Goal: Task Accomplishment & Management: Manage account settings

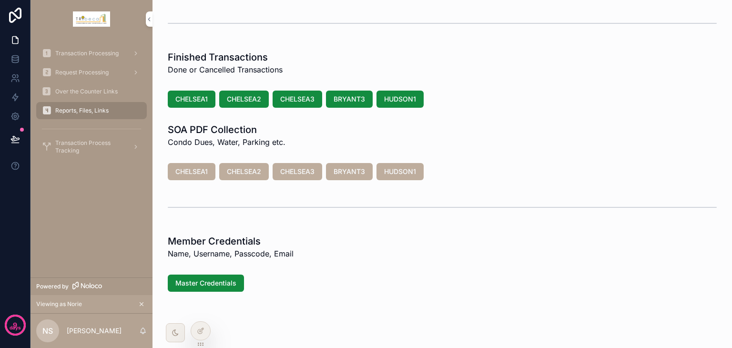
click at [195, 102] on span "CHELSEA1" at bounding box center [191, 99] width 32 height 10
click at [227, 65] on span "Done or Cancelled Transactions" at bounding box center [225, 69] width 115 height 11
click at [200, 332] on icon at bounding box center [201, 331] width 8 height 8
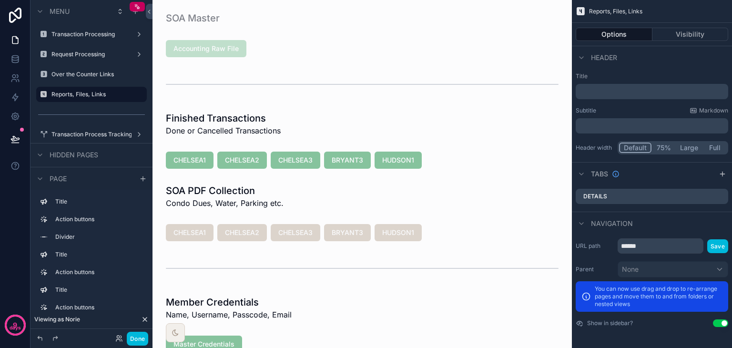
click at [224, 121] on div "scrollable content" at bounding box center [362, 124] width 404 height 32
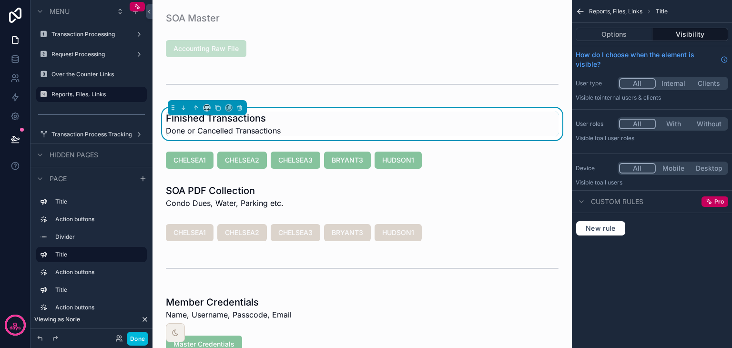
click at [225, 121] on h1 "Finished Transactions" at bounding box center [223, 117] width 115 height 13
click at [612, 33] on button "Options" at bounding box center [613, 34] width 77 height 13
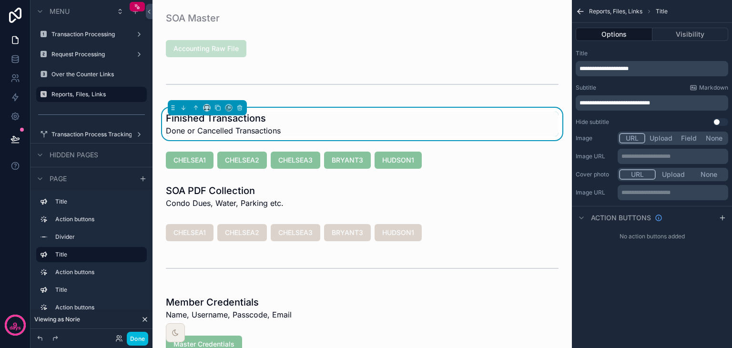
click at [608, 71] on span "**********" at bounding box center [603, 69] width 49 height 6
click at [321, 170] on div "scrollable content" at bounding box center [362, 160] width 404 height 25
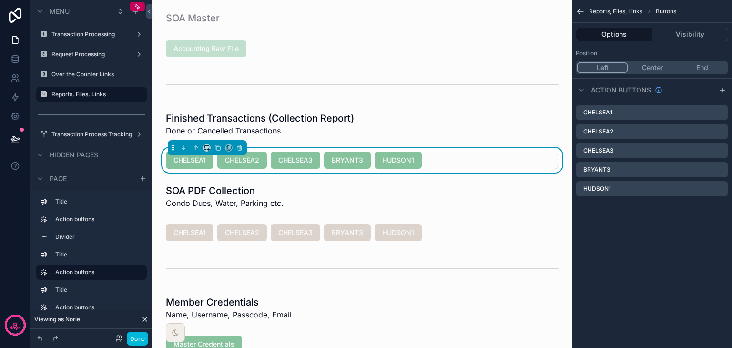
click at [365, 208] on div "scrollable content" at bounding box center [362, 196] width 404 height 32
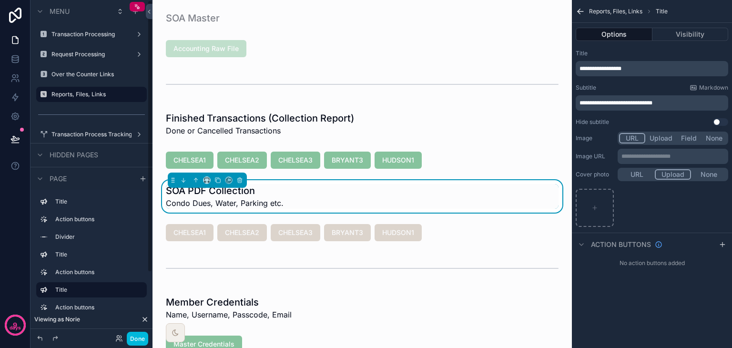
click at [91, 76] on label "Over the Counter Links" at bounding box center [96, 74] width 90 height 8
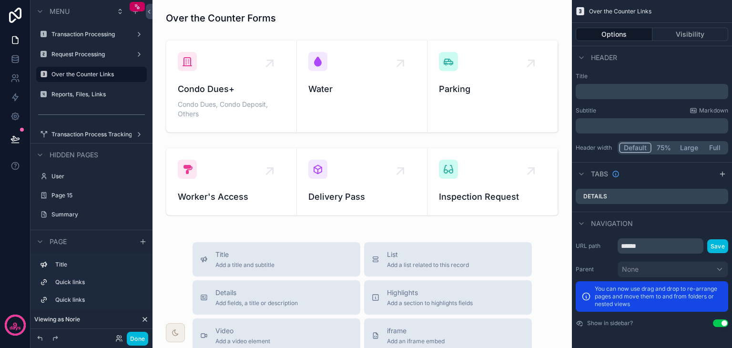
click at [204, 89] on div "scrollable content" at bounding box center [362, 86] width 404 height 100
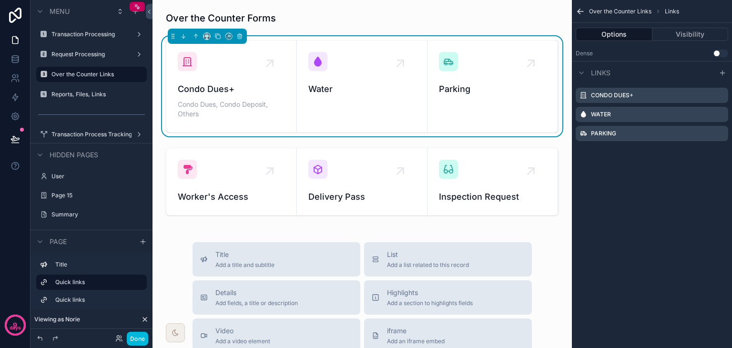
click at [144, 337] on button "Done" at bounding box center [137, 339] width 21 height 14
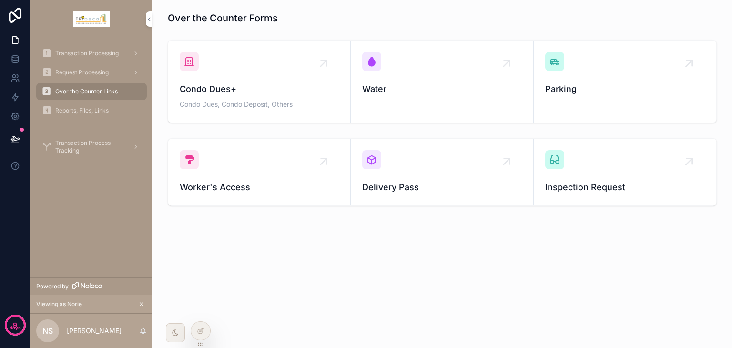
click at [214, 79] on div "Condo Dues+ Condo Dues, Condo Deposit, Others" at bounding box center [259, 81] width 159 height 59
click at [196, 330] on div at bounding box center [200, 330] width 19 height 18
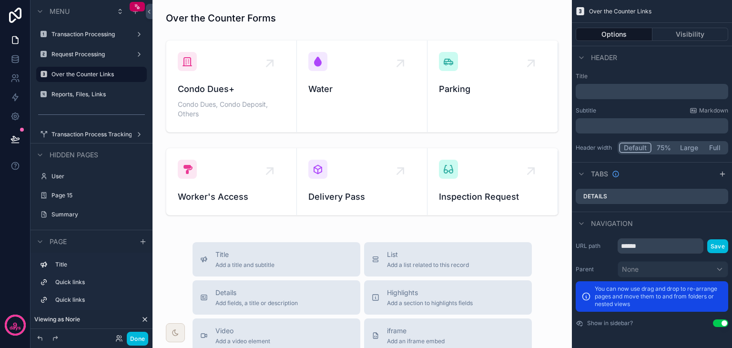
click at [346, 106] on div "scrollable content" at bounding box center [362, 86] width 404 height 100
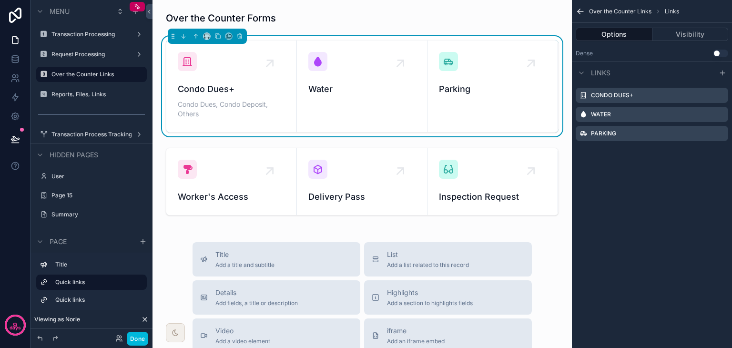
click at [720, 54] on button "Use setting" at bounding box center [720, 54] width 15 height 8
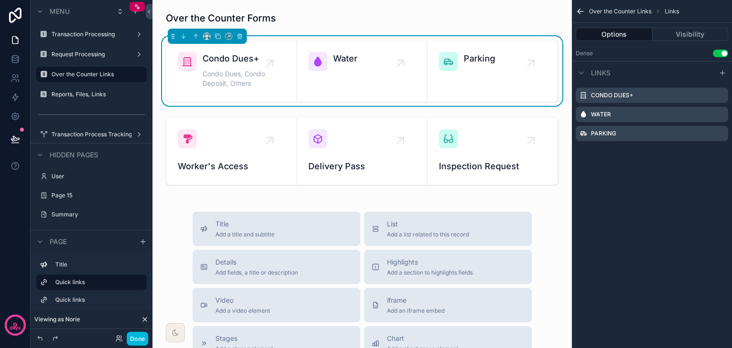
click at [0, 0] on icon "scrollable content" at bounding box center [0, 0] width 0 height 0
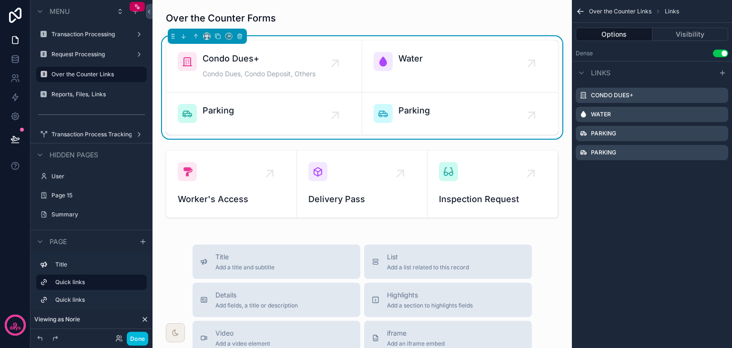
click at [0, 0] on icon "scrollable content" at bounding box center [0, 0] width 0 height 0
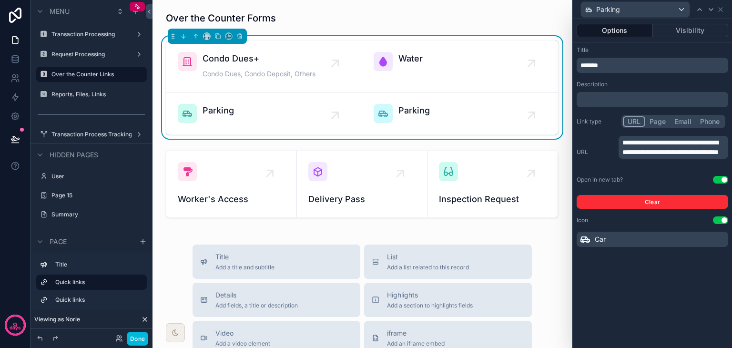
click at [610, 67] on p "*******" at bounding box center [653, 65] width 146 height 10
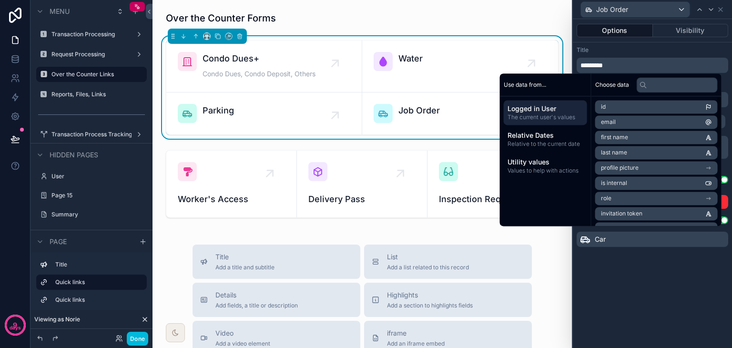
click at [673, 287] on div "**********" at bounding box center [652, 183] width 159 height 329
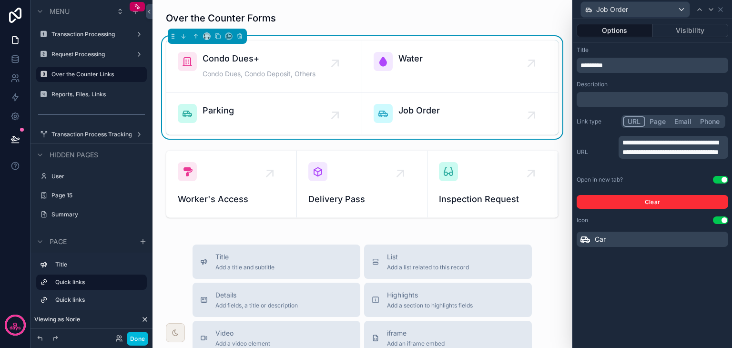
click at [628, 102] on p "﻿" at bounding box center [653, 100] width 146 height 10
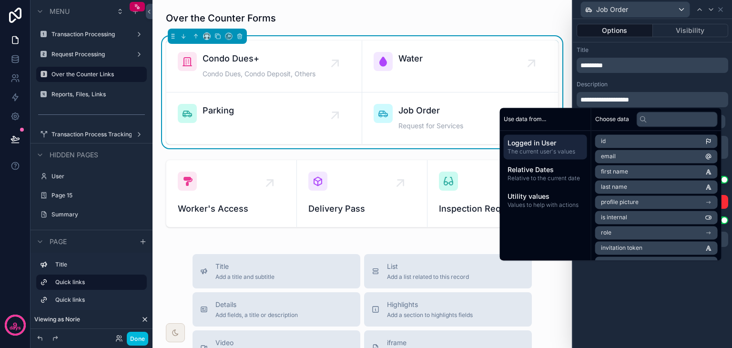
click at [696, 332] on div "**********" at bounding box center [652, 183] width 159 height 329
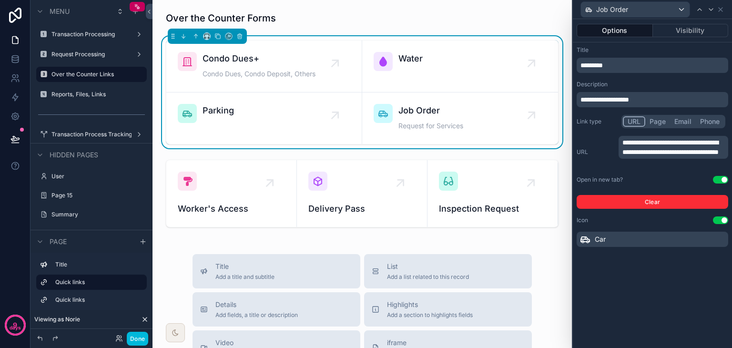
click at [669, 155] on span "**********" at bounding box center [670, 147] width 96 height 16
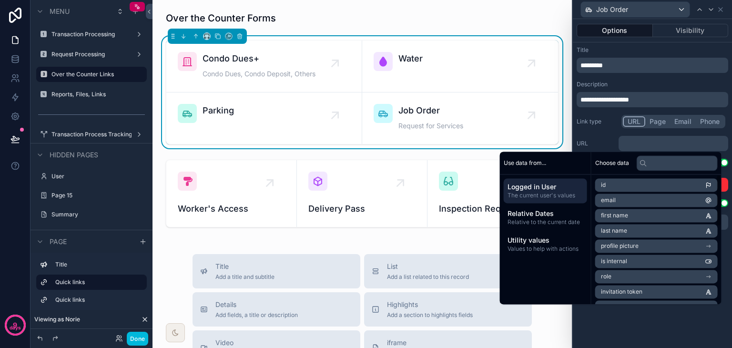
click at [703, 331] on div "**********" at bounding box center [652, 183] width 159 height 329
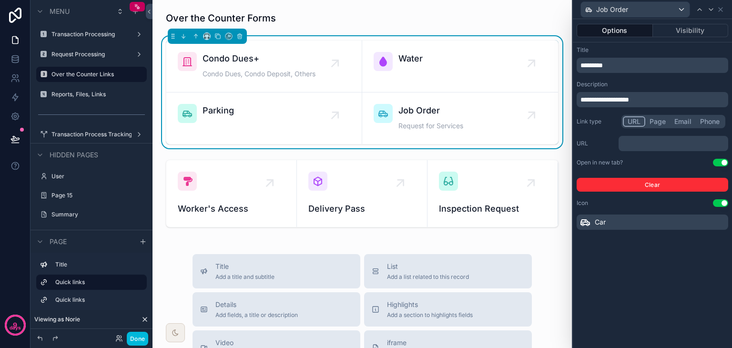
click at [586, 221] on icon at bounding box center [584, 221] width 11 height 11
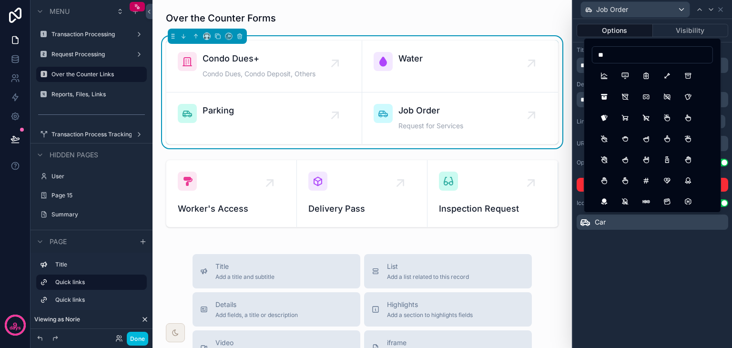
type input "*"
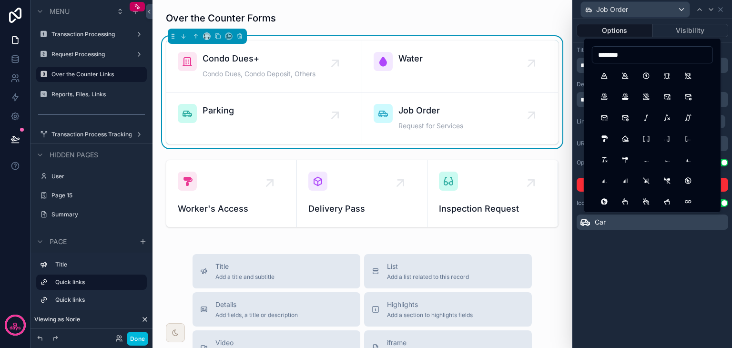
drag, startPoint x: 634, startPoint y: 52, endPoint x: 543, endPoint y: 54, distance: 91.0
click at [543, 54] on div "**********" at bounding box center [366, 174] width 732 height 348
drag, startPoint x: 653, startPoint y: 54, endPoint x: 570, endPoint y: 60, distance: 83.6
click at [570, 60] on div "**********" at bounding box center [366, 174] width 732 height 348
type input "*"
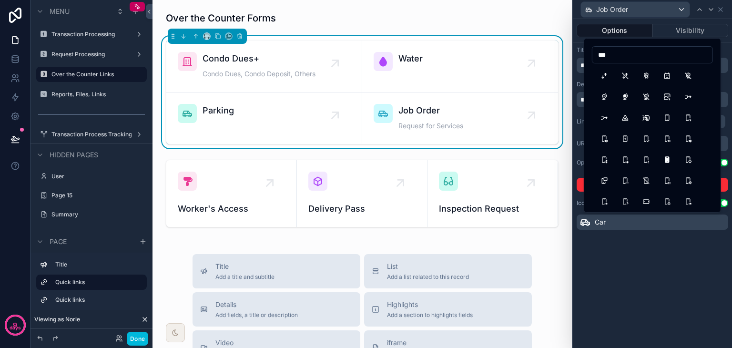
type input "***"
click at [623, 98] on button "GlobeFilled" at bounding box center [624, 96] width 17 height 17
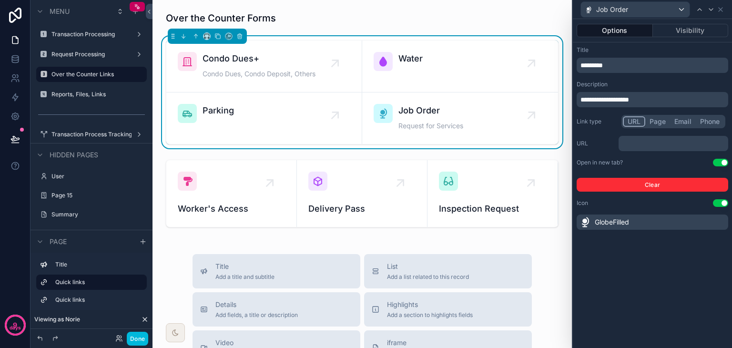
click at [558, 198] on div "Over the Counter Forms Condo Dues+ Condo Dues, Condo Deposit, Others Water Park…" at bounding box center [361, 334] width 419 height 669
click at [131, 336] on button "Done" at bounding box center [137, 339] width 21 height 14
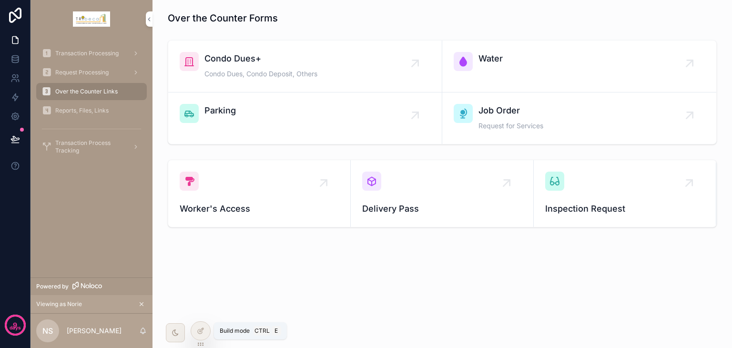
click at [198, 329] on icon at bounding box center [201, 331] width 8 height 8
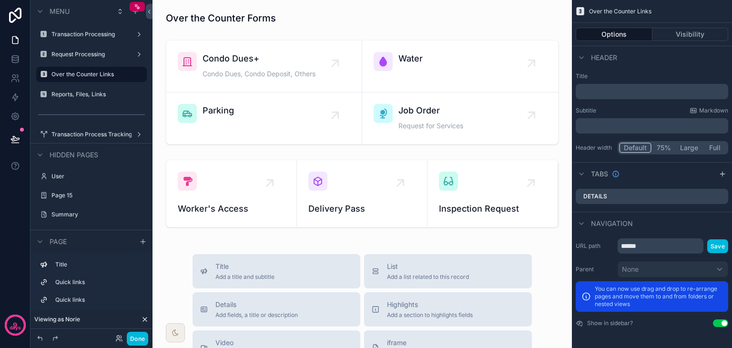
click at [302, 25] on div "scrollable content" at bounding box center [362, 18] width 404 height 21
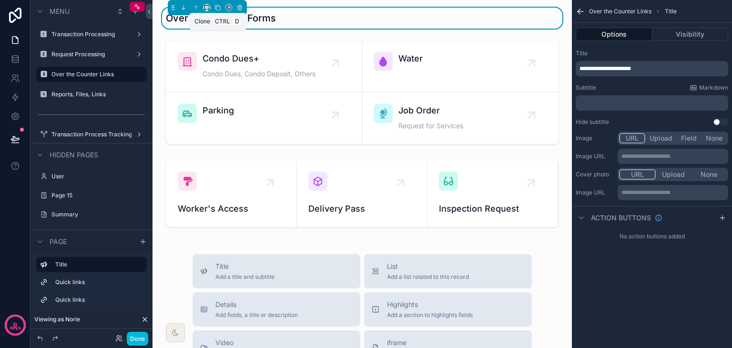
click at [216, 10] on icon "scrollable content" at bounding box center [217, 7] width 7 height 7
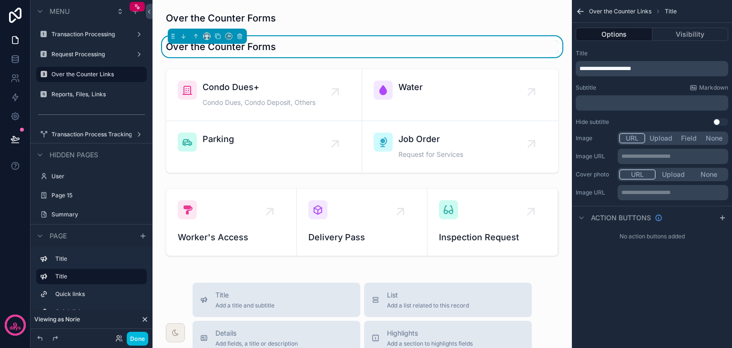
click at [593, 66] on span "**********" at bounding box center [604, 69] width 51 height 6
click at [648, 52] on div "Title" at bounding box center [651, 54] width 152 height 8
click at [644, 100] on p "﻿" at bounding box center [652, 103] width 147 height 8
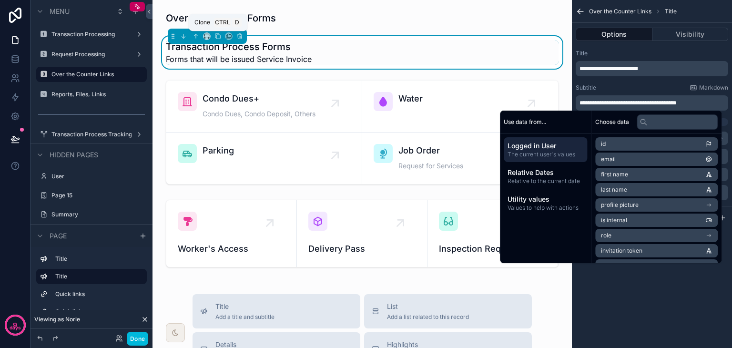
click at [217, 37] on icon "scrollable content" at bounding box center [217, 36] width 7 height 7
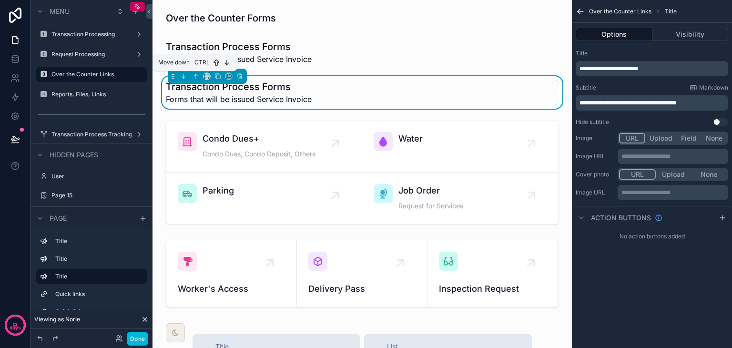
click at [186, 76] on icon "scrollable content" at bounding box center [183, 76] width 7 height 7
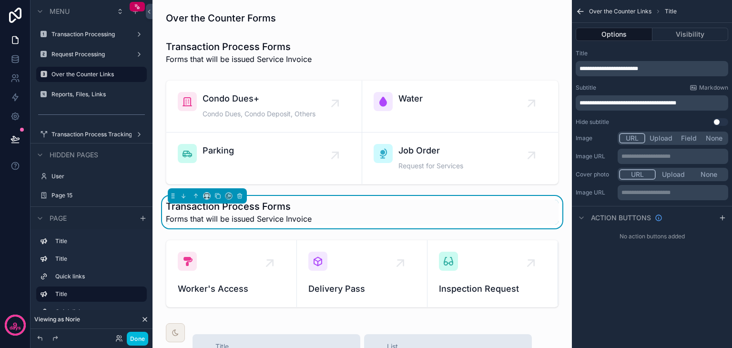
click at [613, 35] on button "Options" at bounding box center [613, 34] width 77 height 13
click at [638, 69] on span "**********" at bounding box center [608, 69] width 59 height 6
click at [651, 50] on div "Title" at bounding box center [651, 54] width 152 height 8
click at [643, 104] on span "**********" at bounding box center [627, 103] width 97 height 6
drag, startPoint x: 697, startPoint y: 105, endPoint x: 558, endPoint y: 101, distance: 139.6
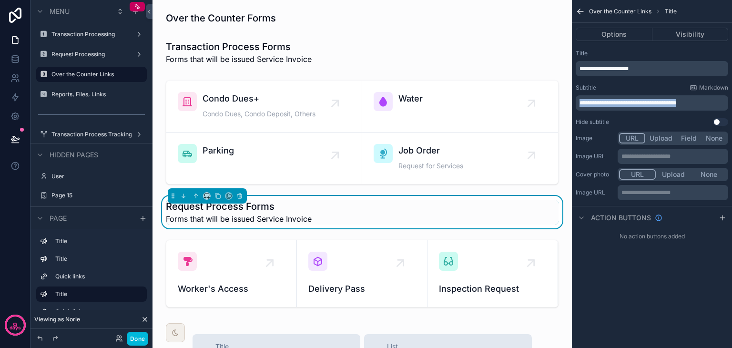
click at [558, 101] on div "Transaction Processing Request Processing Over the Counter Links Reports, Files…" at bounding box center [441, 174] width 579 height 348
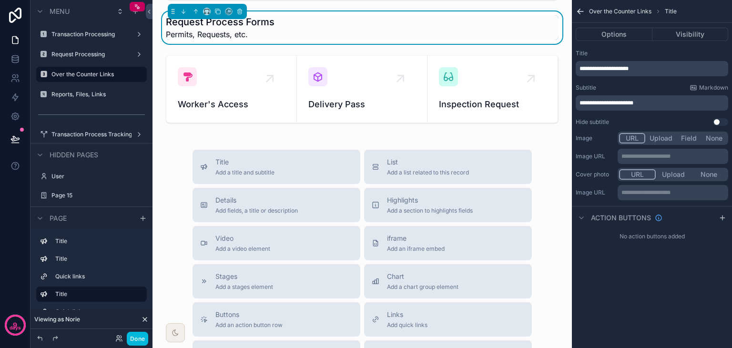
scroll to position [48, 0]
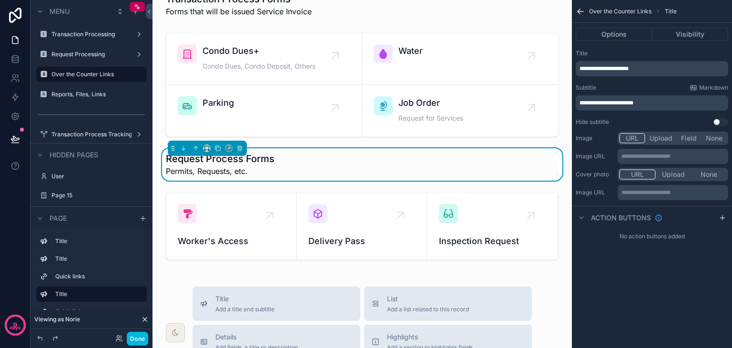
click at [238, 246] on div "scrollable content" at bounding box center [362, 225] width 404 height 75
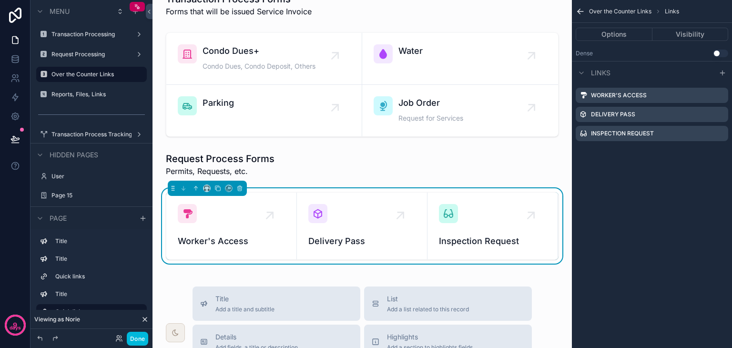
click at [189, 274] on div "Over the Counter Forms Transaction Process Forms Forms that will be issued Serv…" at bounding box center [361, 326] width 419 height 749
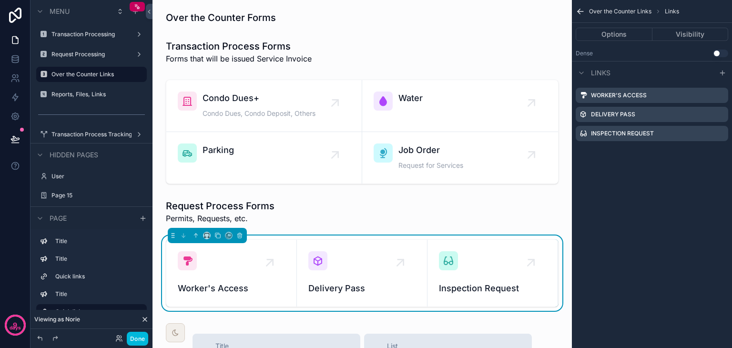
scroll to position [0, 0]
click at [245, 23] on div "scrollable content" at bounding box center [362, 18] width 404 height 21
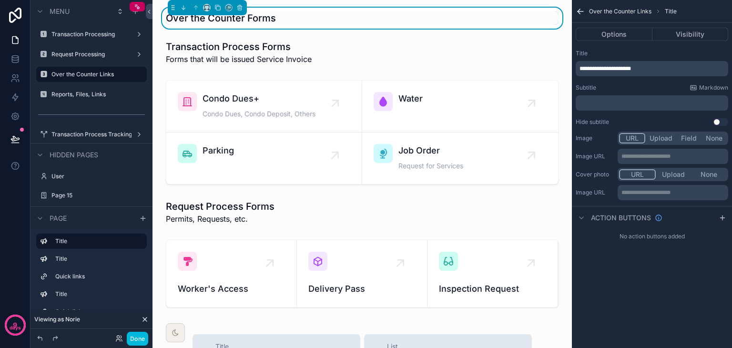
click at [628, 70] on span "**********" at bounding box center [604, 69] width 51 height 6
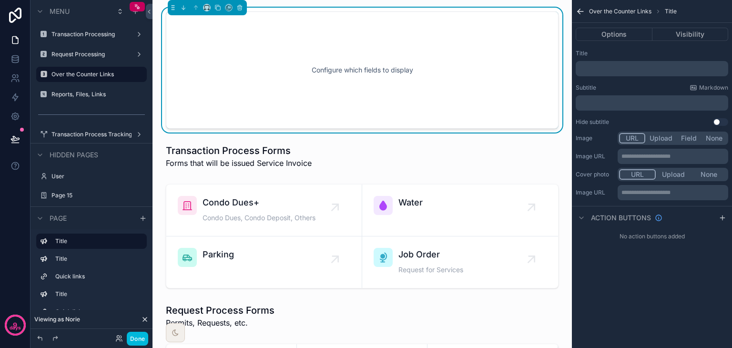
click at [633, 49] on div "Title ﻿ Subtitle Markdown ﻿ Hide subtitle Use setting" at bounding box center [652, 88] width 160 height 84
click at [609, 103] on p "﻿" at bounding box center [652, 103] width 147 height 8
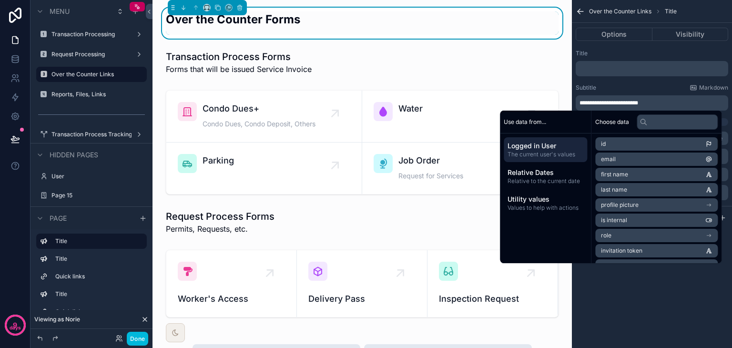
click at [598, 296] on div "**********" at bounding box center [652, 174] width 160 height 348
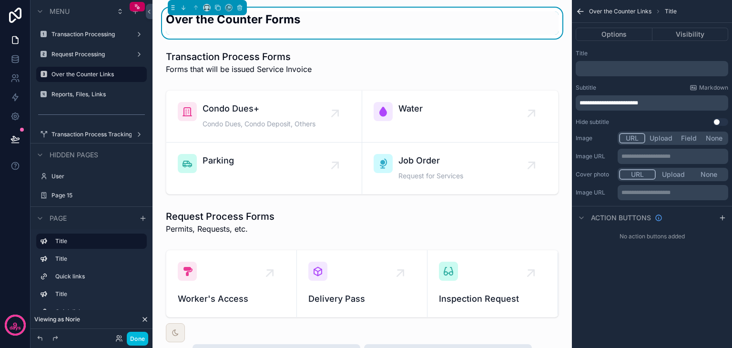
click at [67, 96] on label "Reports, Files, Links" at bounding box center [96, 94] width 90 height 8
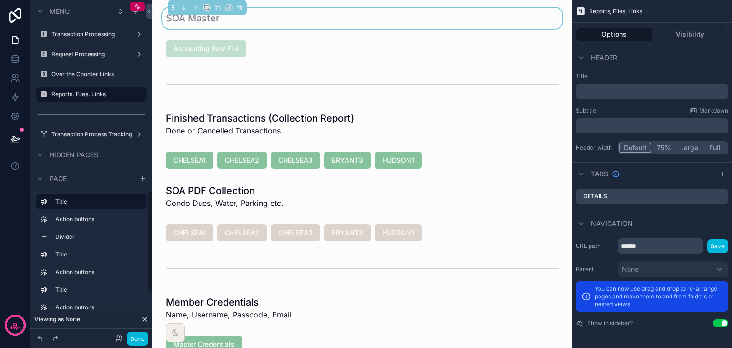
click at [137, 342] on button "Done" at bounding box center [137, 339] width 21 height 14
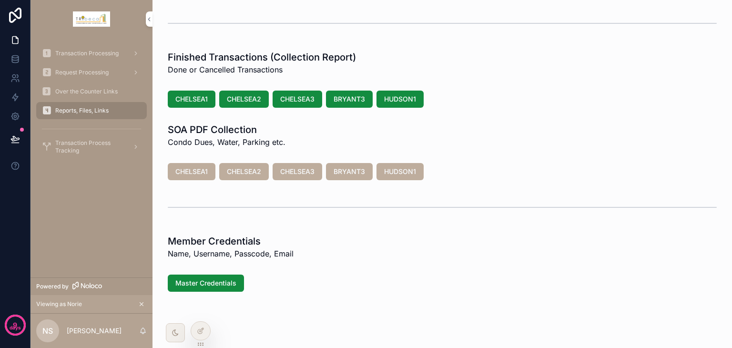
click at [95, 84] on div "Over the Counter Links" at bounding box center [91, 91] width 99 height 15
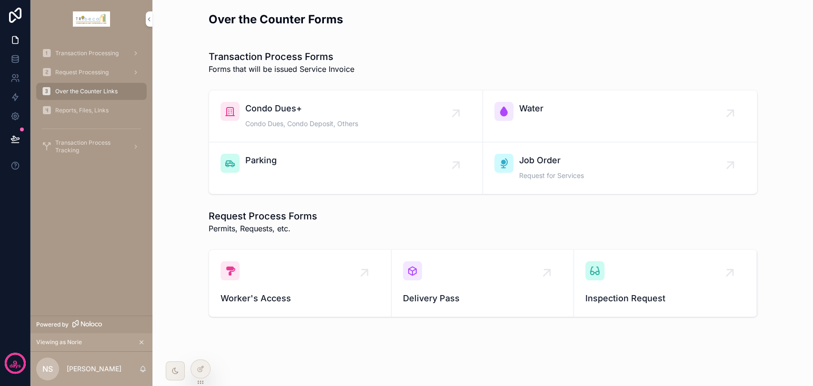
click at [272, 114] on span "Condo Dues+" at bounding box center [301, 108] width 113 height 13
click at [198, 347] on icon at bounding box center [201, 369] width 8 height 8
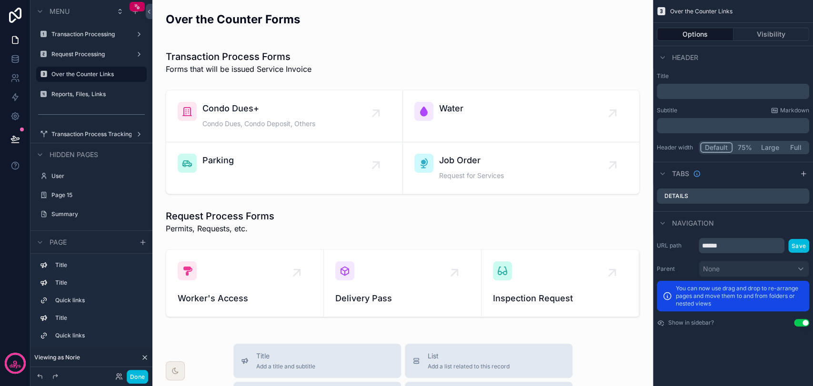
click at [222, 28] on div "scrollable content" at bounding box center [402, 23] width 485 height 31
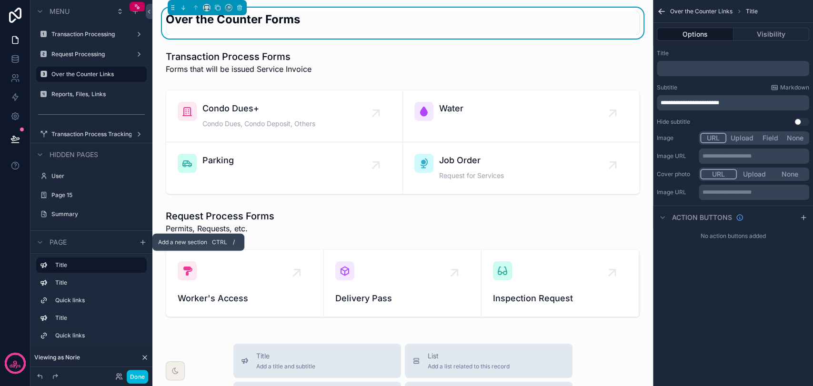
click at [142, 245] on icon "scrollable content" at bounding box center [143, 243] width 8 height 8
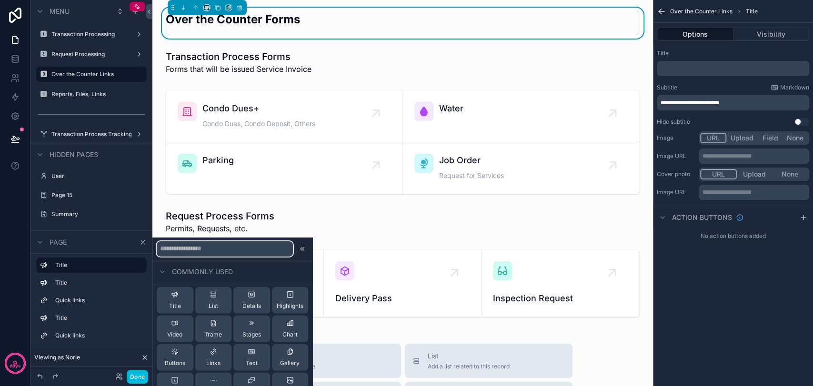
click at [234, 249] on input "text" at bounding box center [225, 248] width 136 height 15
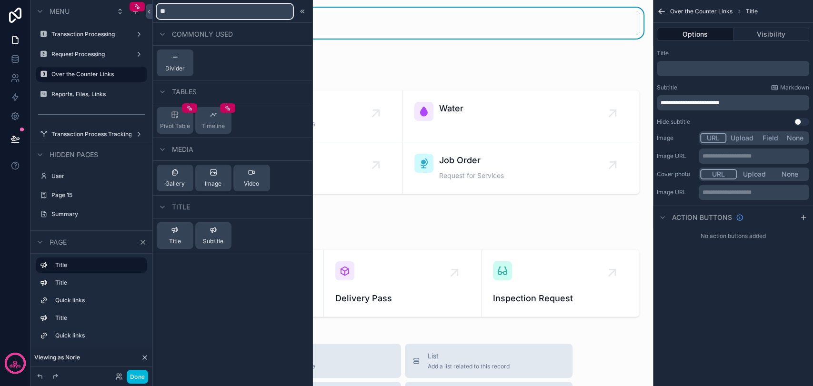
type input "**"
click at [181, 62] on div "Divider" at bounding box center [175, 62] width 20 height 19
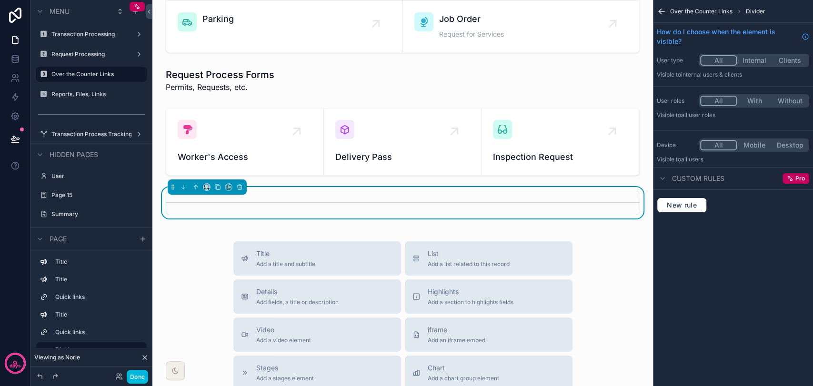
scroll to position [151, 0]
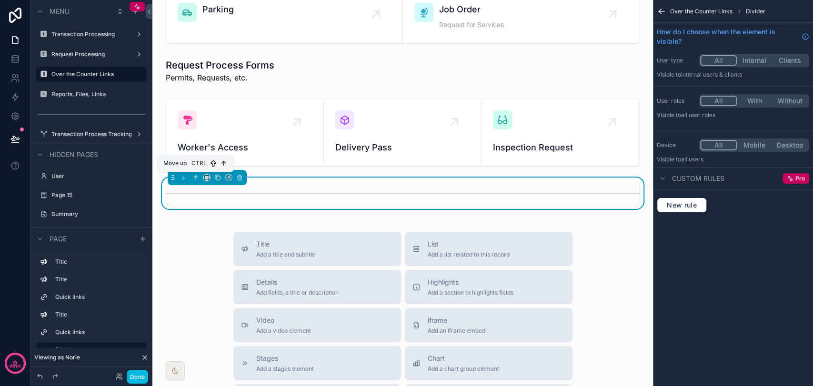
click at [193, 180] on icon "scrollable content" at bounding box center [195, 177] width 7 height 7
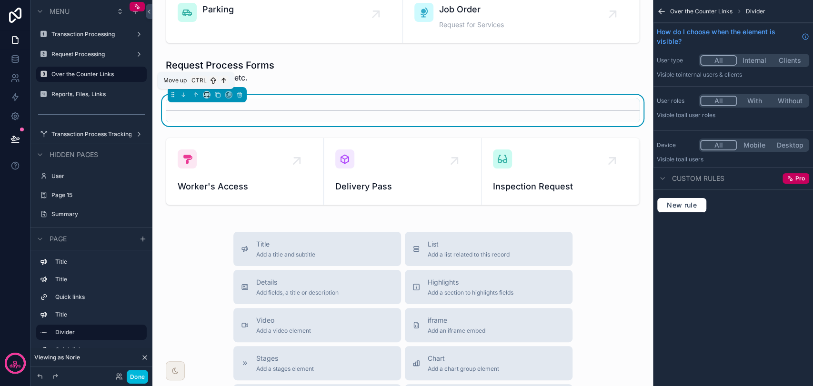
click at [196, 90] on button "scrollable content" at bounding box center [196, 95] width 10 height 10
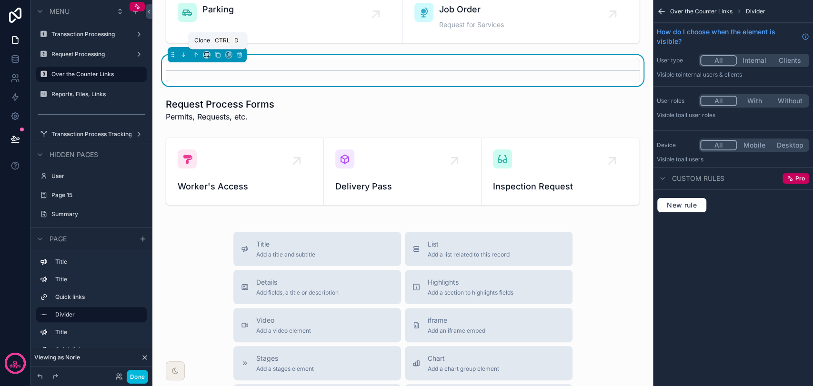
click at [220, 54] on icon "scrollable content" at bounding box center [217, 54] width 7 height 7
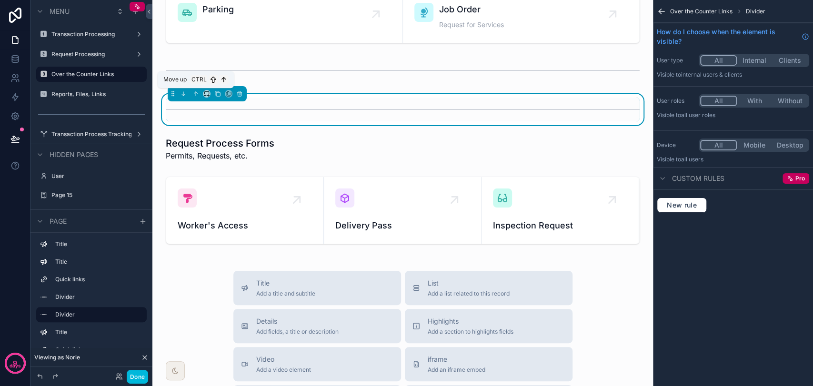
click at [197, 95] on icon "scrollable content" at bounding box center [195, 93] width 7 height 7
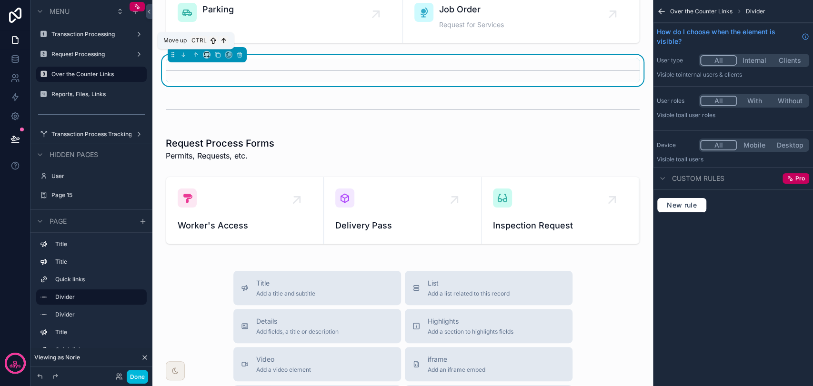
click at [198, 55] on icon "scrollable content" at bounding box center [195, 54] width 7 height 7
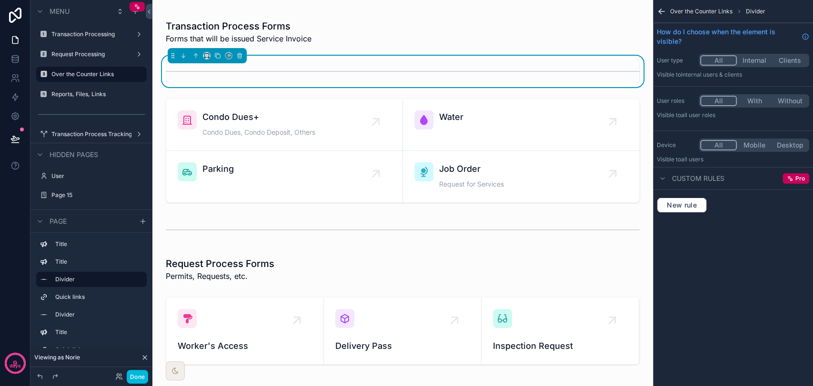
scroll to position [0, 0]
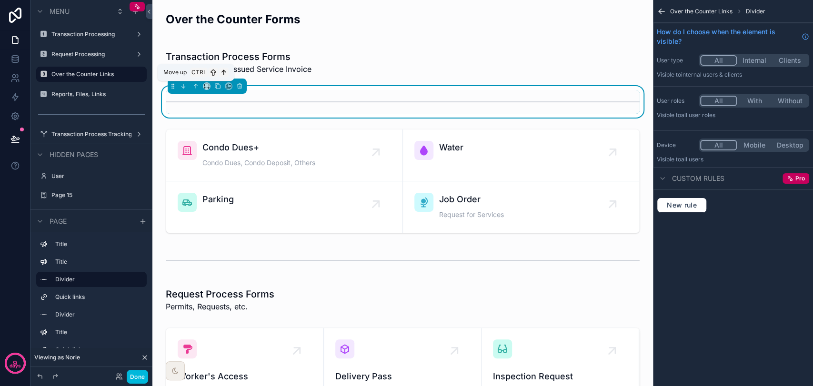
click at [196, 85] on icon "scrollable content" at bounding box center [196, 86] width 0 height 4
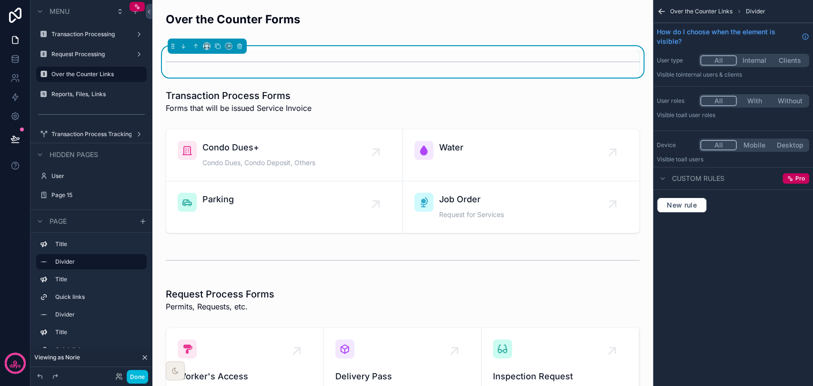
click at [139, 347] on button "Done" at bounding box center [137, 377] width 21 height 14
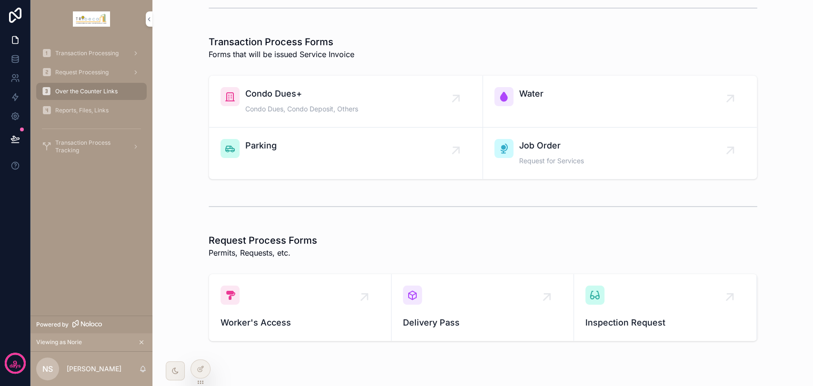
scroll to position [36, 0]
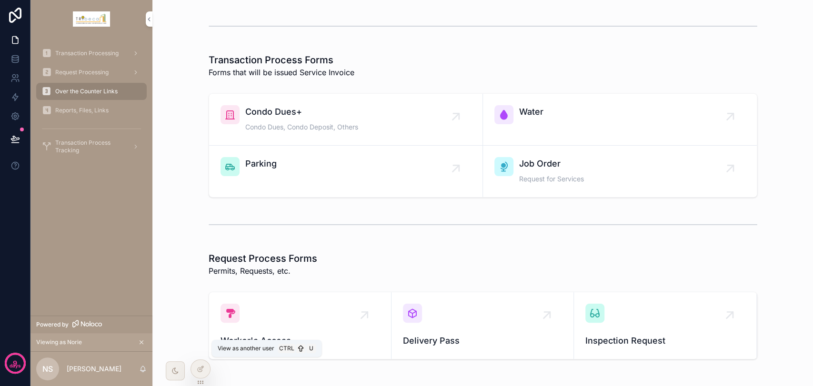
click at [0, 0] on icon at bounding box center [0, 0] width 0 height 0
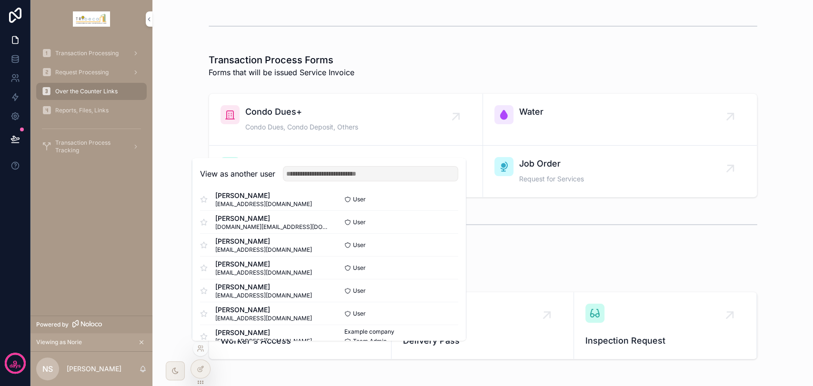
scroll to position [47, 0]
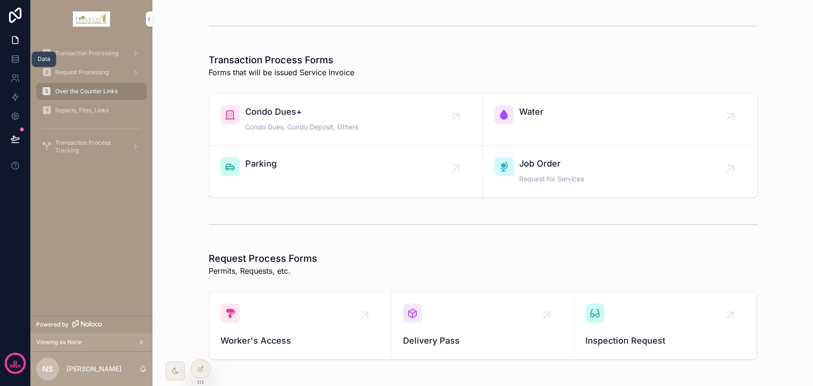
click at [15, 59] on icon at bounding box center [15, 59] width 10 height 10
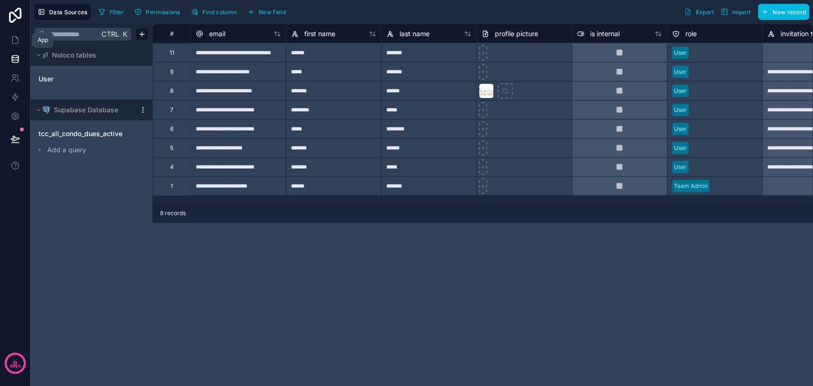
click at [12, 42] on icon at bounding box center [15, 40] width 10 height 10
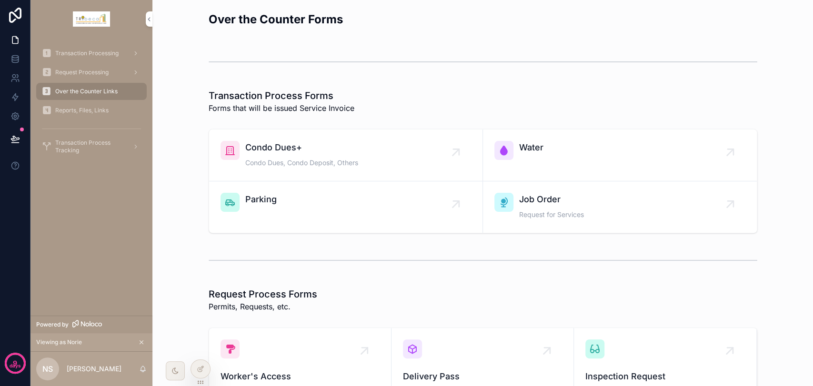
click at [0, 0] on icon at bounding box center [0, 0] width 0 height 0
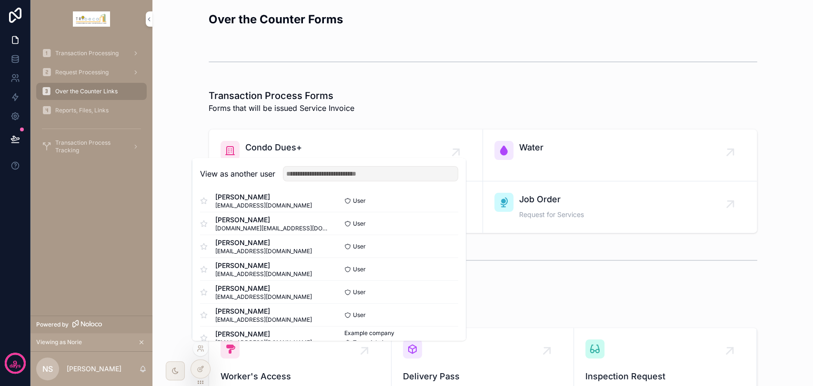
scroll to position [47, 0]
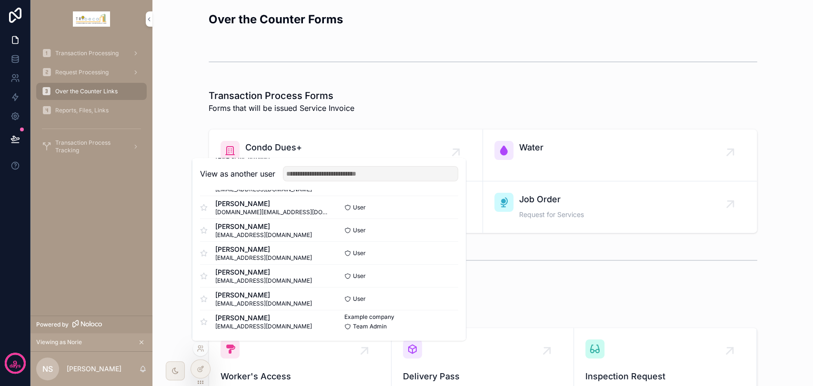
click at [0, 0] on button "Select" at bounding box center [0, 0] width 0 height 0
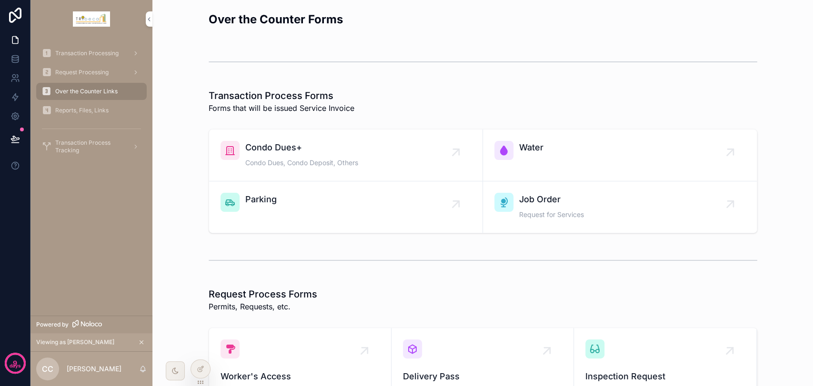
click at [93, 47] on div "Transaction Processing" at bounding box center [91, 53] width 99 height 15
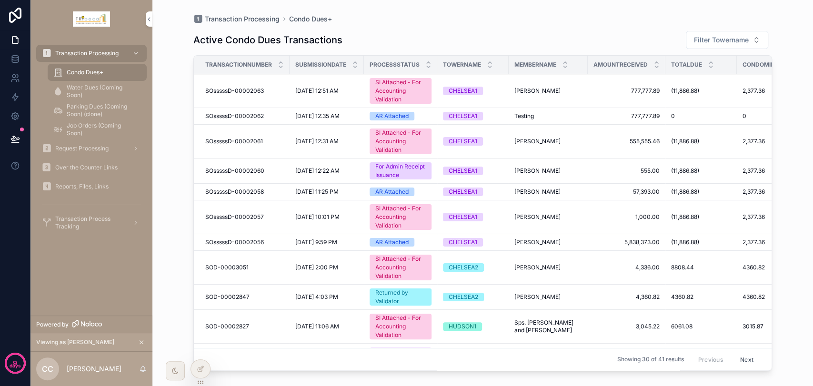
drag, startPoint x: 364, startPoint y: 62, endPoint x: 353, endPoint y: 62, distance: 11.0
click at [353, 62] on tr "Transactionnumber Submissiondate Processstatus Towername Membername Amountrecei…" at bounding box center [600, 65] width 813 height 19
drag, startPoint x: 289, startPoint y: 65, endPoint x: 278, endPoint y: 65, distance: 10.5
click at [278, 65] on th "Transactionnumber" at bounding box center [242, 65] width 96 height 19
click at [198, 371] on icon at bounding box center [201, 369] width 8 height 8
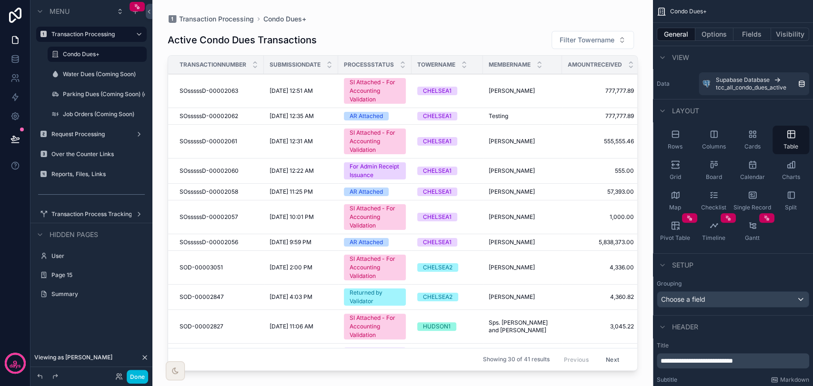
drag, startPoint x: 293, startPoint y: 367, endPoint x: 393, endPoint y: 367, distance: 100.0
click at [393, 367] on div "scrollable content" at bounding box center [402, 187] width 501 height 375
click at [101, 55] on label "Condo Dues+" at bounding box center [102, 54] width 78 height 8
click at [710, 34] on button "Options" at bounding box center [714, 34] width 38 height 13
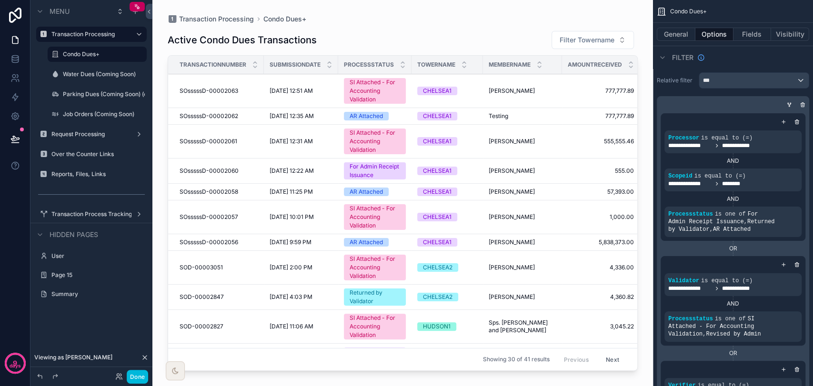
click at [748, 33] on button "Fields" at bounding box center [752, 34] width 38 height 13
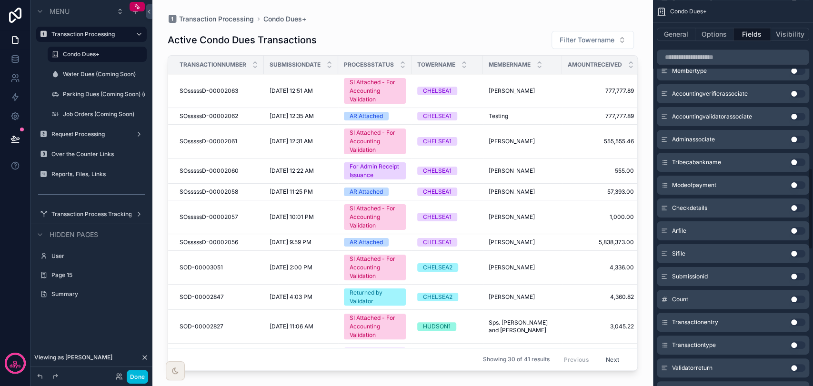
scroll to position [748, 0]
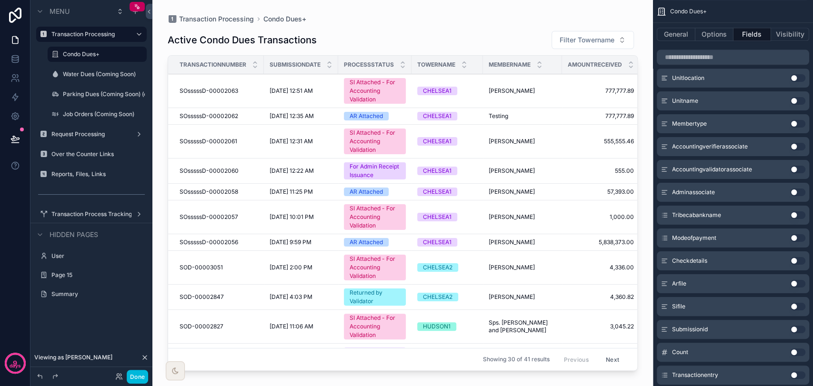
click at [801, 190] on button "Use setting" at bounding box center [797, 193] width 15 height 8
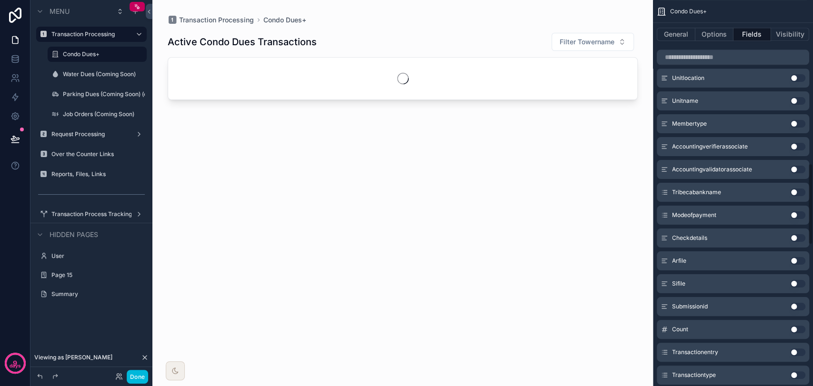
click at [793, 170] on button "Use setting" at bounding box center [797, 170] width 15 height 8
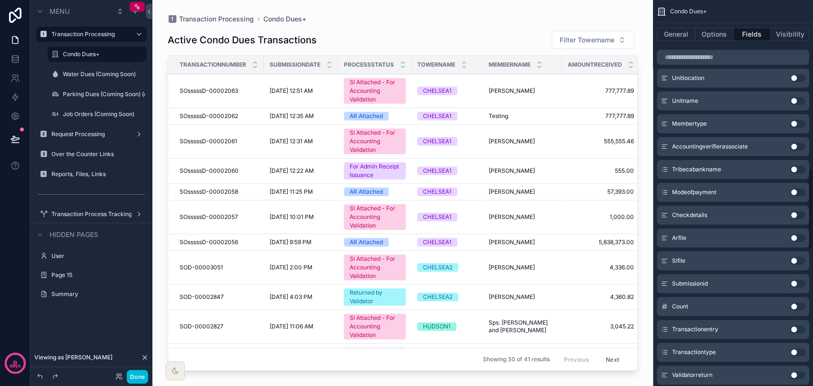
click at [791, 145] on button "Use setting" at bounding box center [797, 147] width 15 height 8
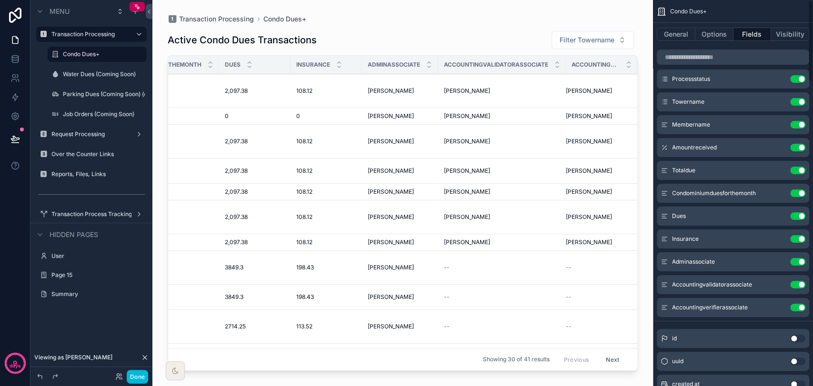
scroll to position [106, 0]
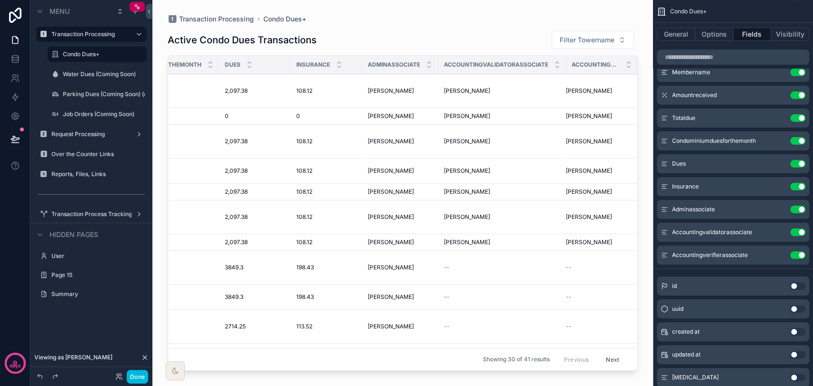
click at [0, 0] on icon "scrollable content" at bounding box center [0, 0] width 0 height 0
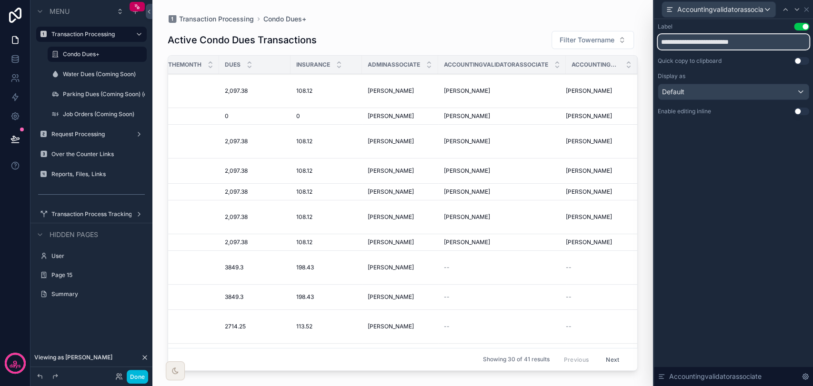
click at [708, 45] on input "**********" at bounding box center [733, 41] width 151 height 15
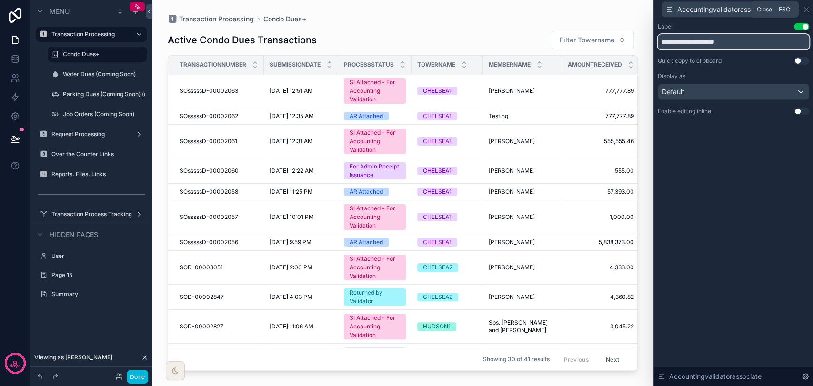
type input "**********"
click at [805, 9] on icon at bounding box center [806, 10] width 4 height 4
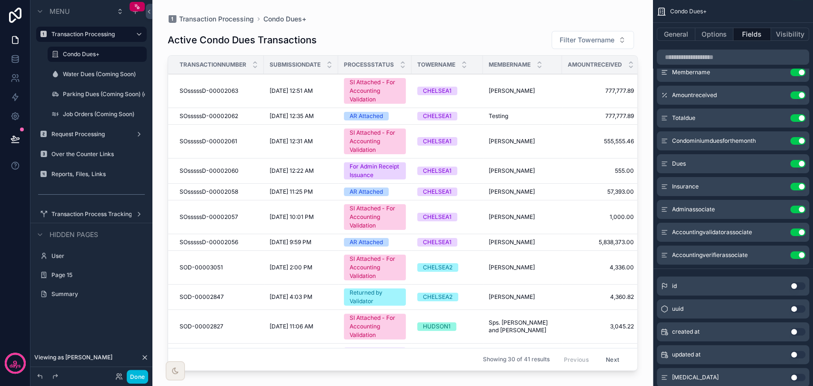
click at [0, 0] on icon "scrollable content" at bounding box center [0, 0] width 0 height 0
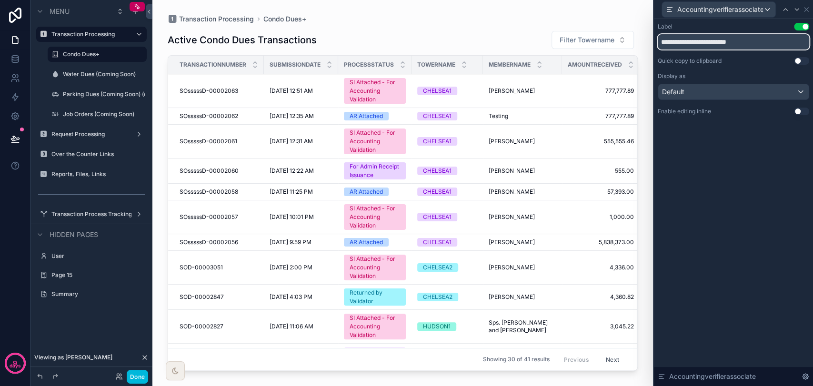
click at [701, 44] on input "**********" at bounding box center [733, 41] width 151 height 15
type input "**********"
click at [803, 10] on icon at bounding box center [807, 10] width 8 height 8
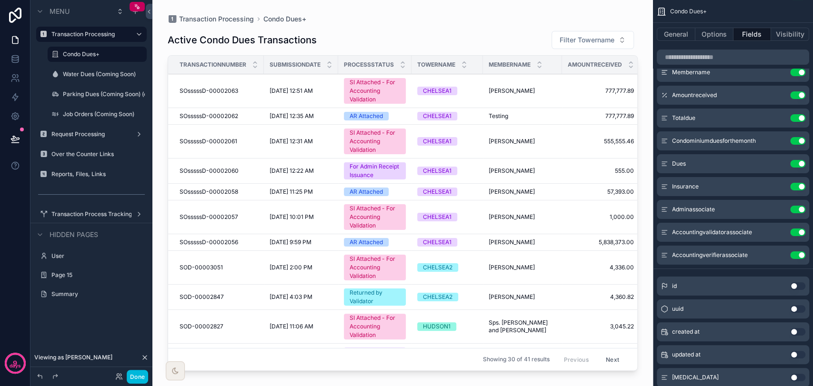
click at [0, 0] on icon "scrollable content" at bounding box center [0, 0] width 0 height 0
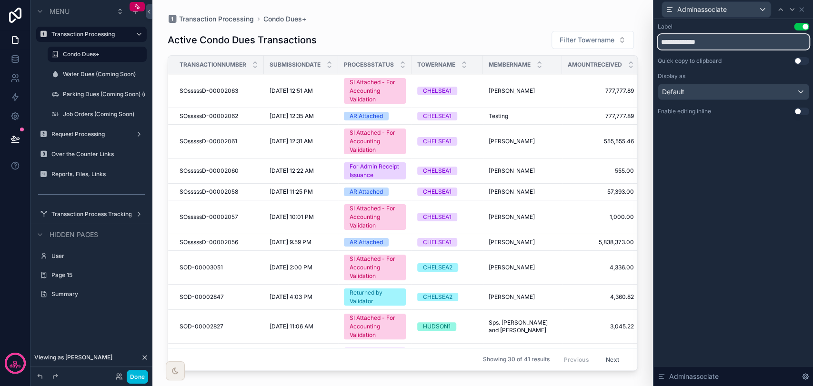
click at [770, 43] on input "**********" at bounding box center [733, 41] width 151 height 15
type input "**********"
click at [640, 283] on div "Transaction Processing Condo Dues+ Active Condo Dues Transactions Filter Towern…" at bounding box center [402, 187] width 501 height 375
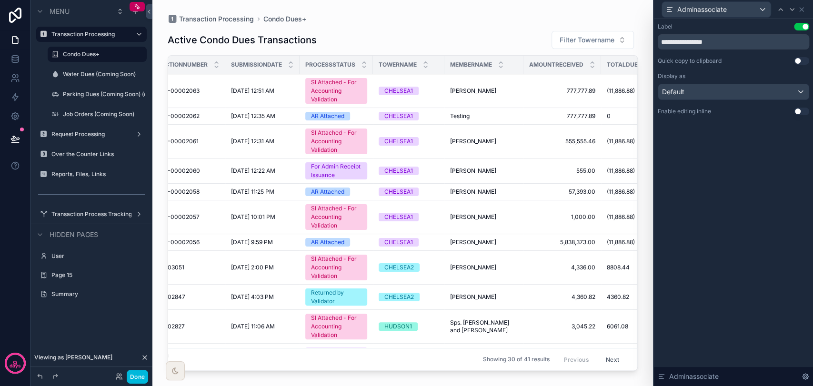
scroll to position [0, 0]
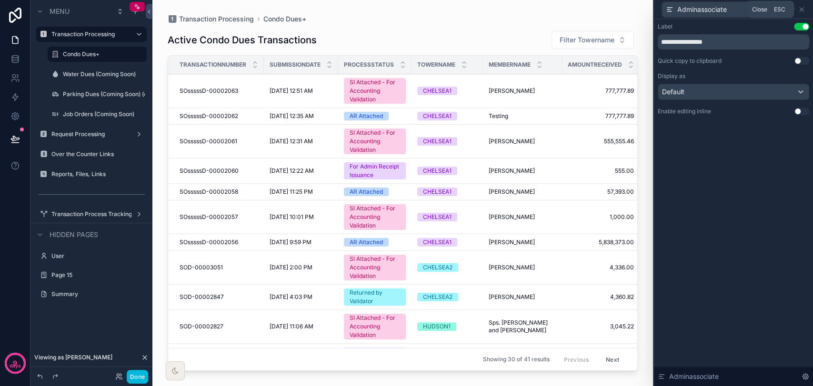
click at [804, 9] on icon at bounding box center [802, 10] width 8 height 8
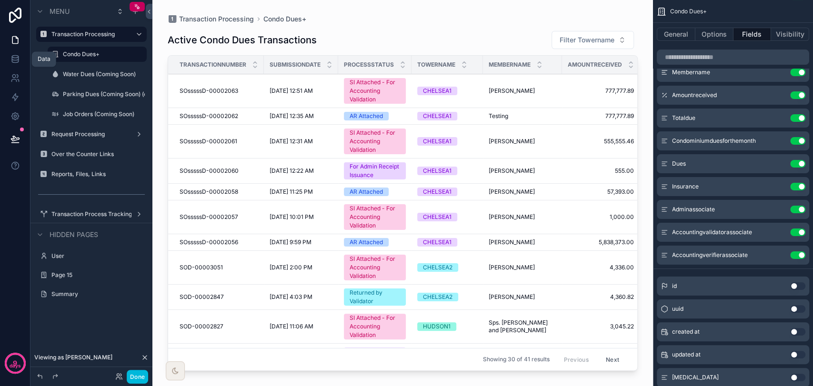
click at [11, 54] on icon at bounding box center [15, 59] width 10 height 10
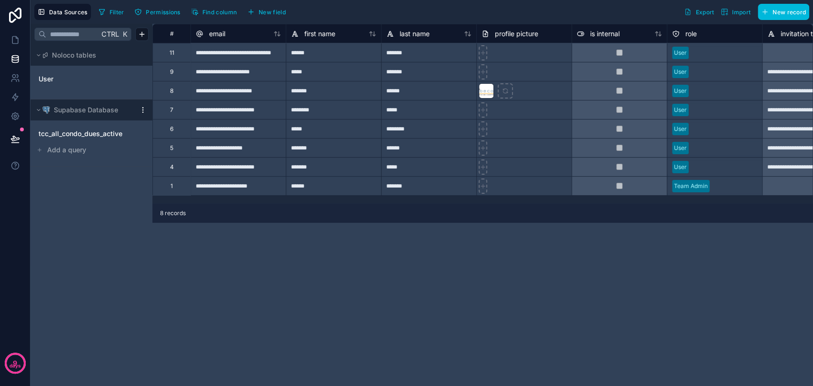
click at [93, 135] on span "tcc_all_condo_dues_active" at bounding box center [81, 134] width 84 height 10
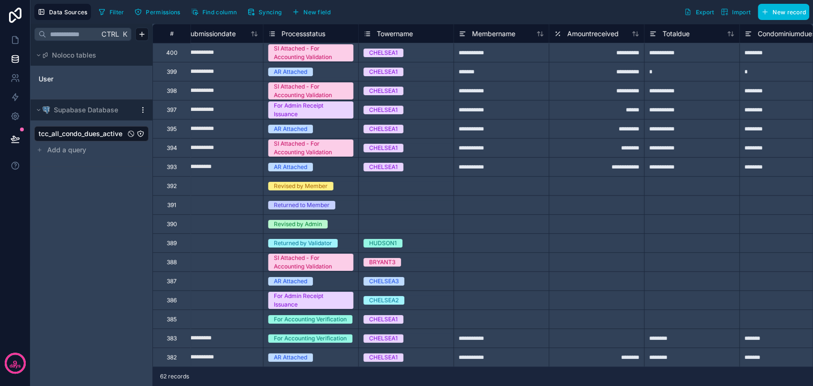
scroll to position [0, 99]
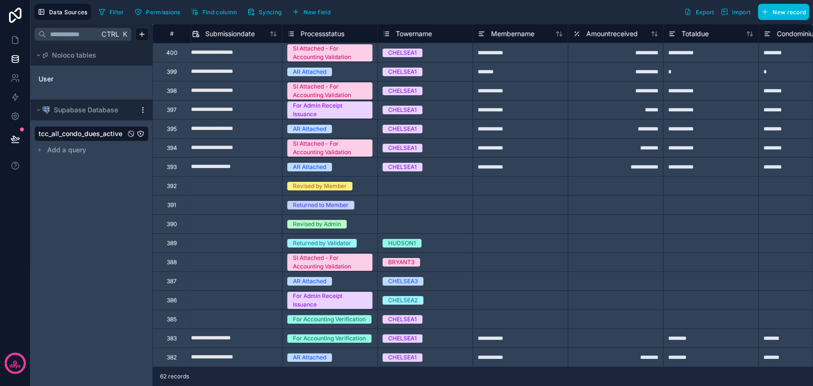
click at [290, 34] on icon at bounding box center [291, 34] width 3 height 0
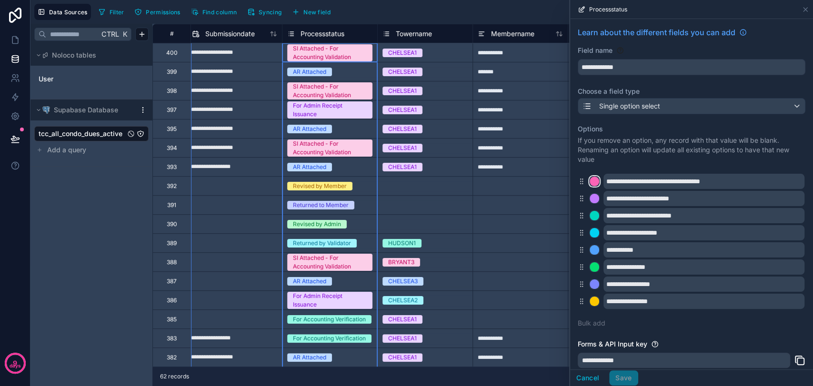
click at [595, 184] on div at bounding box center [595, 182] width 10 height 10
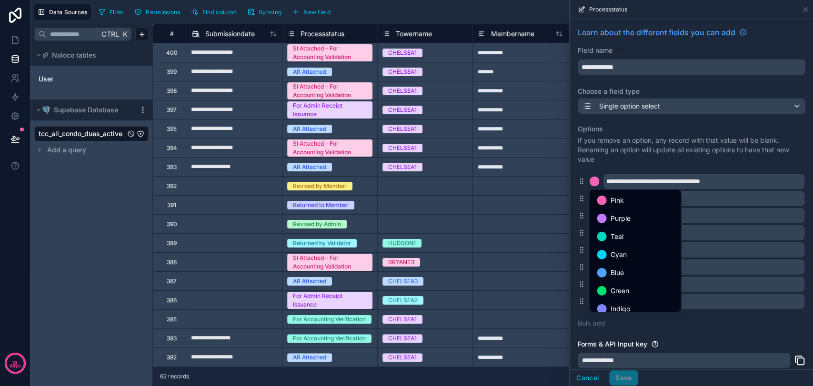
click at [624, 240] on div "Teal" at bounding box center [635, 236] width 76 height 11
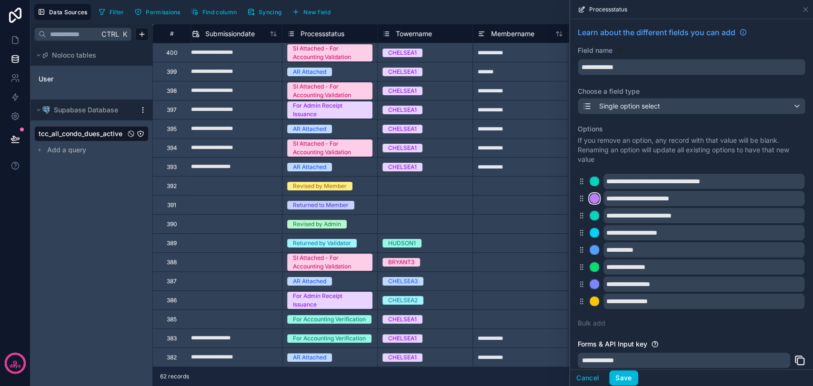
click at [597, 196] on div at bounding box center [595, 199] width 10 height 10
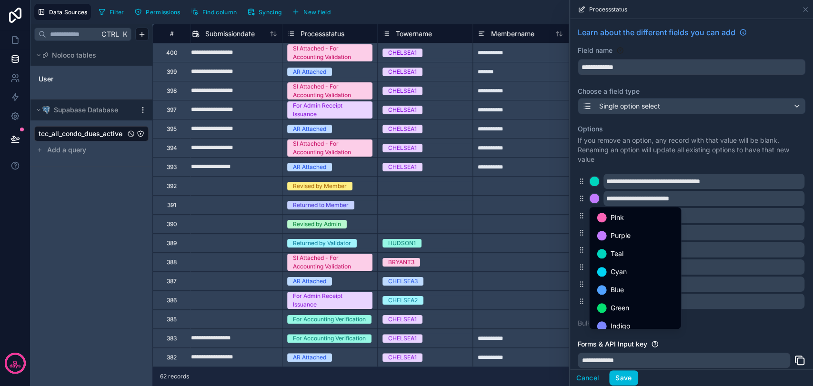
click at [627, 250] on div "Teal" at bounding box center [635, 253] width 76 height 11
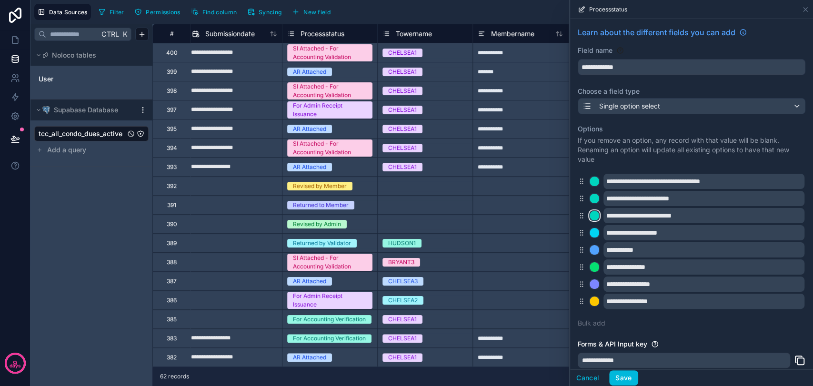
click at [593, 214] on div at bounding box center [595, 216] width 10 height 10
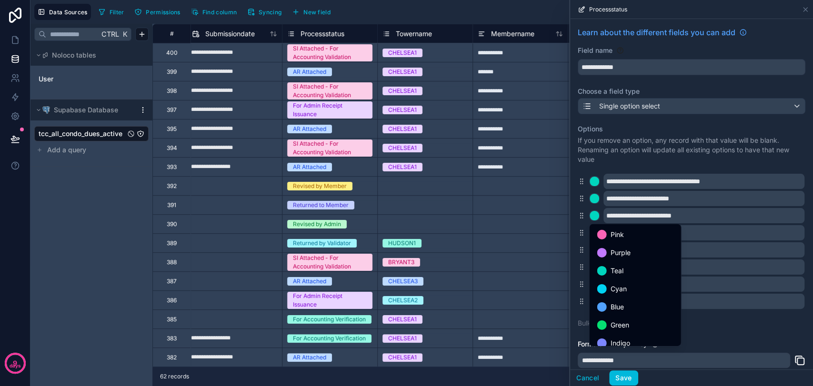
click at [617, 266] on span "Teal" at bounding box center [616, 270] width 13 height 11
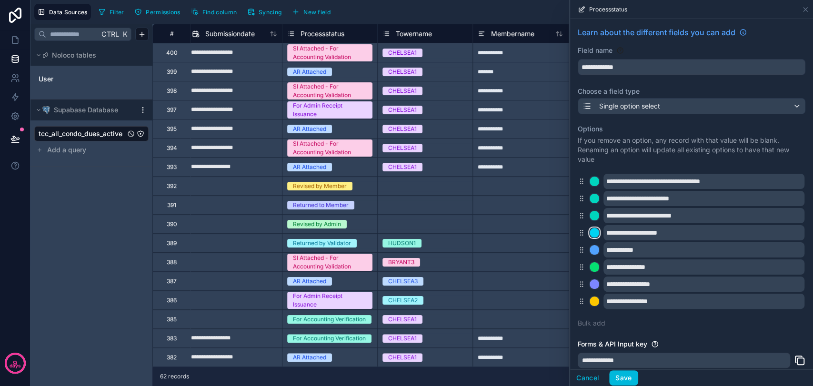
click at [595, 233] on div at bounding box center [595, 233] width 10 height 10
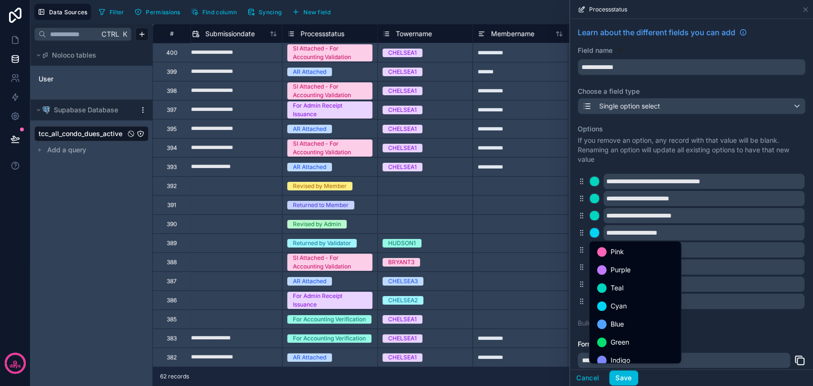
click at [605, 284] on div "Teal" at bounding box center [635, 287] width 76 height 11
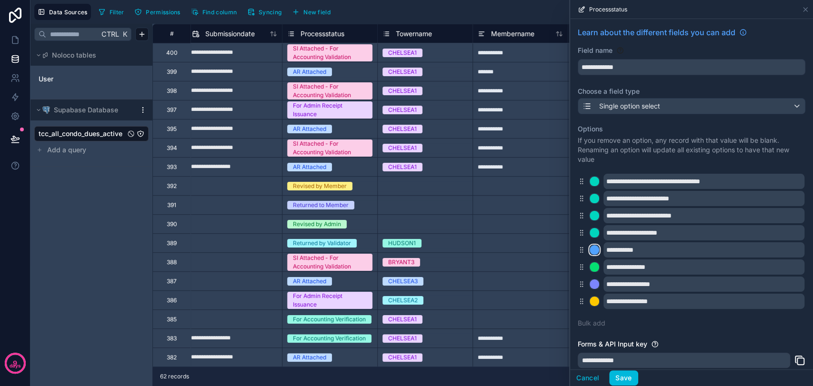
click at [593, 251] on div at bounding box center [595, 250] width 10 height 10
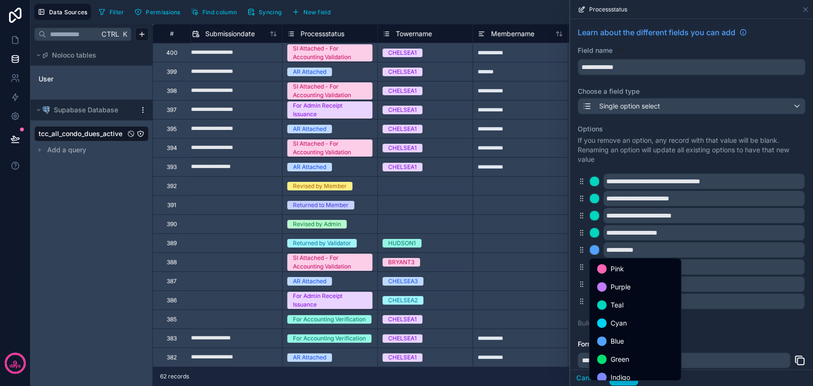
click at [603, 301] on div at bounding box center [602, 306] width 10 height 10
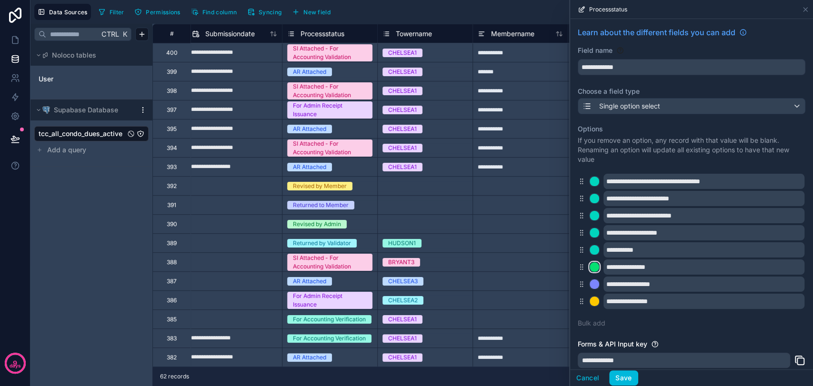
click at [594, 267] on div at bounding box center [595, 267] width 10 height 10
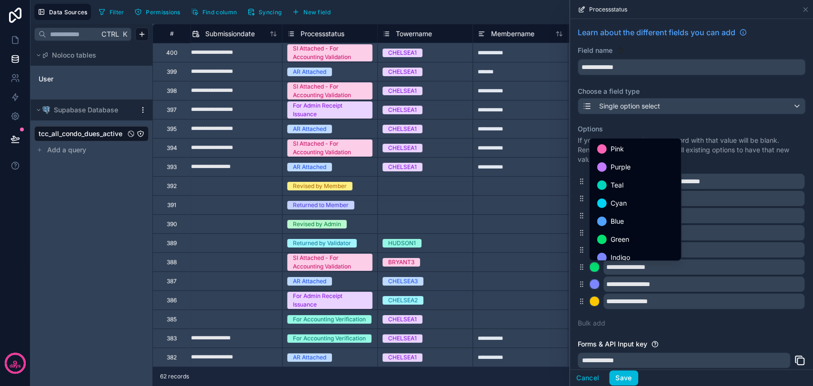
click at [616, 182] on span "Teal" at bounding box center [616, 185] width 13 height 11
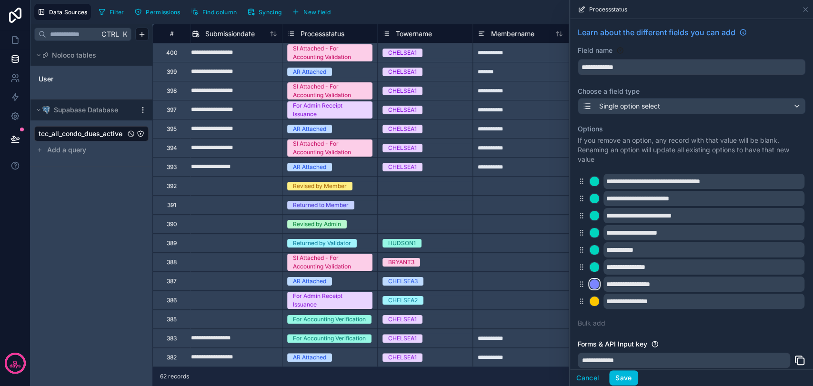
click at [595, 287] on div at bounding box center [595, 285] width 10 height 10
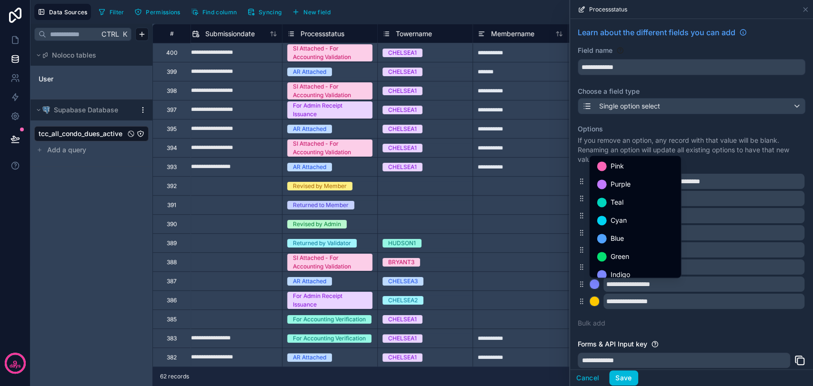
click at [618, 204] on span "Teal" at bounding box center [616, 202] width 13 height 11
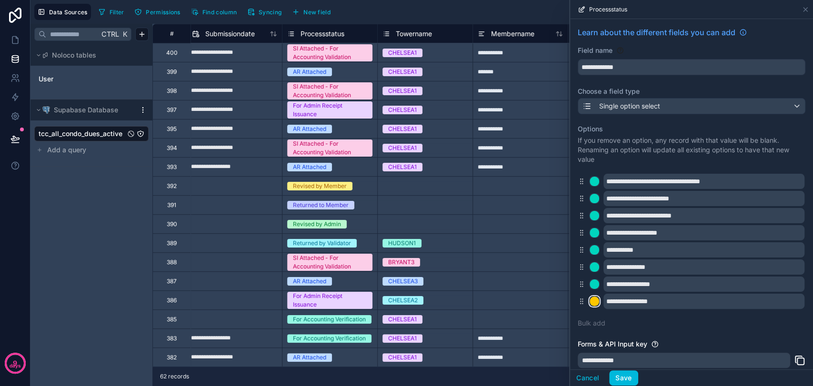
click at [594, 303] on div at bounding box center [595, 302] width 10 height 10
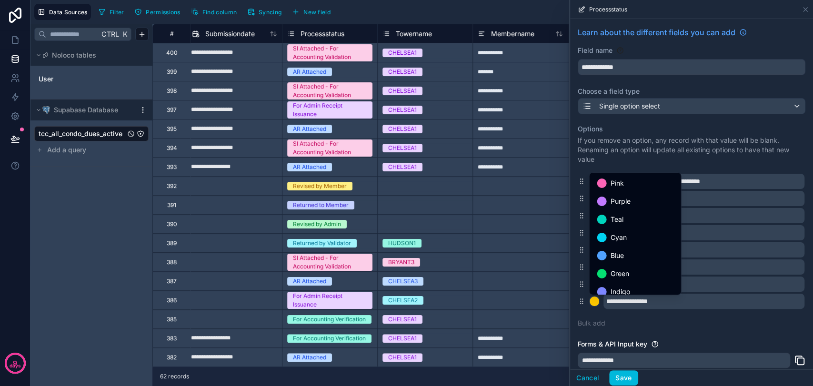
click at [623, 219] on div "Teal" at bounding box center [635, 219] width 76 height 11
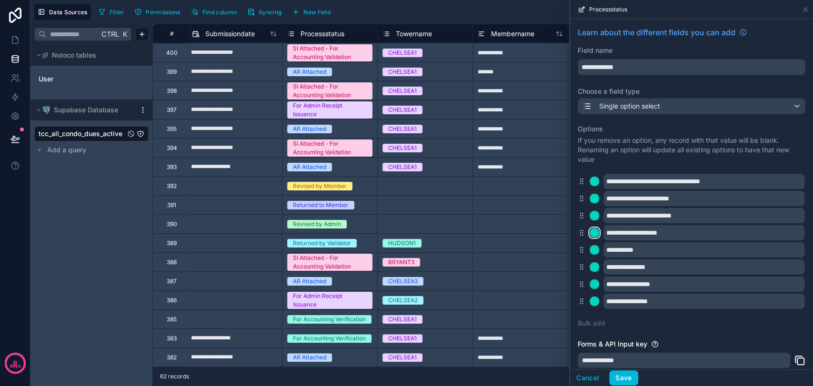
click at [596, 233] on div at bounding box center [595, 233] width 10 height 10
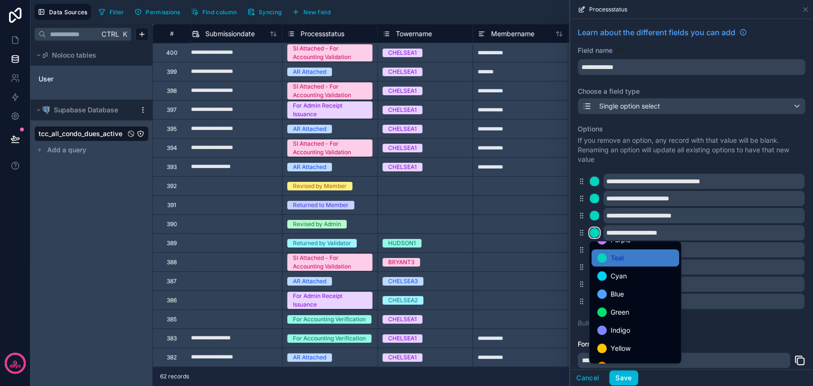
scroll to position [53, 0]
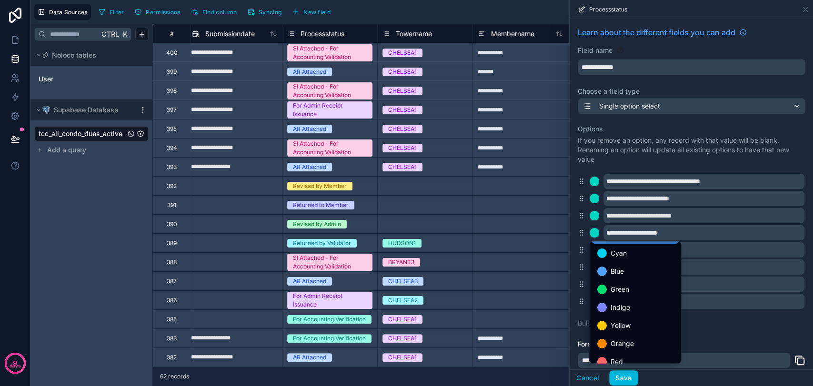
click at [629, 329] on span "Yellow" at bounding box center [620, 325] width 20 height 11
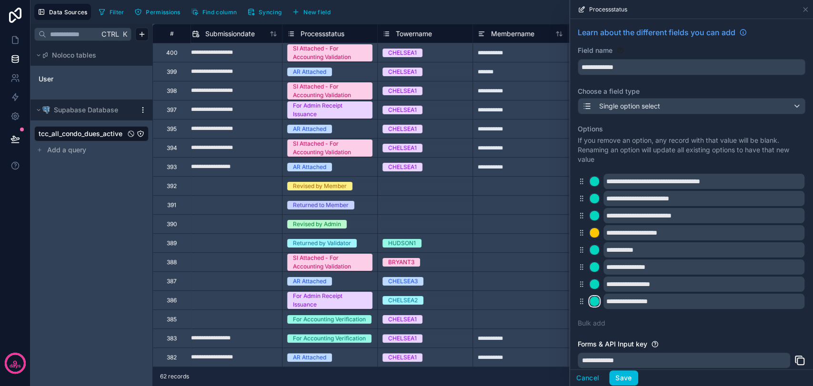
click at [594, 302] on div at bounding box center [595, 302] width 10 height 10
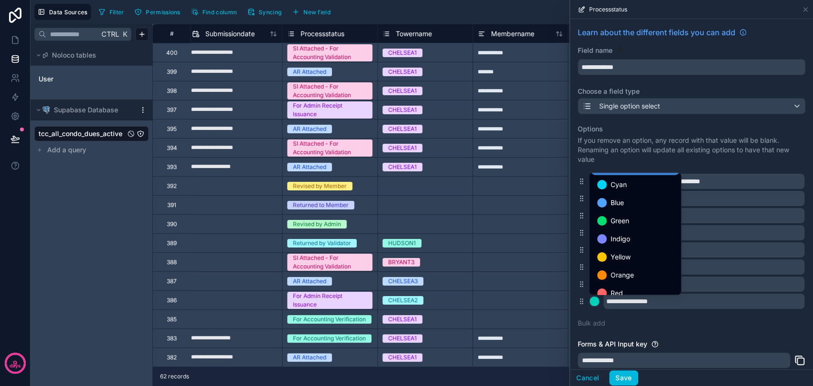
click at [631, 261] on div "Yellow" at bounding box center [635, 256] width 76 height 11
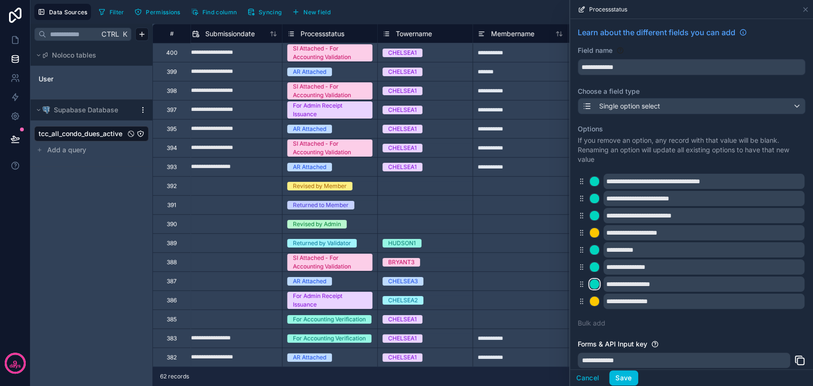
click at [593, 283] on div at bounding box center [595, 285] width 10 height 10
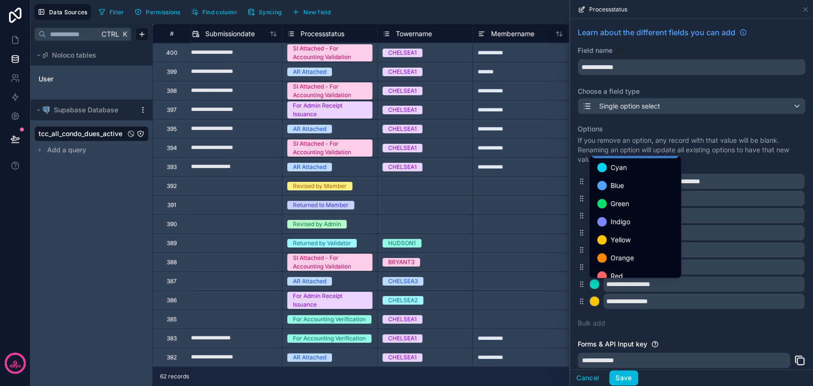
click at [622, 241] on span "Yellow" at bounding box center [620, 239] width 20 height 11
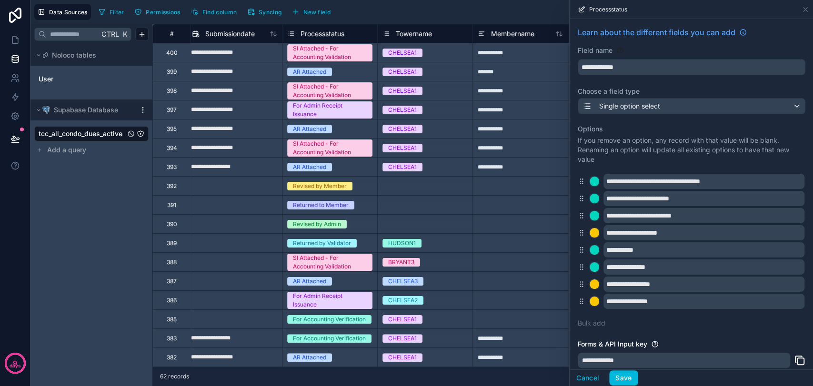
click at [679, 329] on div "**********" at bounding box center [692, 226] width 228 height 215
click at [624, 378] on button "Save" at bounding box center [623, 378] width 29 height 15
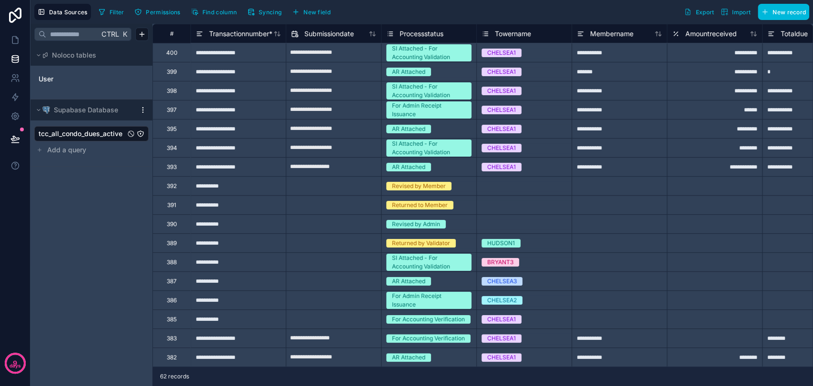
click at [486, 32] on icon at bounding box center [486, 33] width 8 height 11
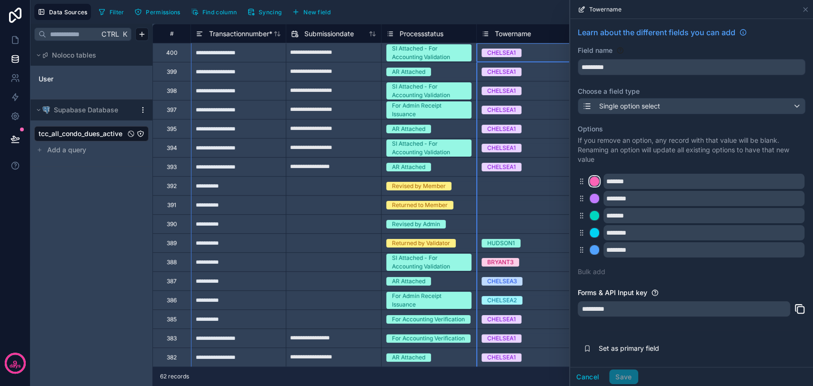
click at [592, 184] on div at bounding box center [595, 182] width 10 height 10
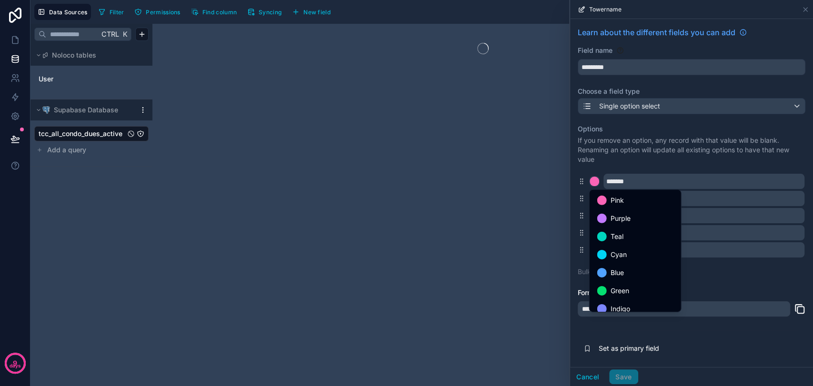
click at [617, 238] on span "Teal" at bounding box center [616, 236] width 13 height 11
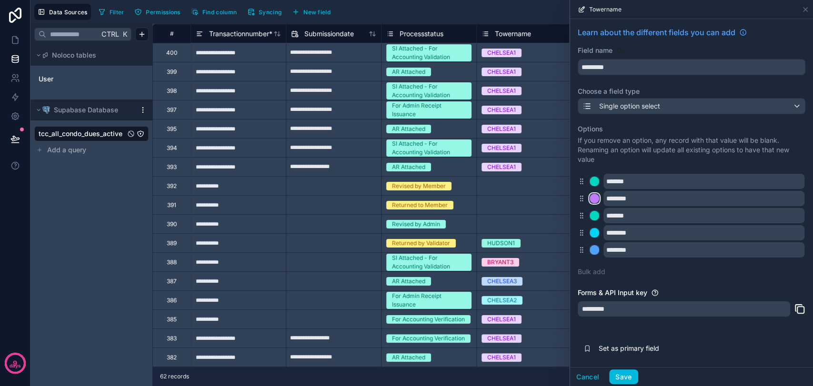
click at [593, 196] on div at bounding box center [595, 199] width 10 height 10
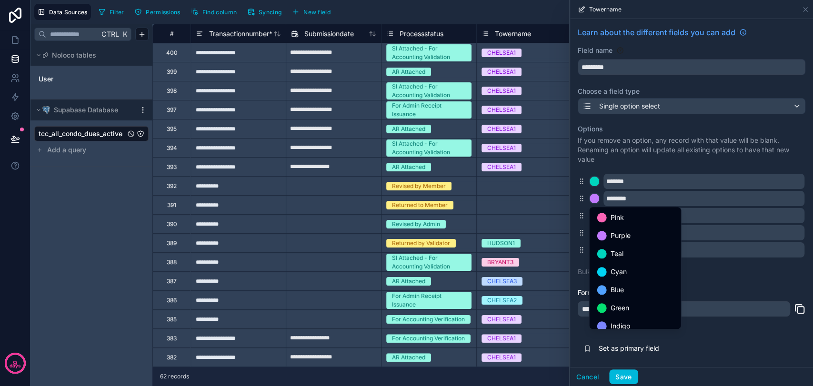
click at [605, 250] on div "Teal" at bounding box center [635, 253] width 76 height 11
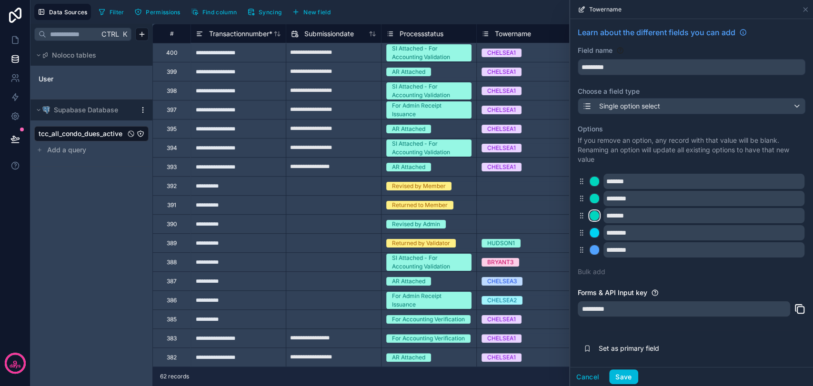
click at [594, 214] on div at bounding box center [595, 216] width 10 height 10
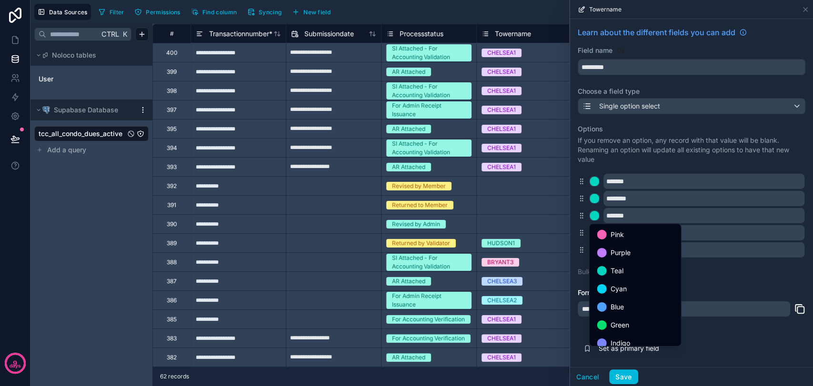
click at [615, 269] on span "Teal" at bounding box center [616, 270] width 13 height 11
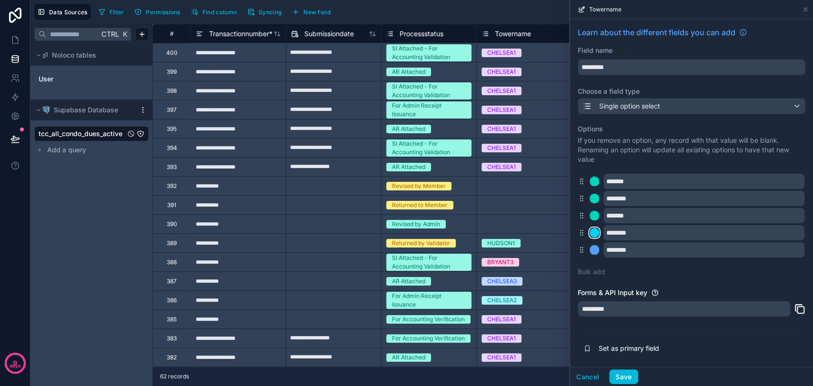
click at [594, 235] on div at bounding box center [595, 233] width 10 height 10
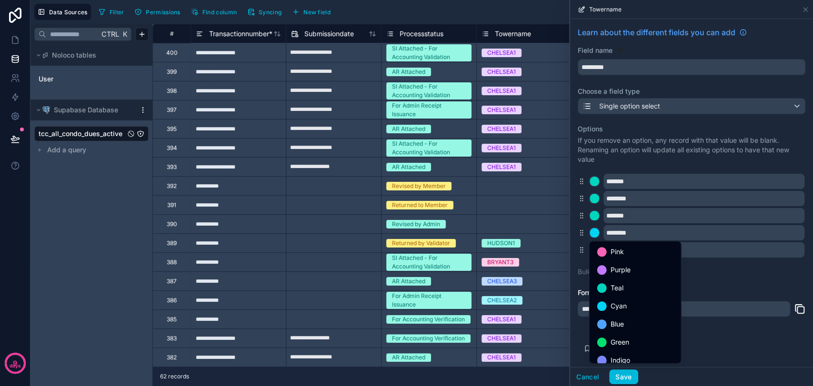
click at [612, 285] on span "Teal" at bounding box center [616, 287] width 13 height 11
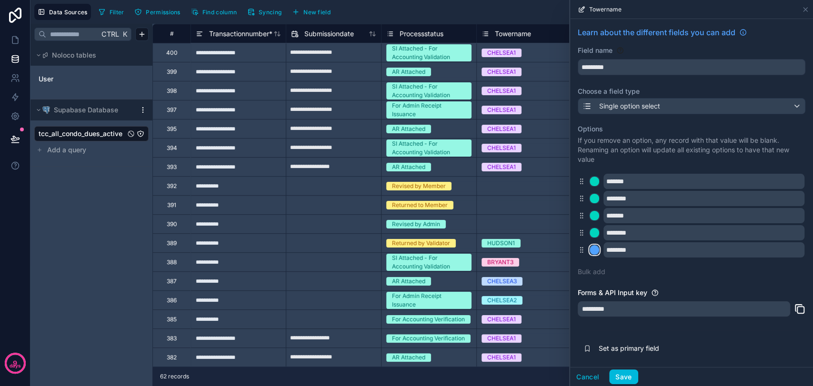
click at [592, 248] on div at bounding box center [595, 250] width 10 height 10
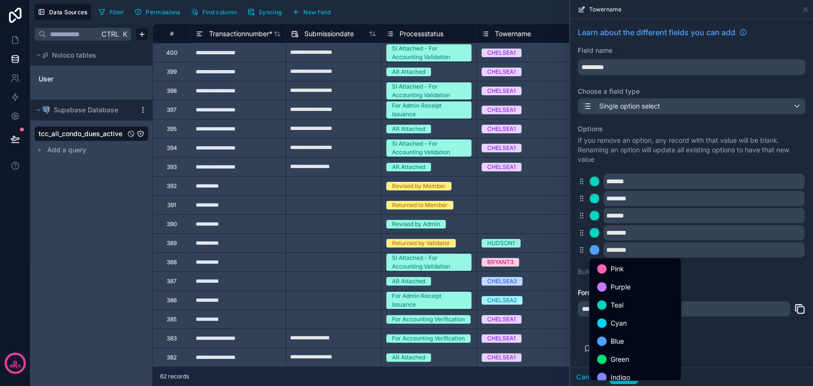
click at [618, 306] on span "Teal" at bounding box center [616, 305] width 13 height 11
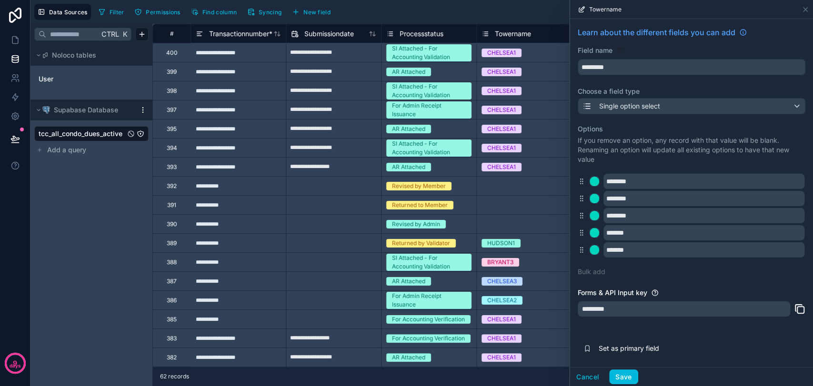
scroll to position [0, 114]
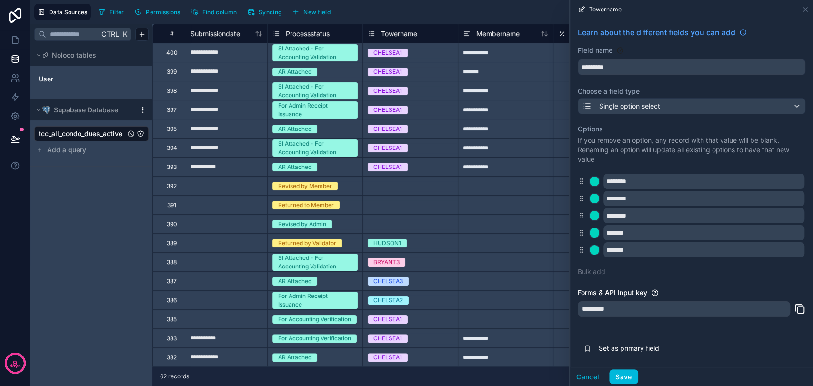
click at [619, 378] on button "Save" at bounding box center [623, 377] width 29 height 15
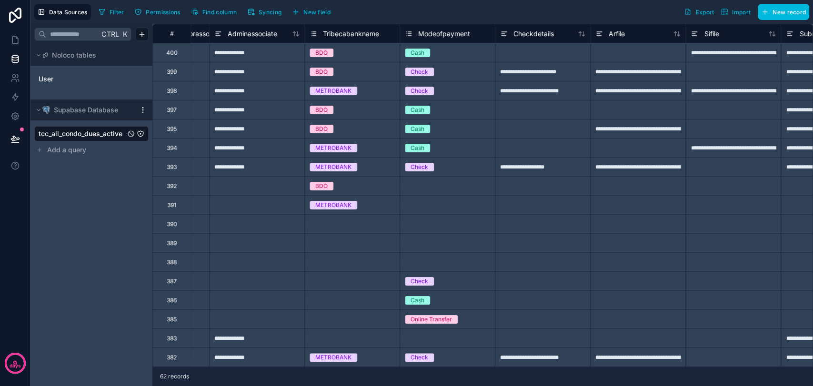
scroll to position [0, 3025]
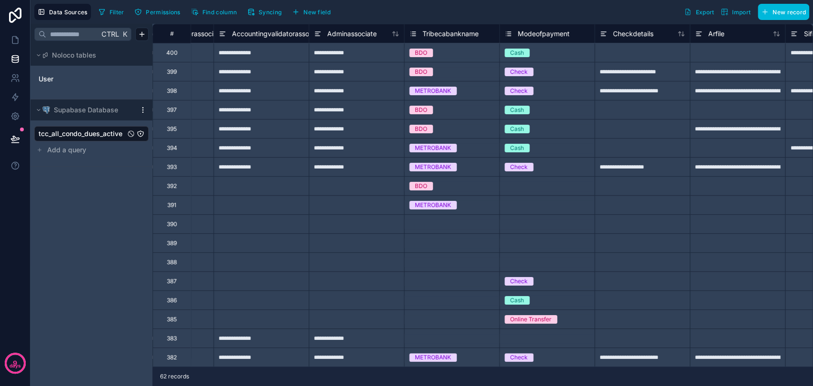
click at [414, 35] on icon at bounding box center [413, 33] width 8 height 11
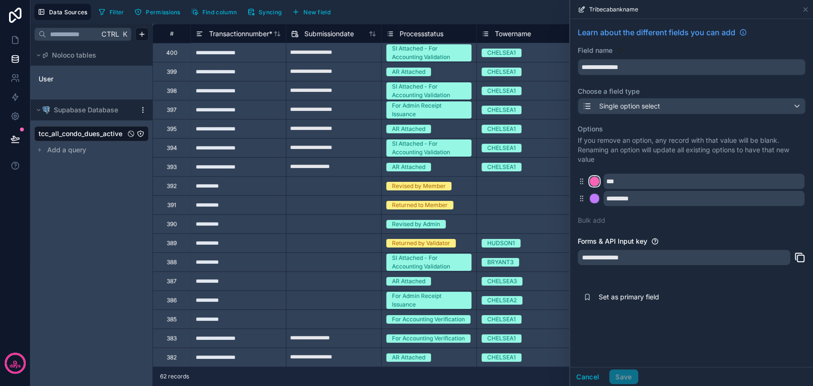
click at [593, 184] on div at bounding box center [595, 182] width 10 height 10
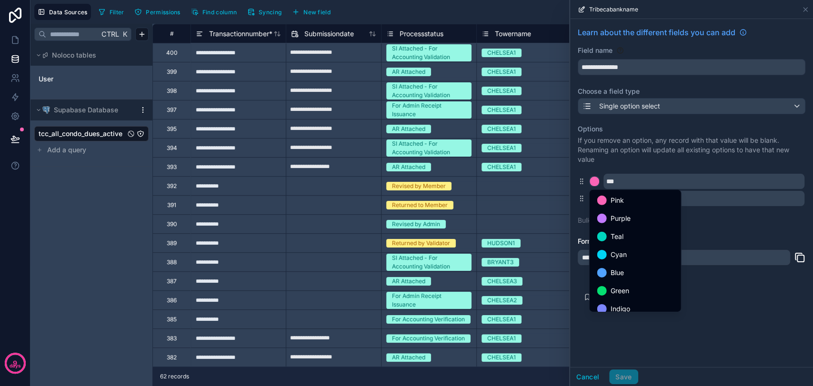
click at [617, 234] on span "Teal" at bounding box center [616, 236] width 13 height 11
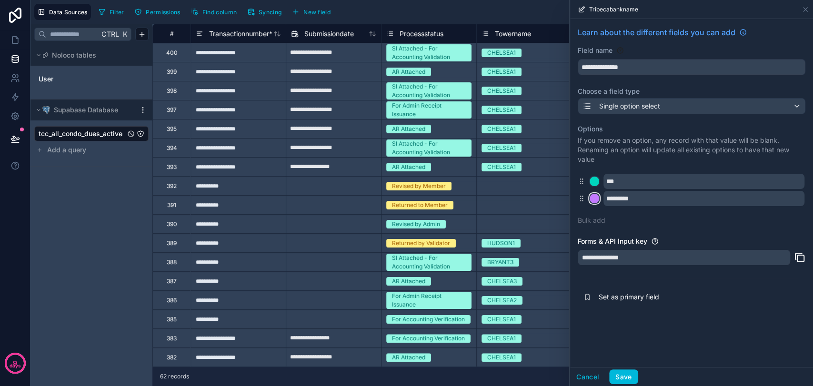
click at [594, 200] on div at bounding box center [595, 199] width 10 height 10
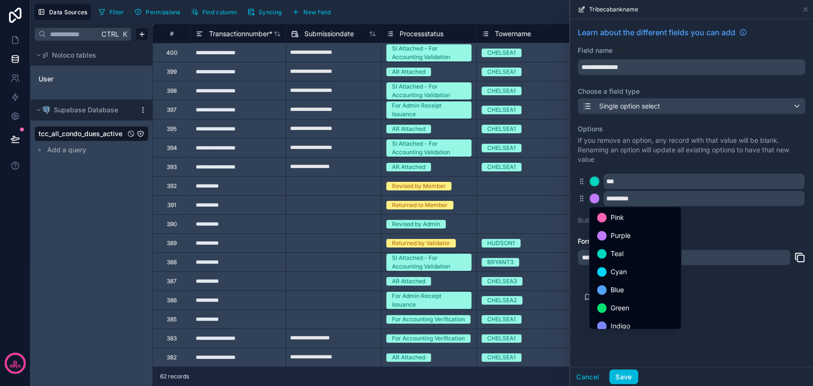
click at [610, 252] on div "Teal" at bounding box center [635, 253] width 76 height 11
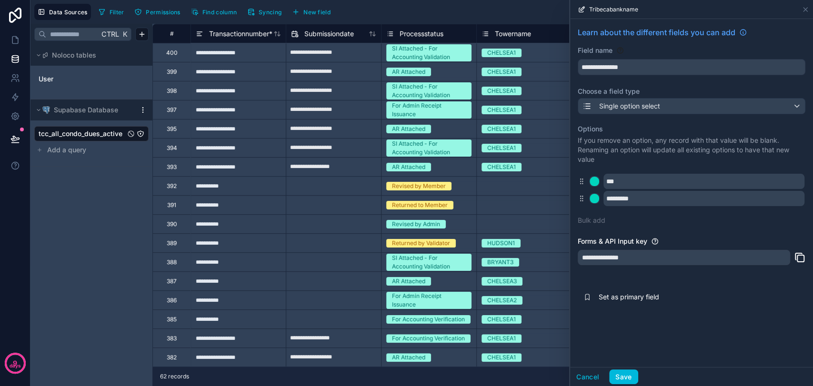
click at [624, 377] on button "Save" at bounding box center [623, 377] width 29 height 15
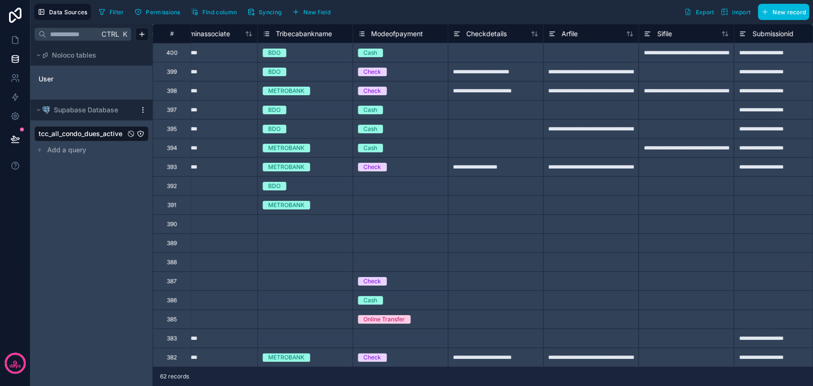
scroll to position [0, 3153]
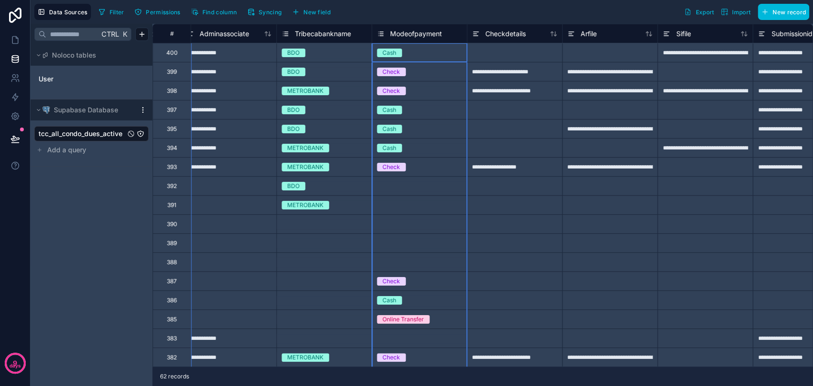
click at [380, 36] on icon at bounding box center [381, 36] width 3 height 0
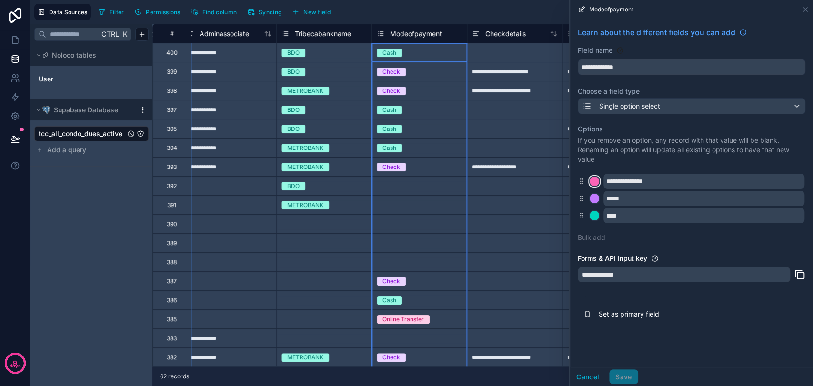
click at [592, 181] on div at bounding box center [595, 182] width 10 height 10
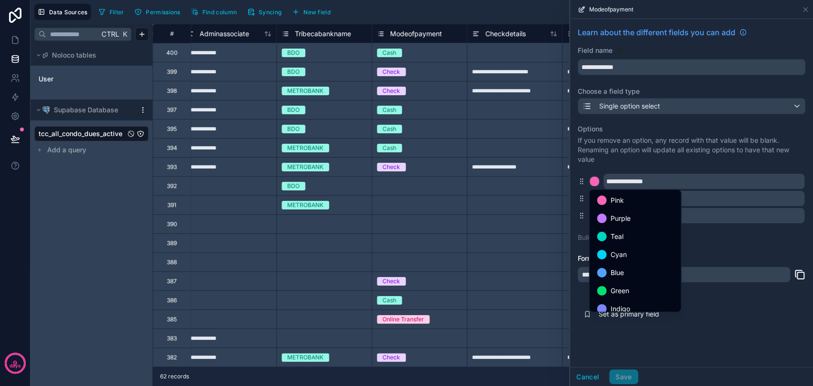
click at [643, 241] on div "Teal" at bounding box center [635, 236] width 76 height 11
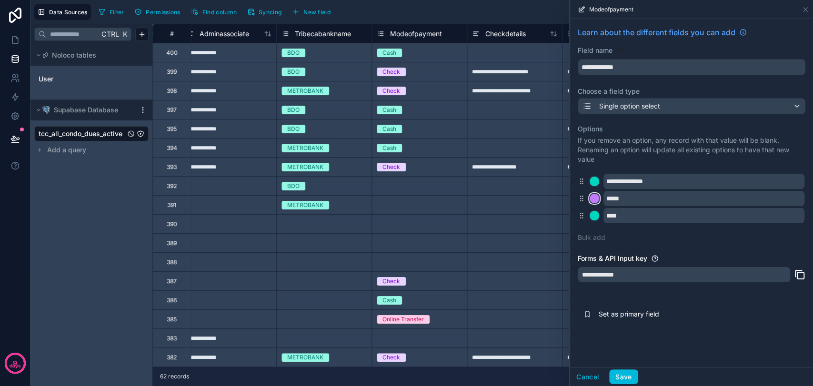
click at [592, 196] on div at bounding box center [595, 199] width 10 height 10
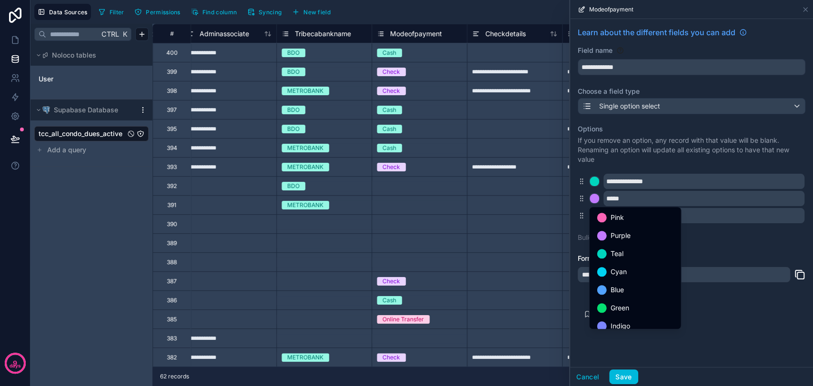
click at [630, 257] on div "Teal" at bounding box center [635, 253] width 76 height 11
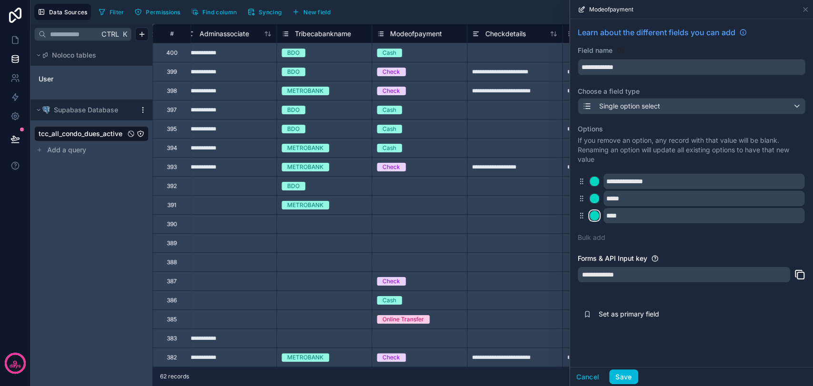
click at [598, 216] on div at bounding box center [595, 216] width 10 height 10
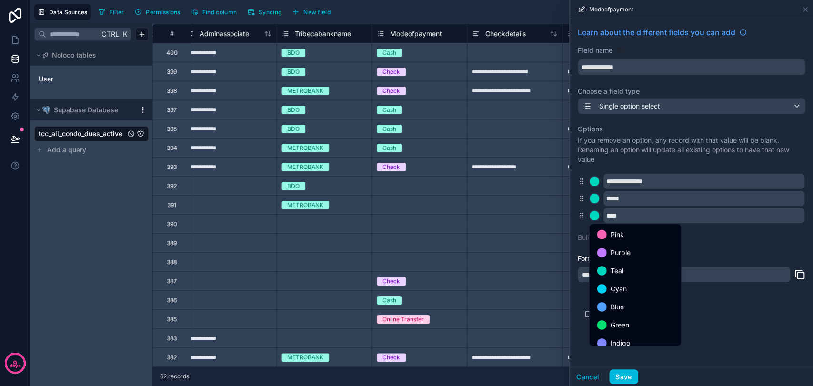
click at [633, 271] on div "Teal" at bounding box center [635, 270] width 76 height 11
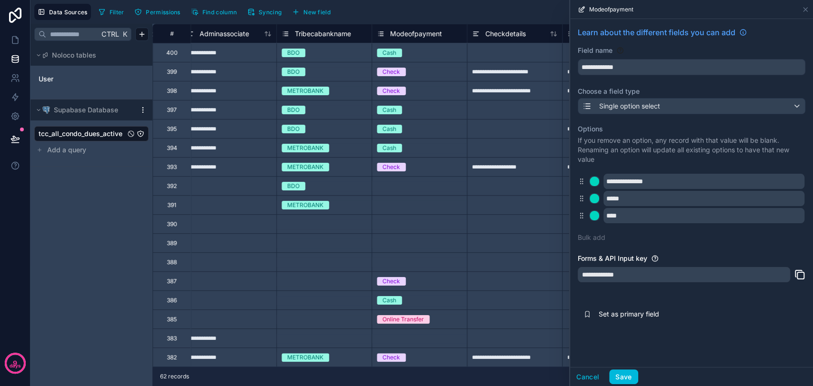
click at [622, 379] on button "Save" at bounding box center [623, 377] width 29 height 15
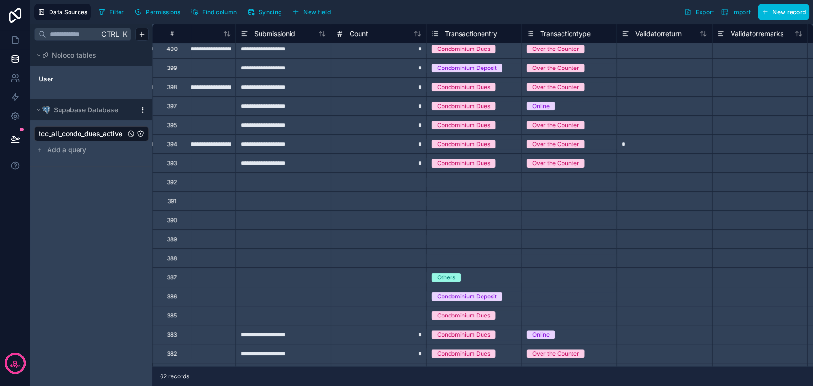
scroll to position [0, 3670]
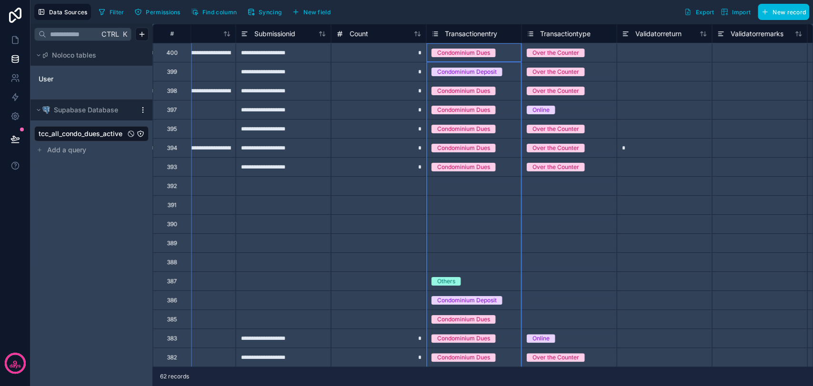
click at [434, 34] on icon at bounding box center [435, 34] width 3 height 0
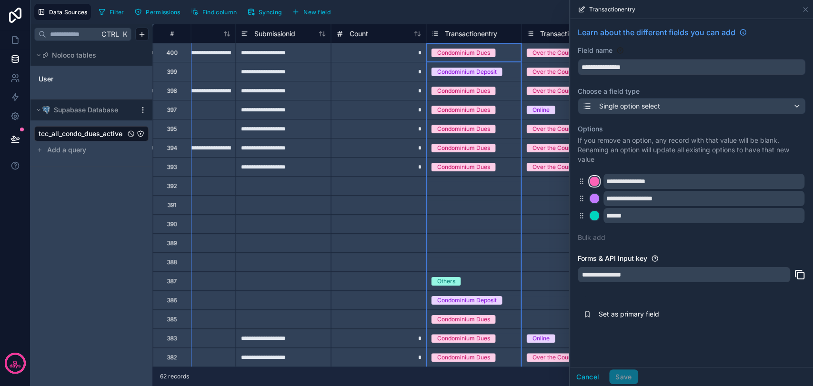
click at [590, 181] on div at bounding box center [595, 182] width 10 height 10
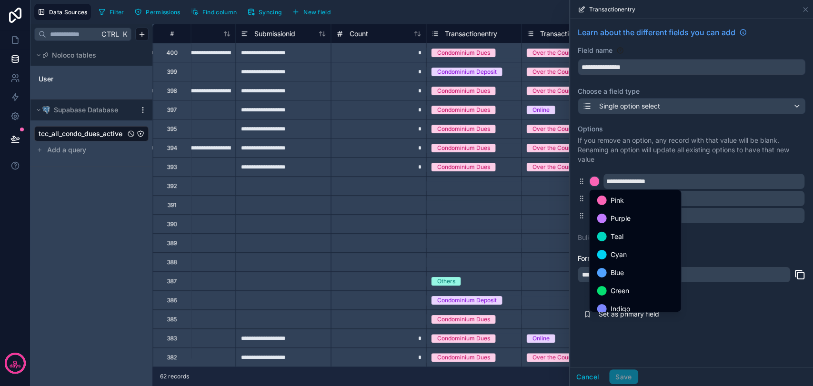
click at [623, 240] on div "Teal" at bounding box center [635, 236] width 76 height 11
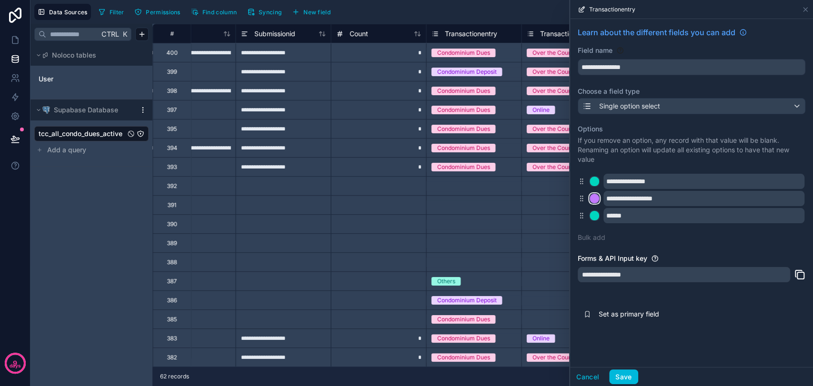
click at [591, 199] on div at bounding box center [595, 199] width 10 height 10
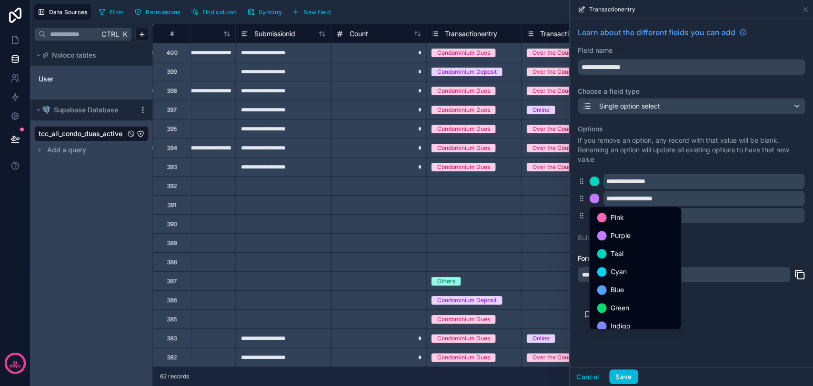
click at [622, 250] on span "Teal" at bounding box center [616, 253] width 13 height 11
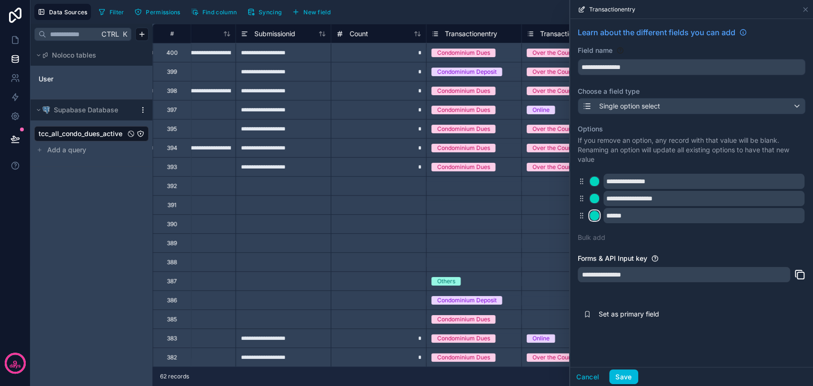
click at [594, 214] on div at bounding box center [595, 216] width 10 height 10
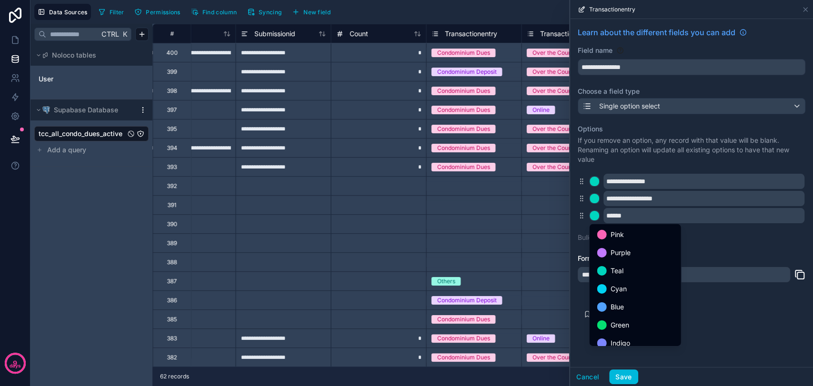
click at [619, 270] on span "Teal" at bounding box center [616, 270] width 13 height 11
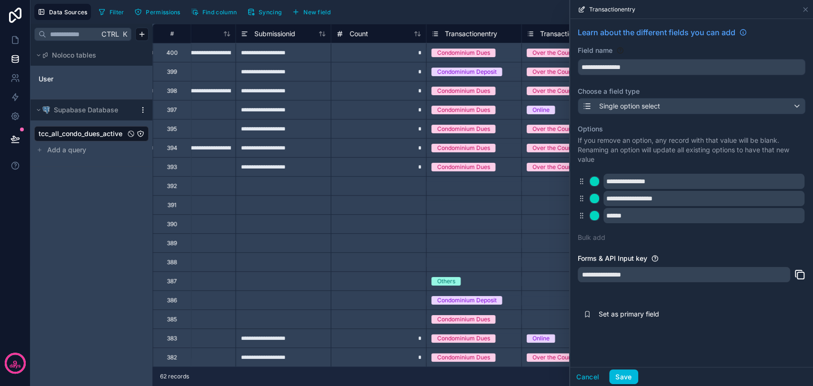
click at [622, 374] on button "Save" at bounding box center [623, 377] width 29 height 15
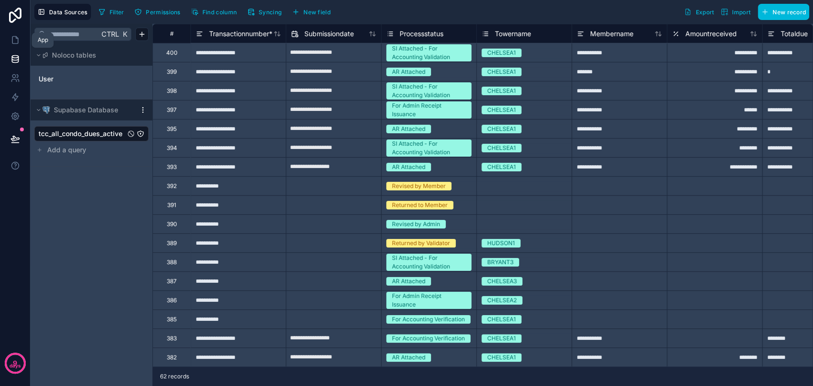
click at [5, 46] on link at bounding box center [15, 39] width 30 height 19
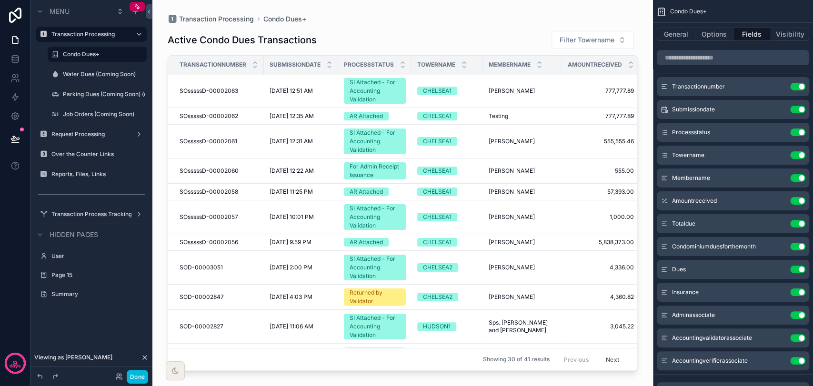
click at [140, 375] on button "Done" at bounding box center [137, 377] width 21 height 14
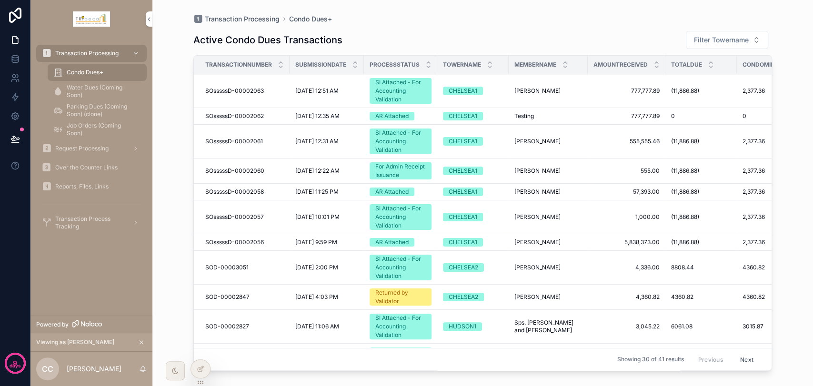
click at [197, 367] on icon at bounding box center [201, 369] width 8 height 8
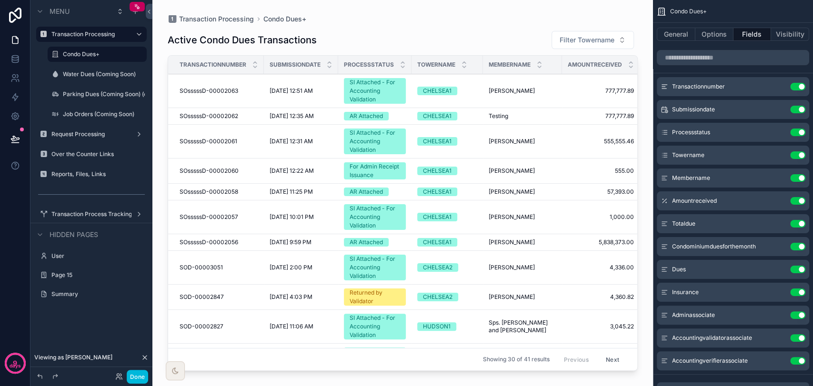
drag, startPoint x: 343, startPoint y: 364, endPoint x: 421, endPoint y: 364, distance: 77.6
click at [421, 364] on div "scrollable content" at bounding box center [402, 187] width 501 height 375
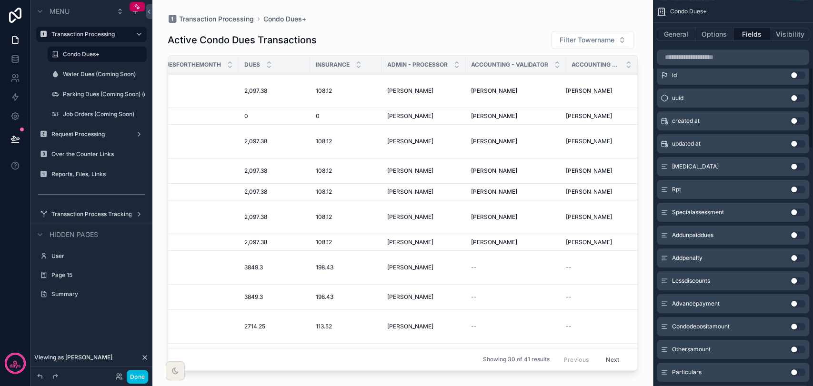
scroll to position [317, 0]
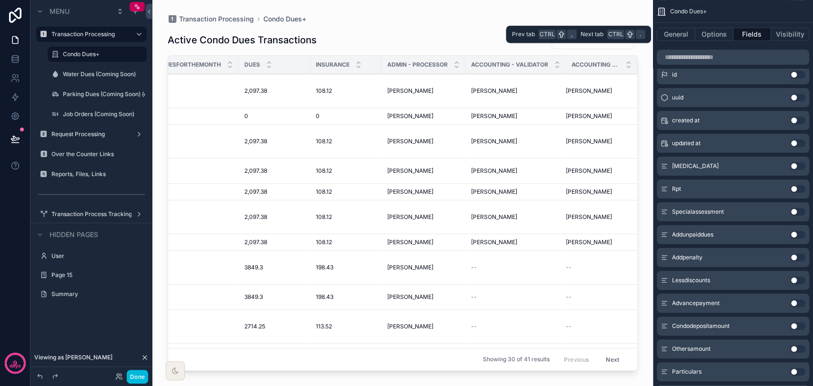
click at [718, 31] on button "Options" at bounding box center [714, 34] width 38 height 13
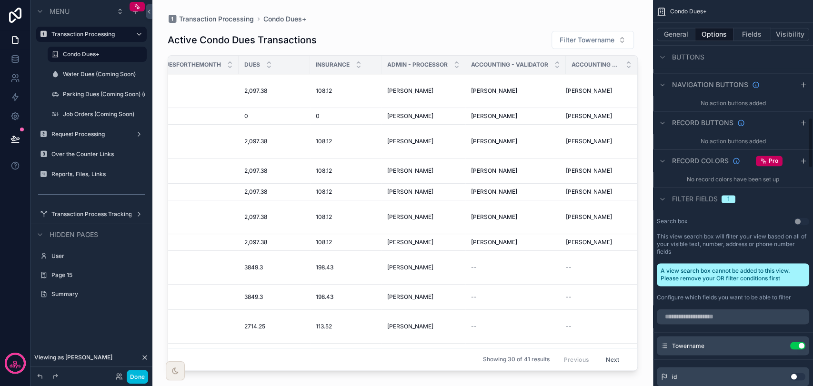
scroll to position [1164, 0]
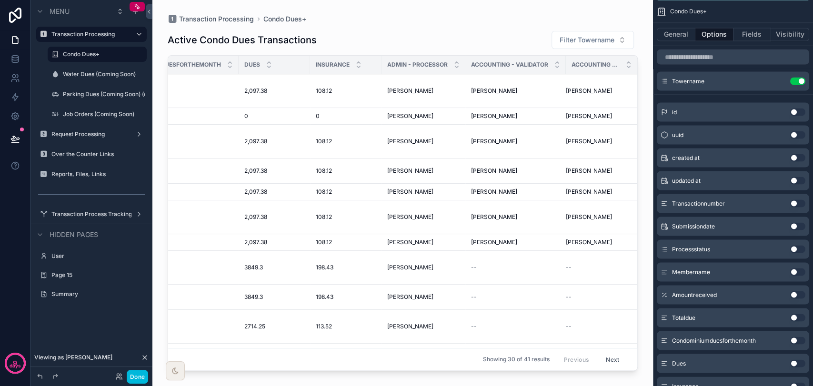
click at [802, 245] on button "Use setting" at bounding box center [797, 249] width 15 height 8
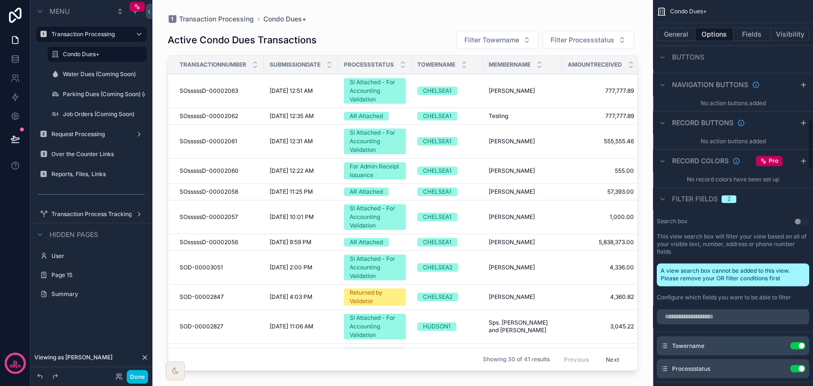
scroll to position [953, 0]
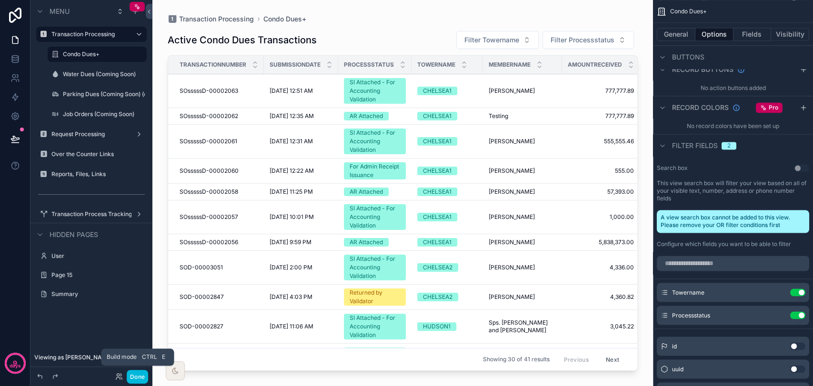
click at [146, 374] on button "Done" at bounding box center [137, 377] width 21 height 14
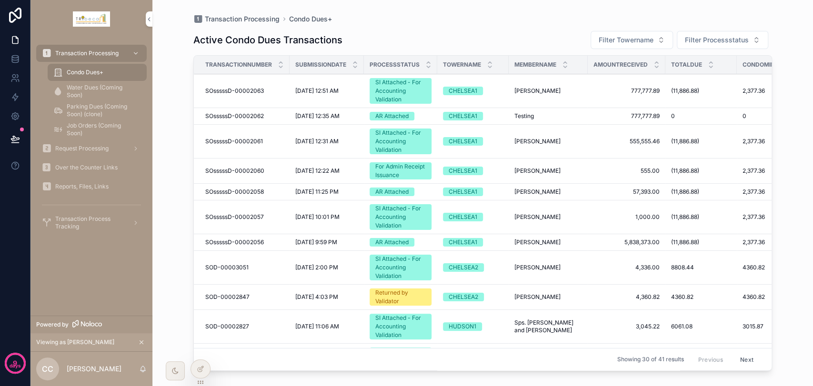
click at [623, 40] on span "Filter Towername" at bounding box center [626, 40] width 55 height 10
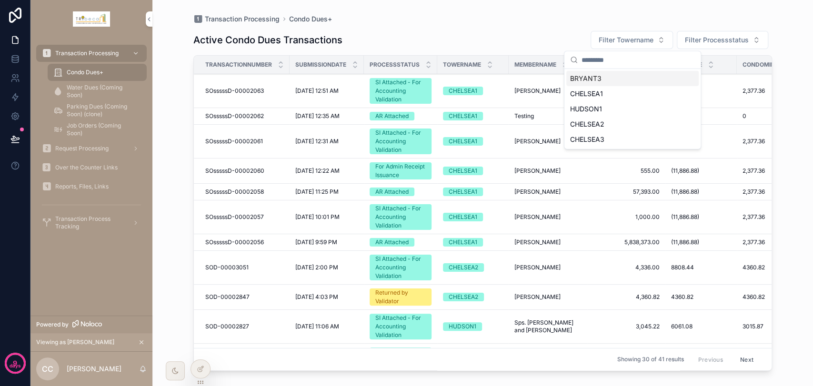
click at [528, 15] on div "Transaction Processing Condo Dues+" at bounding box center [482, 19] width 579 height 8
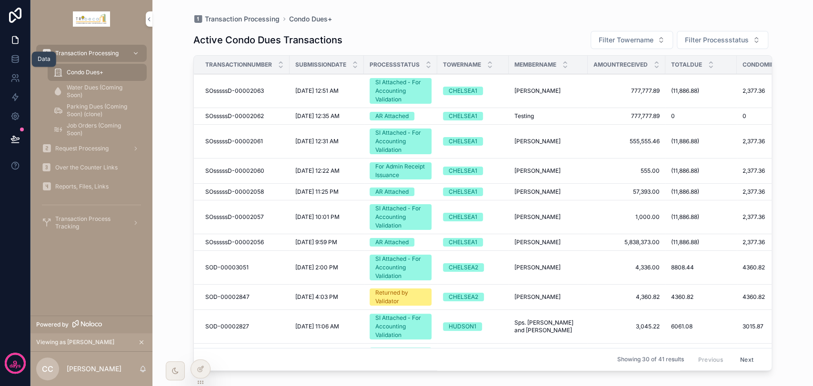
click at [19, 61] on icon at bounding box center [15, 59] width 10 height 10
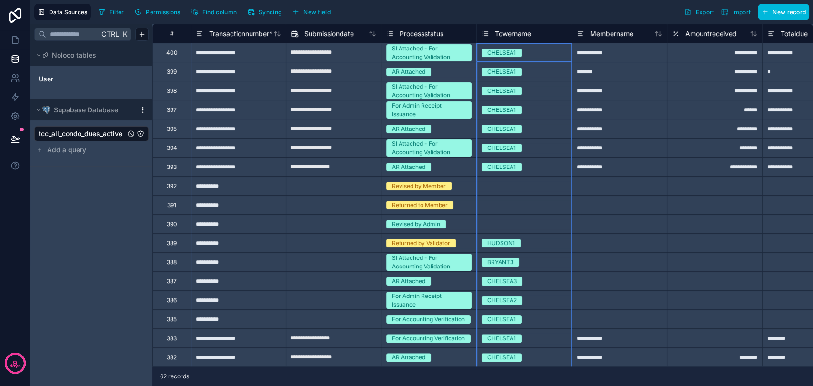
click at [486, 38] on icon at bounding box center [486, 33] width 8 height 11
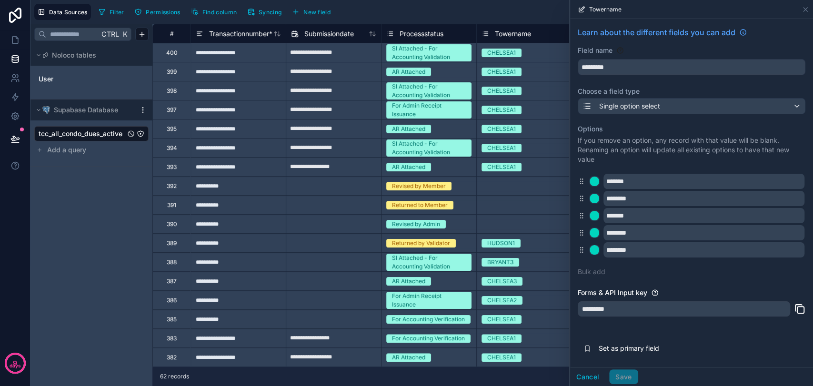
click at [580, 199] on icon at bounding box center [582, 198] width 8 height 9
click at [623, 374] on button "Save" at bounding box center [623, 377] width 29 height 15
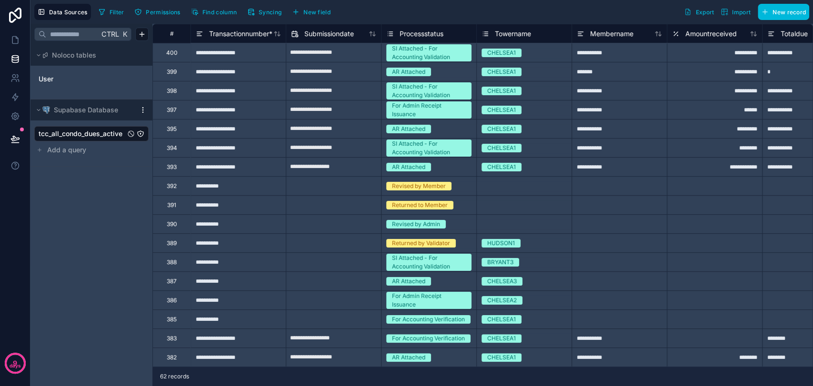
click at [485, 34] on icon at bounding box center [486, 33] width 8 height 11
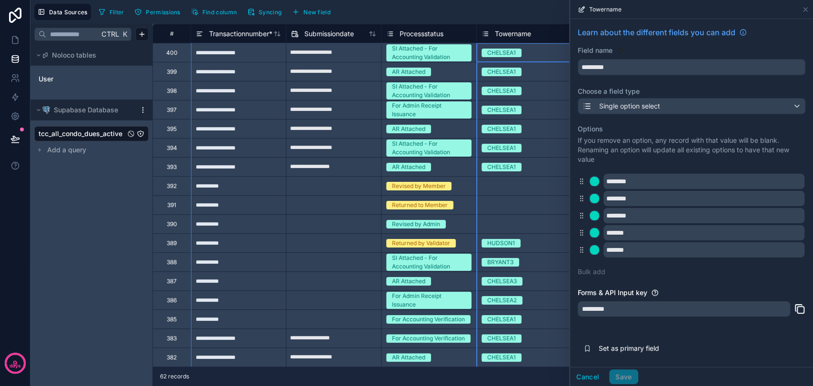
click at [484, 25] on div "Towername" at bounding box center [523, 33] width 95 height 19
click at [484, 35] on icon at bounding box center [486, 33] width 8 height 11
click at [596, 378] on button "Cancel" at bounding box center [587, 377] width 35 height 15
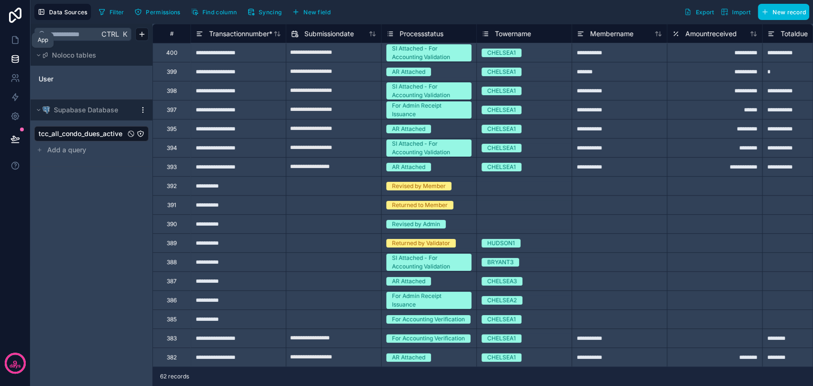
click at [15, 43] on icon at bounding box center [15, 40] width 6 height 7
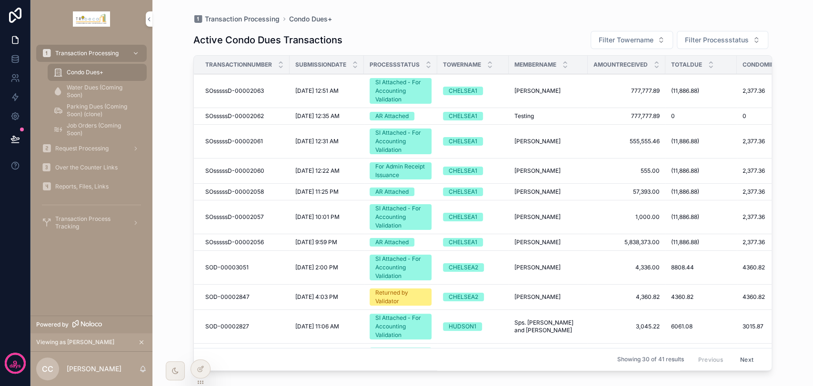
click at [626, 35] on span "Filter Towername" at bounding box center [626, 40] width 55 height 10
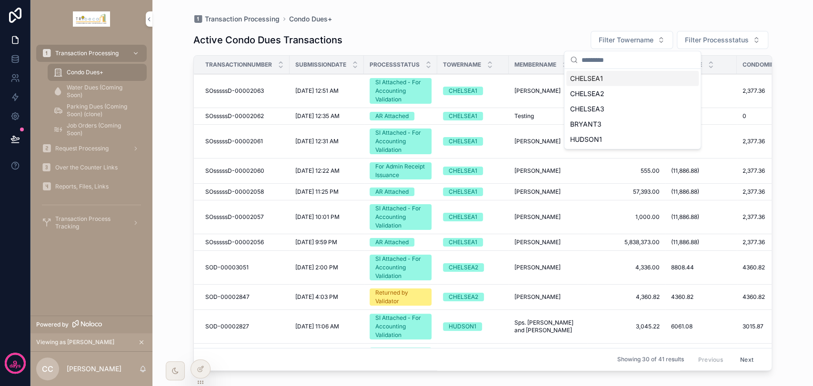
click at [550, 39] on div "Active Condo Dues Transactions Filter Towername Filter Processstatus" at bounding box center [482, 39] width 579 height 19
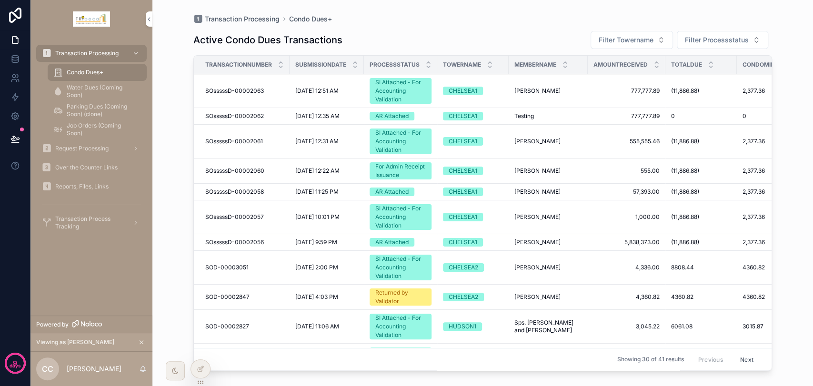
click at [613, 41] on span "Filter Towername" at bounding box center [626, 40] width 55 height 10
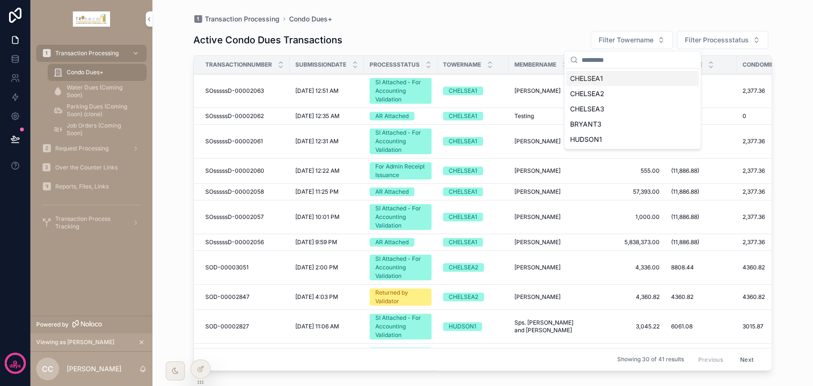
click at [613, 41] on span "Filter Towername" at bounding box center [626, 40] width 55 height 10
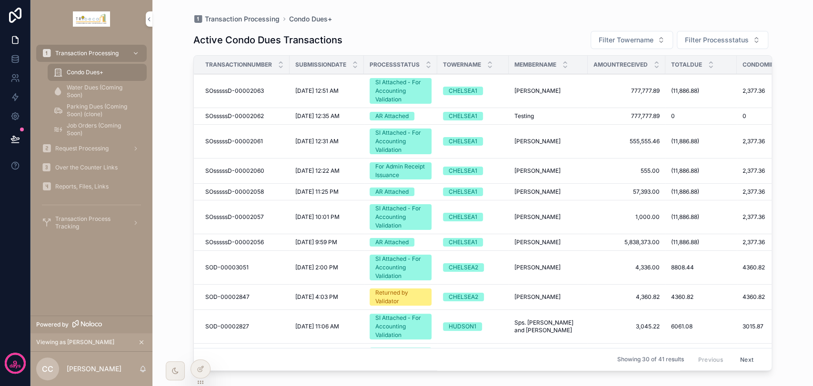
click at [661, 39] on button "Filter Towername" at bounding box center [632, 40] width 82 height 18
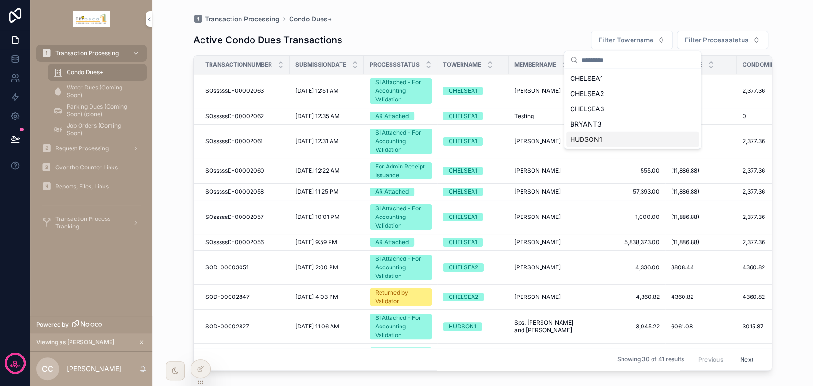
click at [620, 138] on div "HUDSON1" at bounding box center [632, 139] width 132 height 15
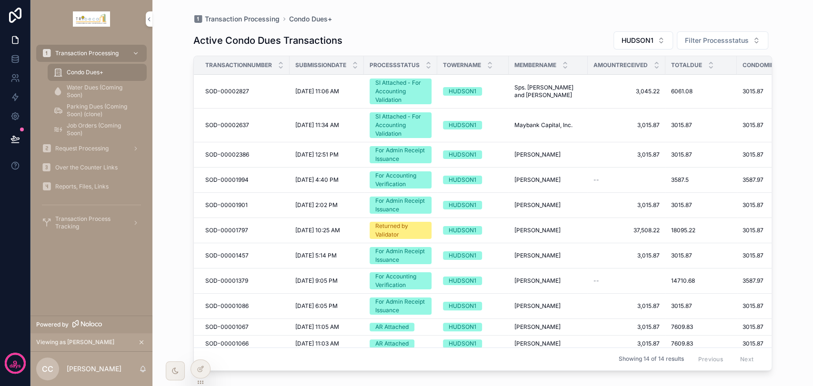
click at [626, 36] on span "HUDSON1" at bounding box center [638, 41] width 32 height 10
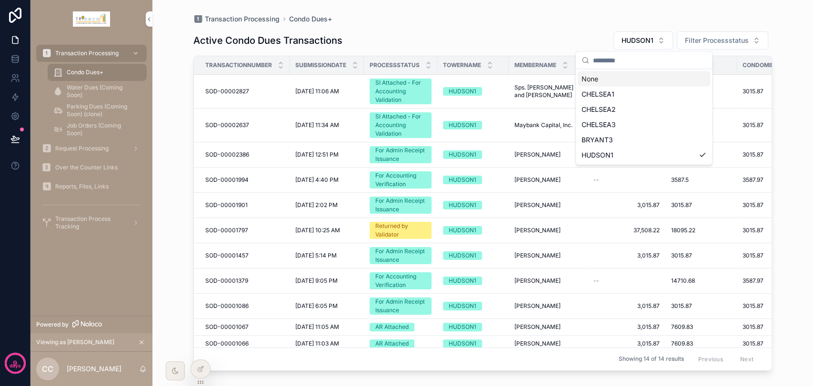
click at [627, 80] on div "None" at bounding box center [644, 78] width 132 height 15
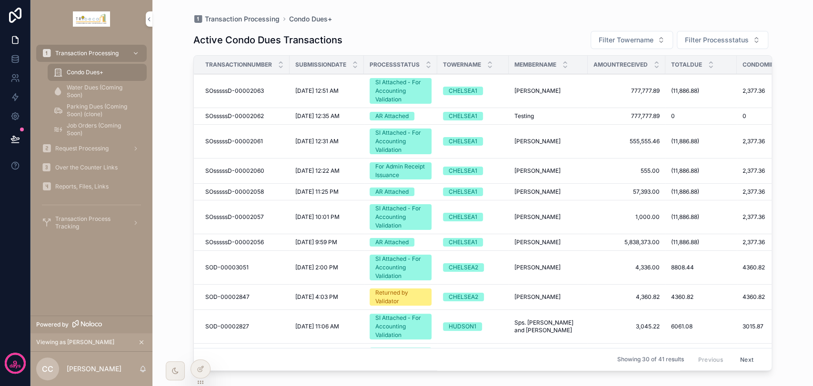
click at [0, 0] on icon at bounding box center [0, 0] width 0 height 0
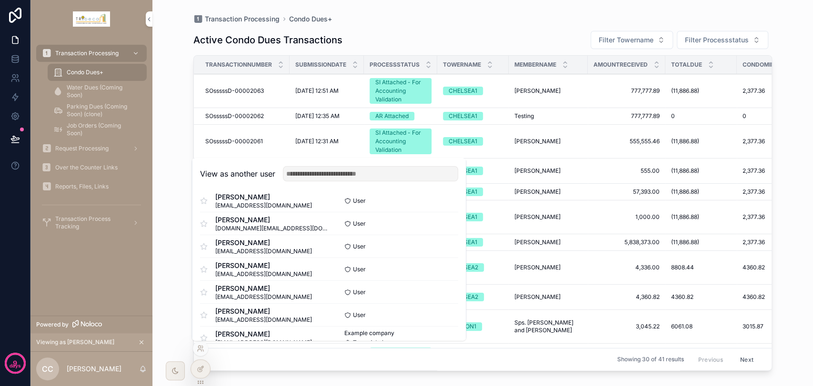
scroll to position [47, 0]
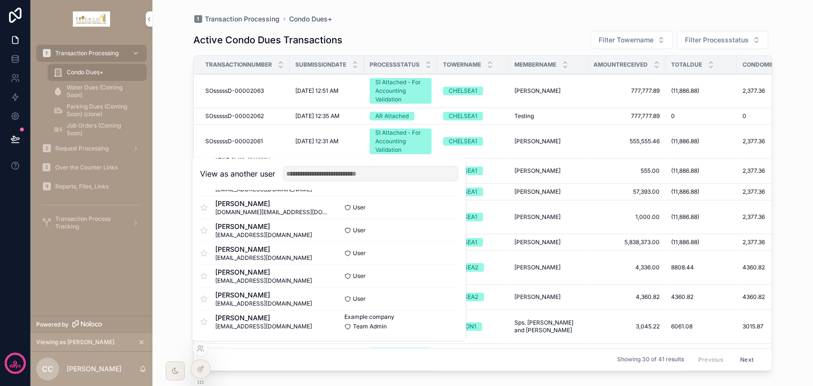
click at [0, 0] on button "Select" at bounding box center [0, 0] width 0 height 0
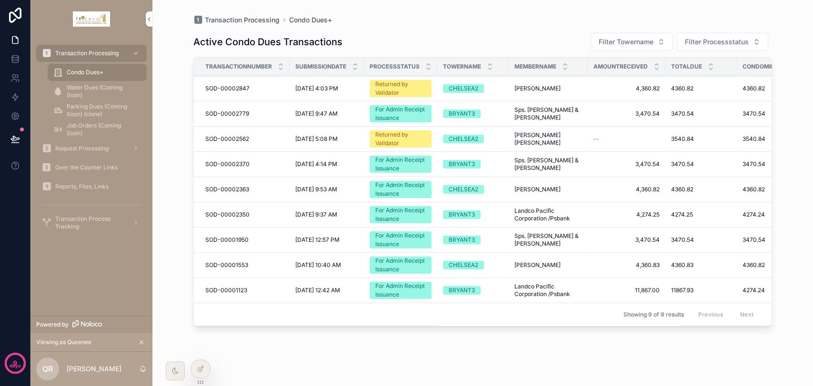
click at [396, 91] on div "Returned by Validator" at bounding box center [400, 88] width 50 height 17
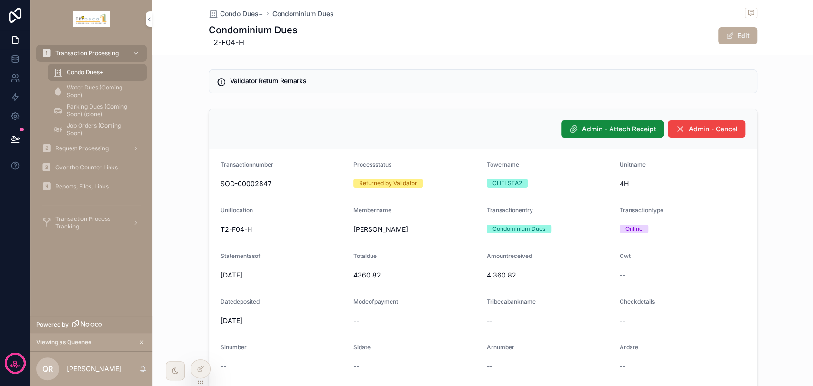
click at [98, 66] on div "Condo Dues+" at bounding box center [97, 72] width 88 height 15
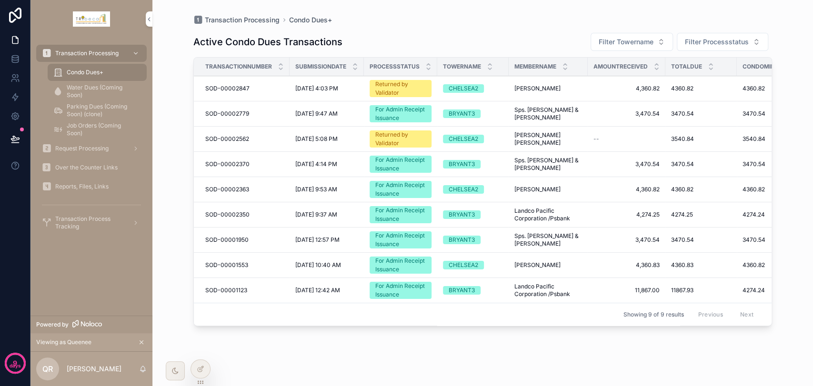
click at [405, 137] on div "Returned by Validator" at bounding box center [400, 139] width 50 height 17
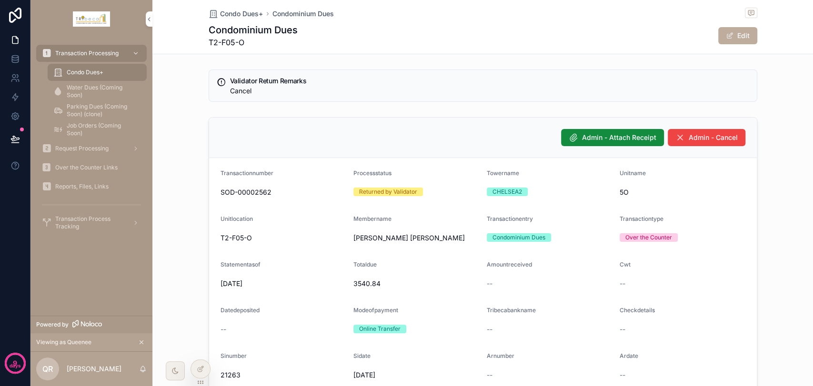
click at [110, 73] on div "Condo Dues+" at bounding box center [97, 72] width 88 height 15
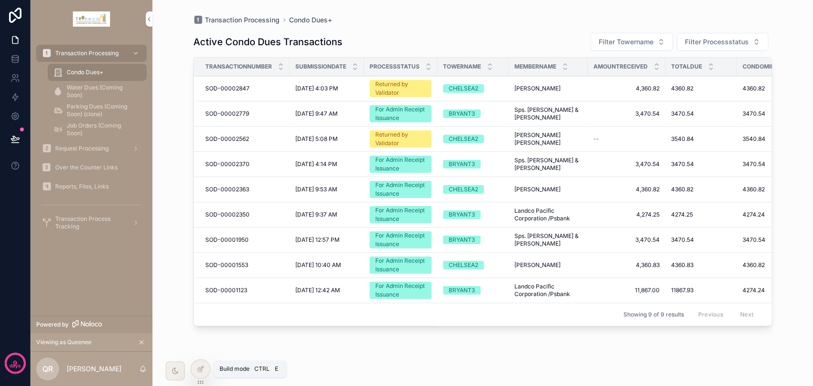
click at [204, 369] on div at bounding box center [200, 369] width 19 height 18
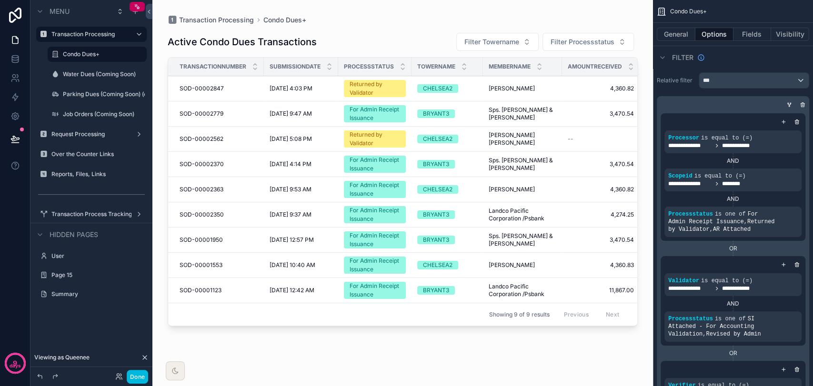
click at [393, 328] on div "scrollable content" at bounding box center [402, 187] width 501 height 375
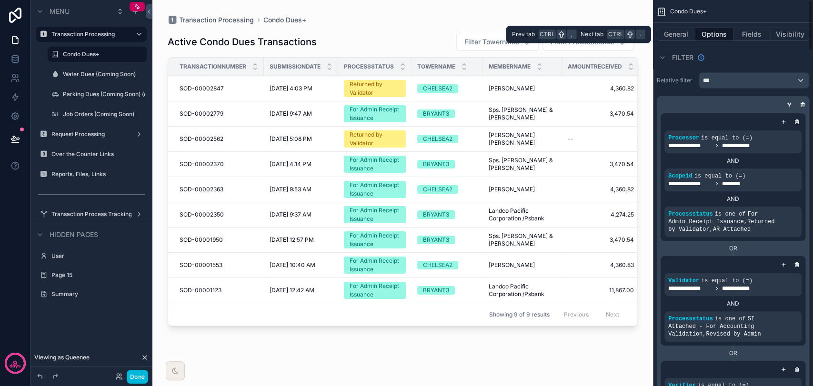
click at [695, 31] on button "Options" at bounding box center [714, 34] width 38 height 13
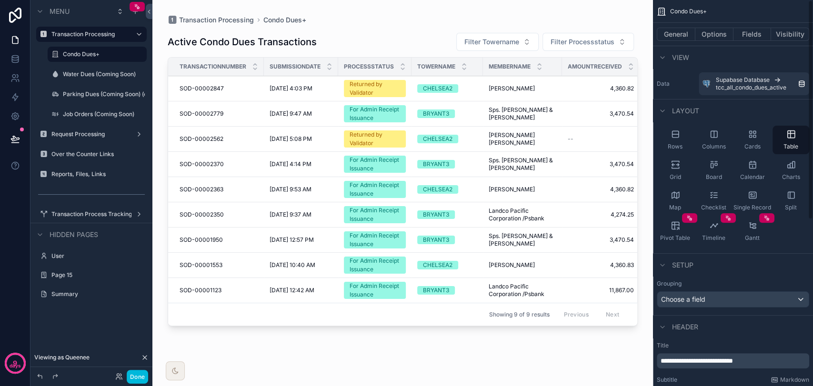
click at [726, 35] on button "Options" at bounding box center [714, 34] width 38 height 13
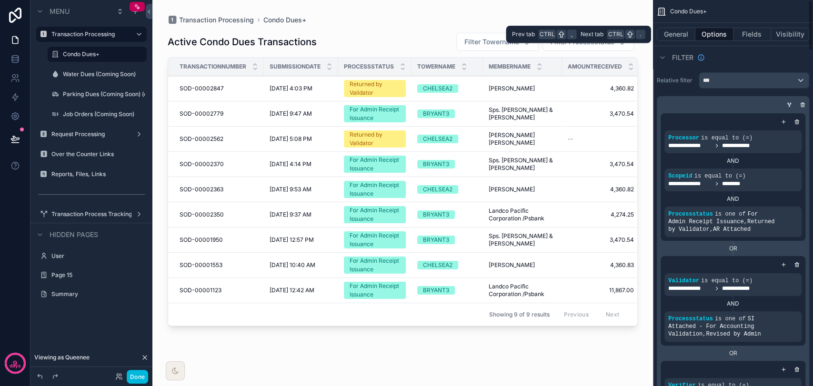
click at [750, 31] on button "Fields" at bounding box center [752, 34] width 38 height 13
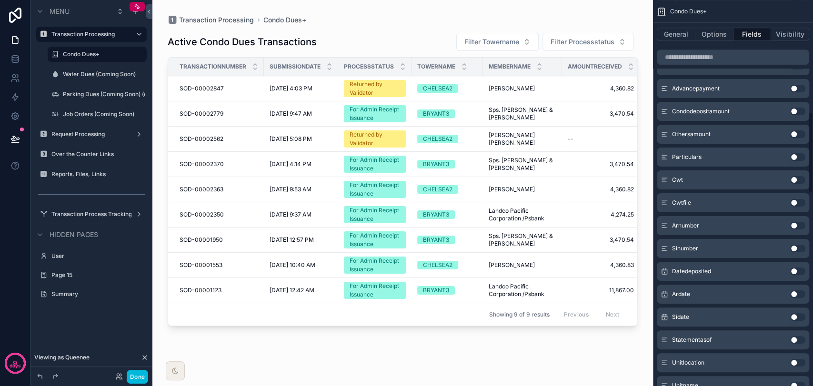
scroll to position [529, 0]
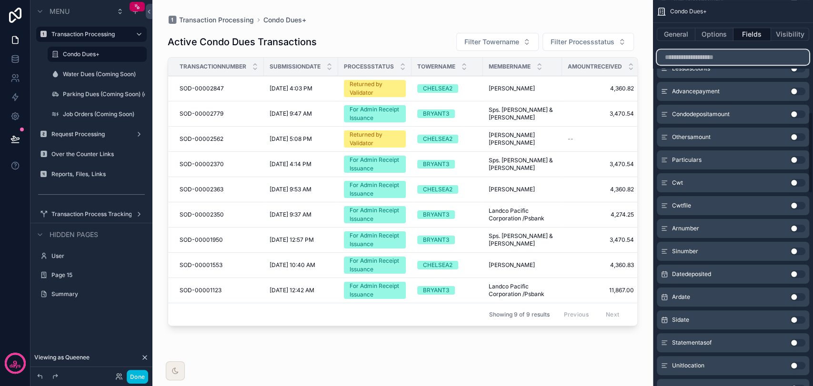
click at [735, 62] on input "scrollable content" at bounding box center [733, 57] width 152 height 15
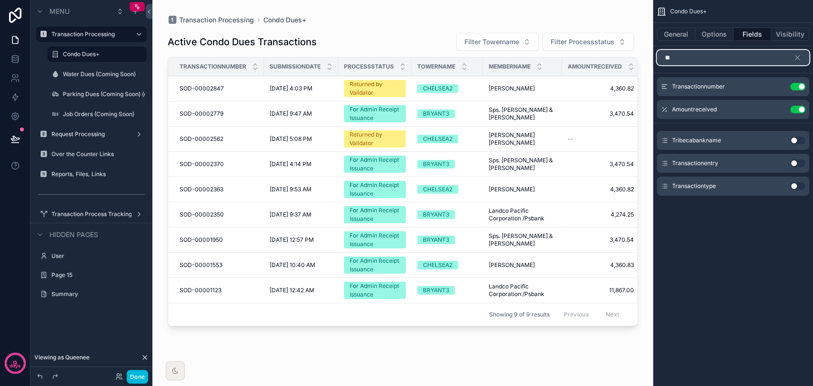
scroll to position [0, 0]
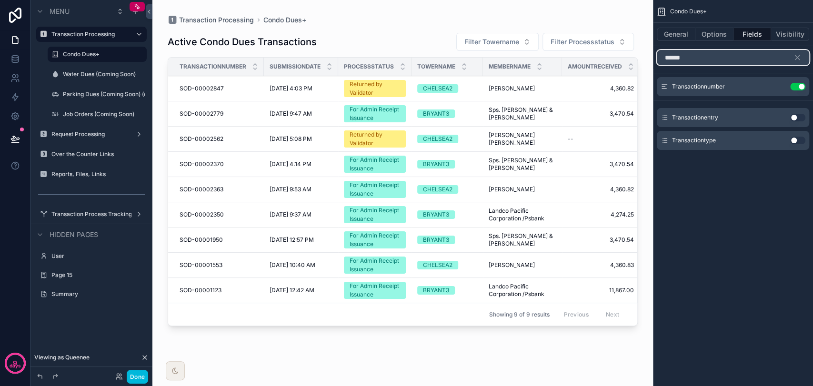
type input "******"
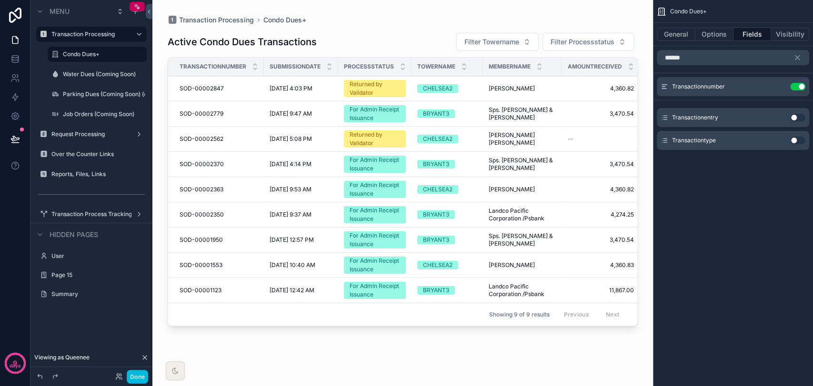
click at [799, 140] on button "Use setting" at bounding box center [797, 141] width 15 height 8
click at [797, 142] on button "Use setting" at bounding box center [797, 141] width 15 height 8
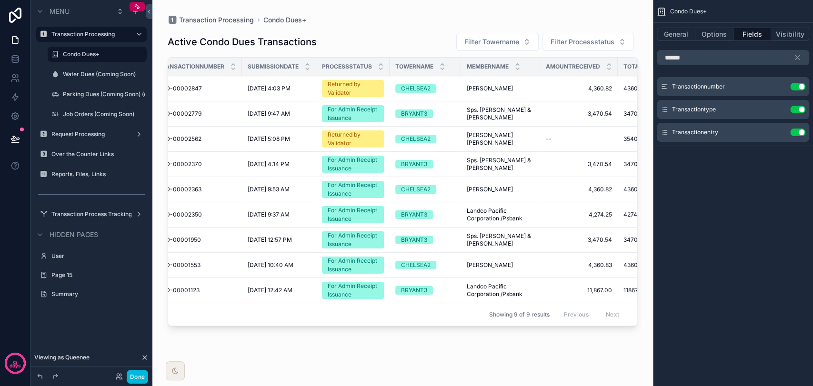
scroll to position [0, 20]
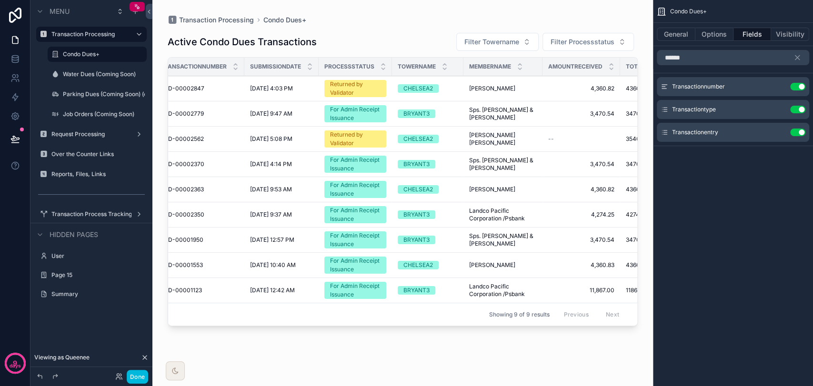
click at [469, 334] on div "Active Condo Dues Transactions Filter Towername Filter Processstatus Transactio…" at bounding box center [403, 200] width 470 height 350
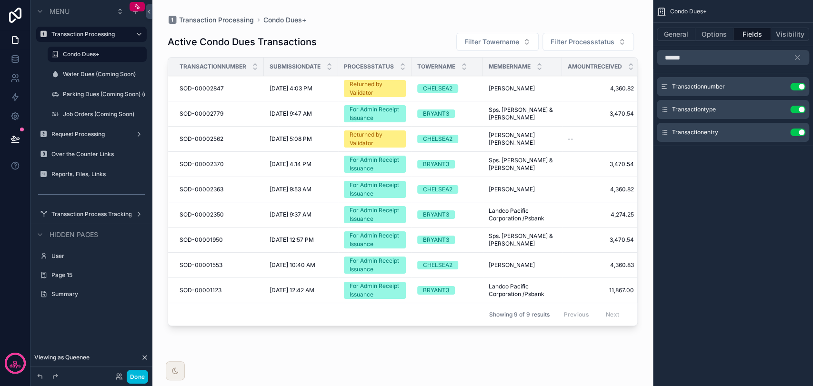
click at [145, 376] on button "Done" at bounding box center [137, 377] width 21 height 14
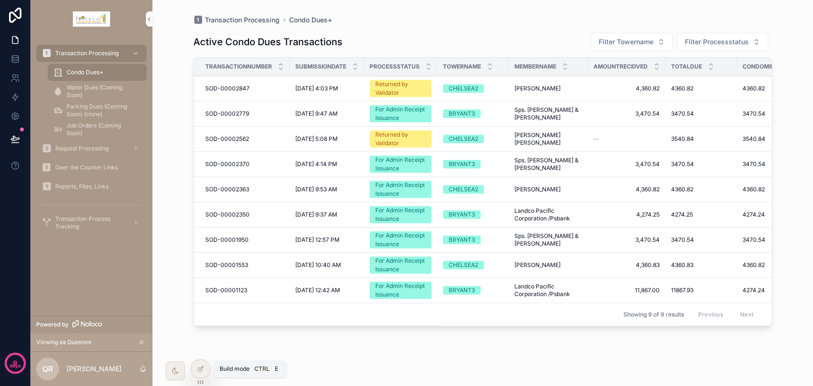
click at [202, 371] on icon at bounding box center [201, 369] width 8 height 8
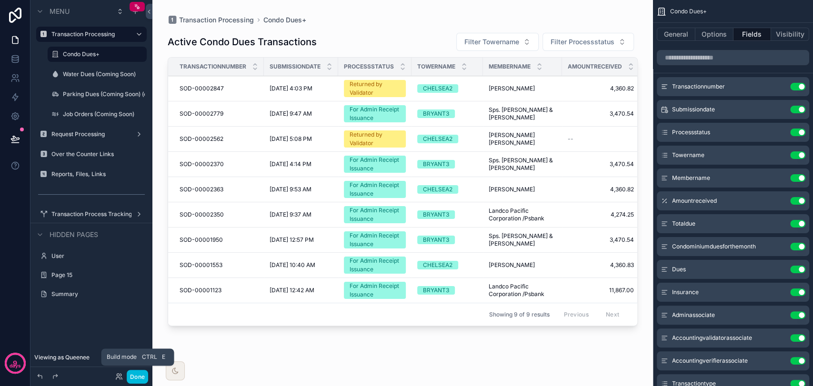
click at [142, 377] on button "Done" at bounding box center [137, 377] width 21 height 14
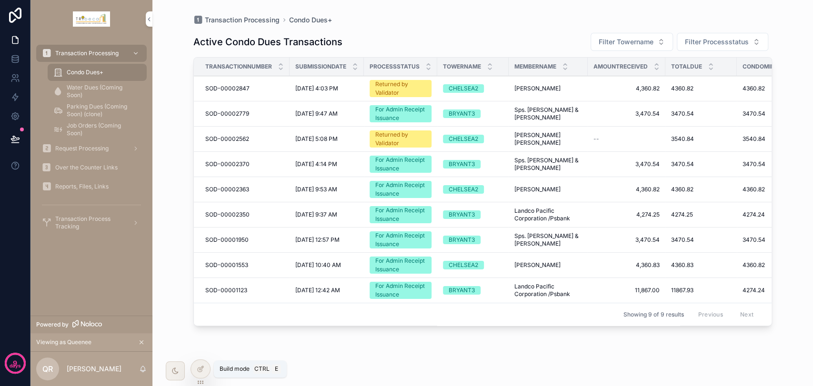
click at [201, 366] on icon at bounding box center [201, 369] width 8 height 8
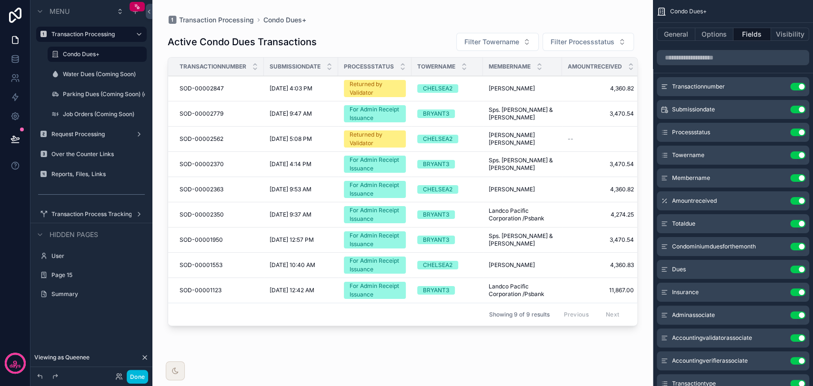
click at [358, 38] on div "scrollable content" at bounding box center [402, 187] width 501 height 375
click at [103, 58] on div "Condo Dues+" at bounding box center [104, 54] width 82 height 11
click at [103, 56] on label "Condo Dues+" at bounding box center [102, 54] width 78 height 8
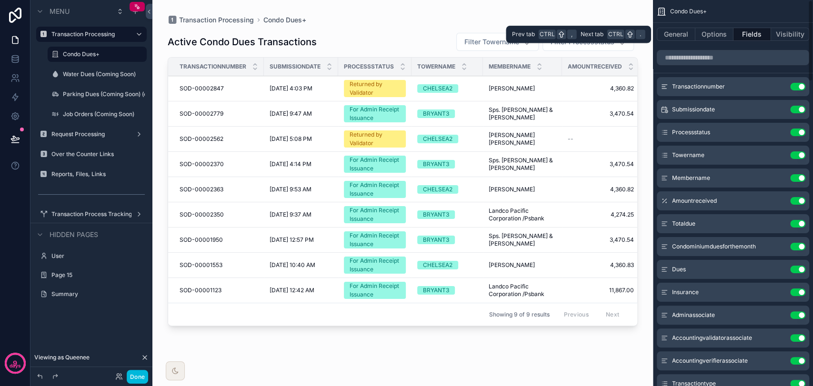
click at [687, 37] on button "General" at bounding box center [676, 34] width 39 height 13
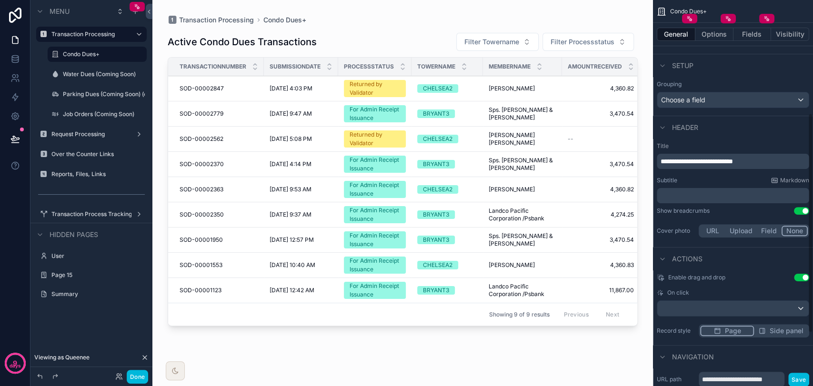
scroll to position [211, 0]
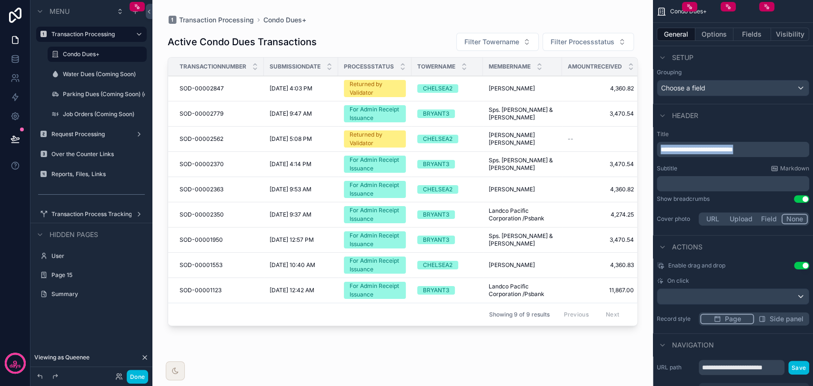
drag, startPoint x: 784, startPoint y: 148, endPoint x: 654, endPoint y: 148, distance: 129.6
click at [654, 148] on div "**********" at bounding box center [733, 179] width 160 height 105
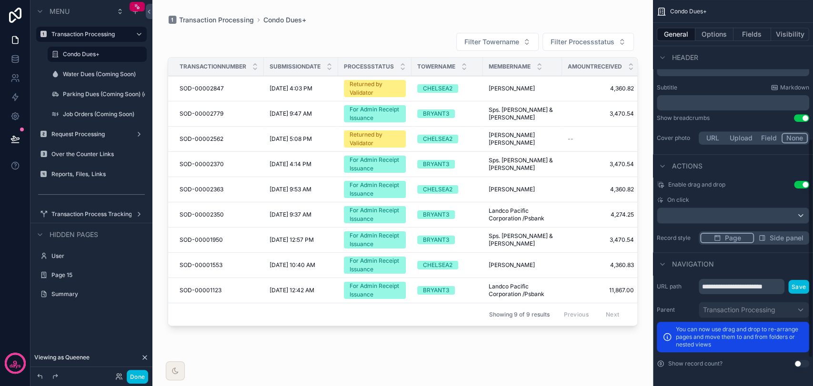
scroll to position [187, 0]
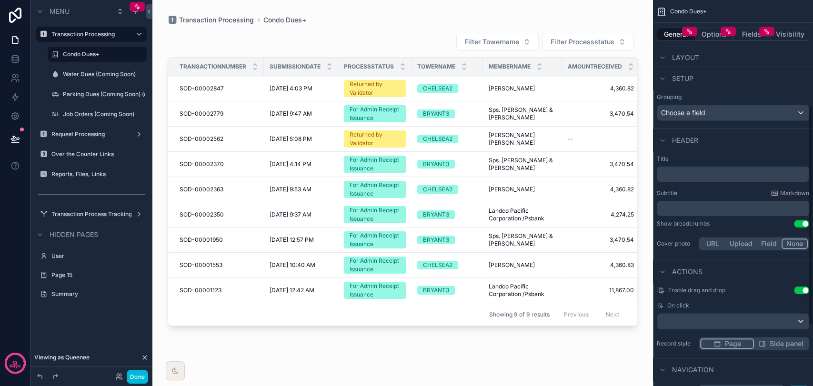
click at [708, 186] on div "Title ﻿ Subtitle Markdown ﻿ Show breadcrumbs Use setting Cover photo URL Upload…" at bounding box center [733, 203] width 160 height 105
click at [705, 176] on p "﻿" at bounding box center [734, 175] width 147 height 10
click at [701, 210] on p "﻿" at bounding box center [734, 209] width 147 height 10
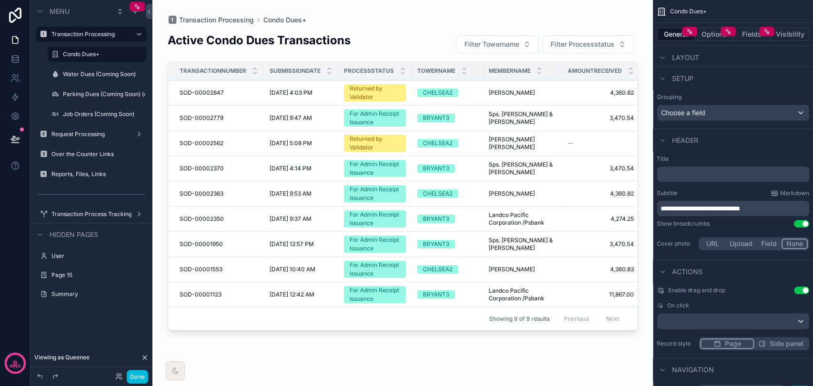
click at [731, 206] on span "**********" at bounding box center [701, 208] width 80 height 7
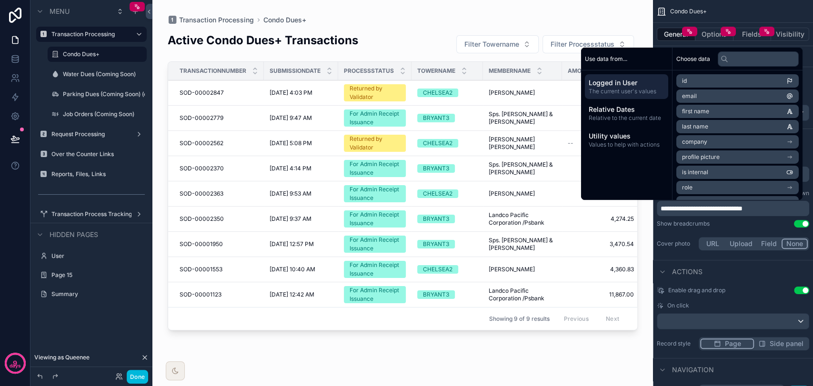
click at [548, 348] on div "Active Condo Dues+ Transactions Filter Towername Filter Processstatus Transacti…" at bounding box center [403, 200] width 470 height 350
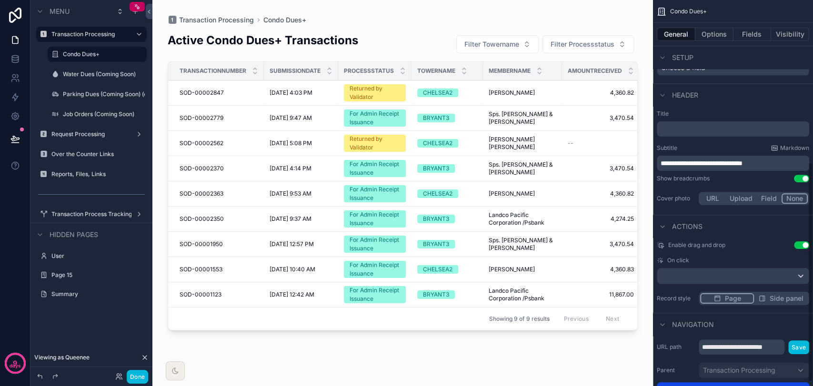
scroll to position [292, 0]
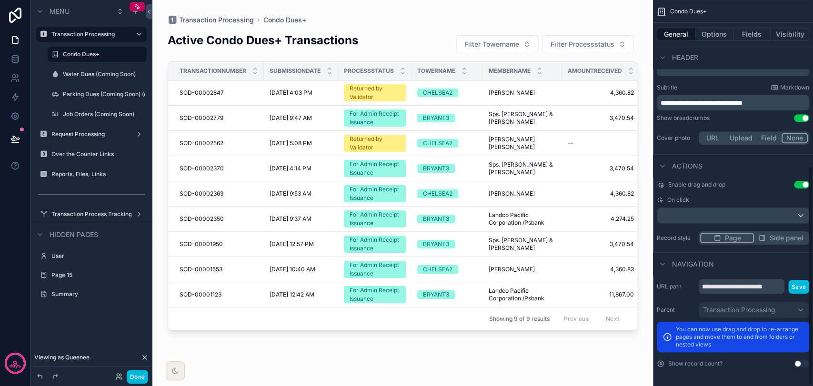
click at [797, 362] on button "Use setting" at bounding box center [801, 364] width 15 height 8
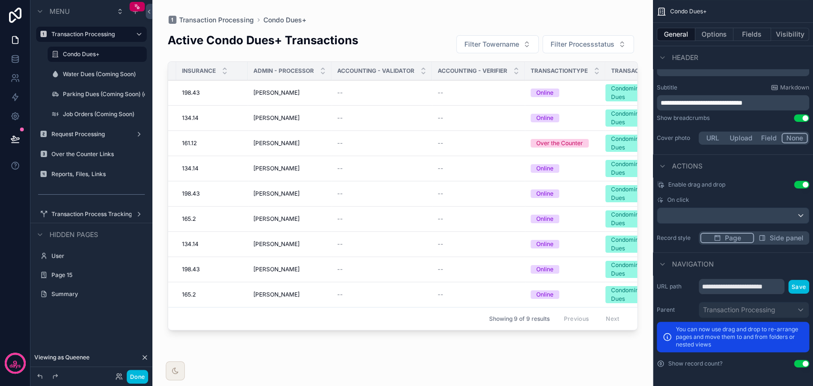
scroll to position [0, 0]
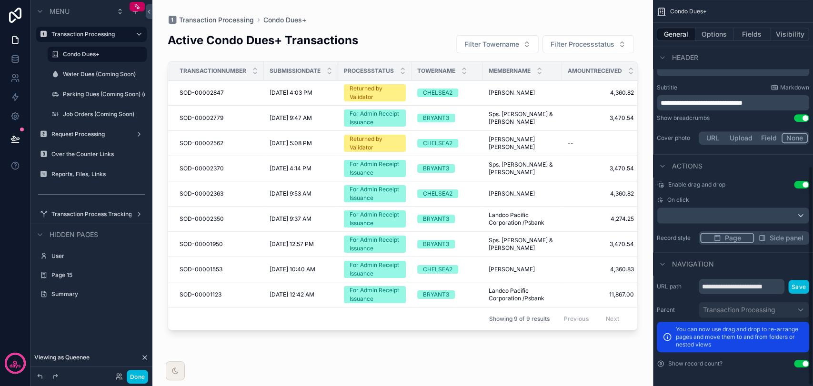
click at [801, 364] on button "Use setting" at bounding box center [801, 364] width 15 height 8
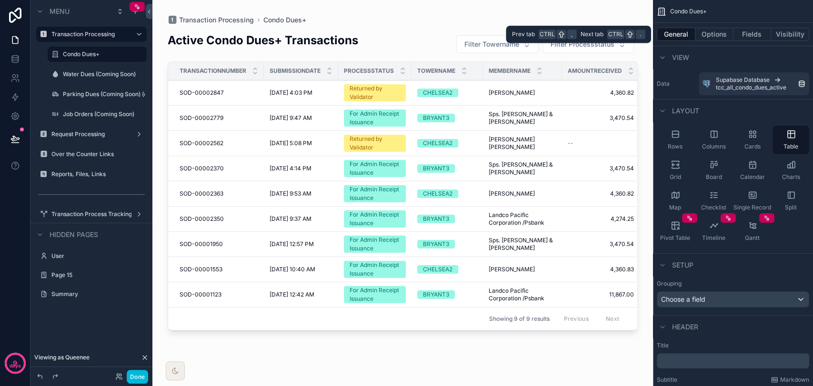
click at [706, 30] on button "Options" at bounding box center [714, 34] width 38 height 13
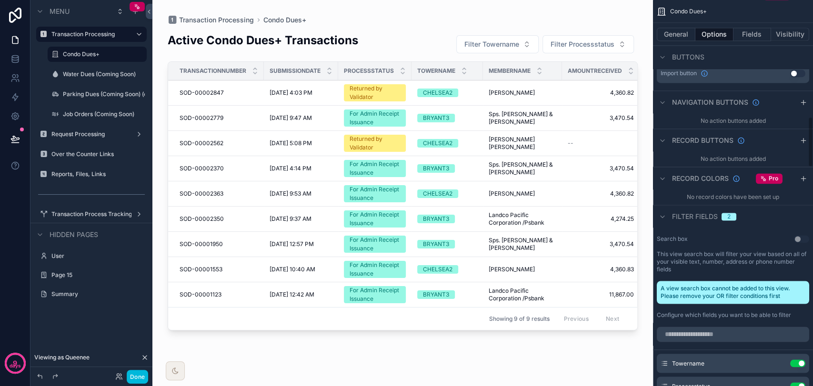
scroll to position [899, 0]
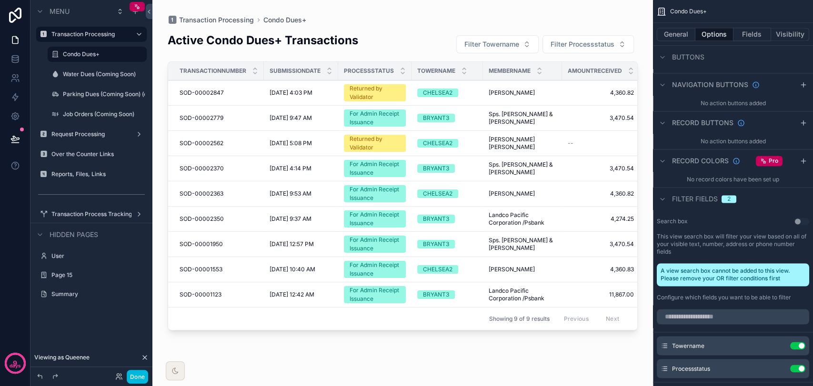
click at [802, 157] on icon "scrollable content" at bounding box center [804, 161] width 8 height 8
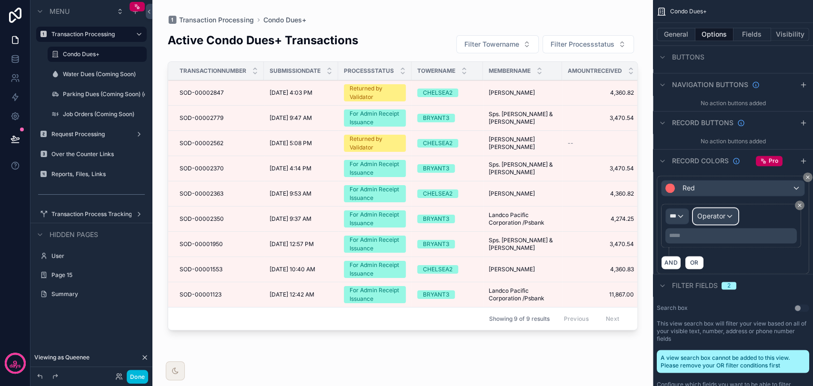
click at [718, 212] on span "Operator" at bounding box center [711, 216] width 28 height 8
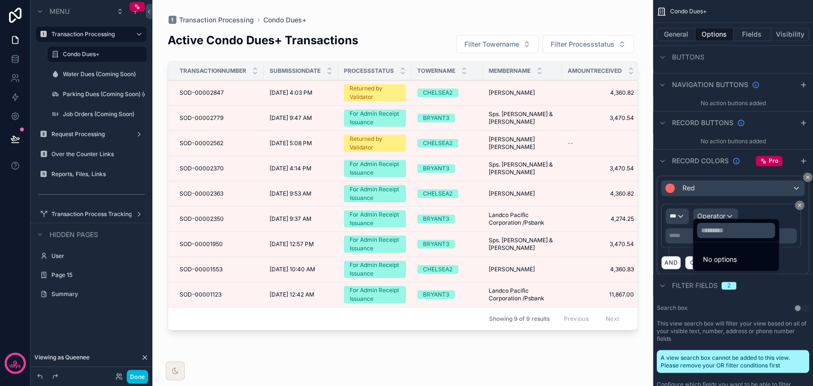
click at [718, 206] on div "scrollable content" at bounding box center [406, 193] width 813 height 386
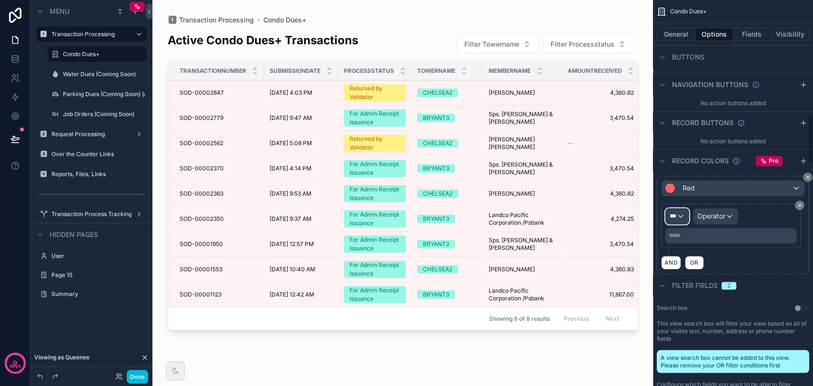
click at [672, 212] on span "***" at bounding box center [673, 216] width 7 height 8
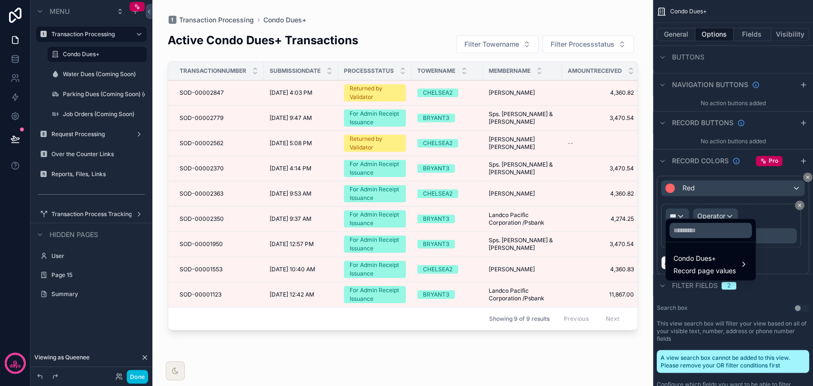
click at [672, 205] on div "scrollable content" at bounding box center [406, 193] width 813 height 386
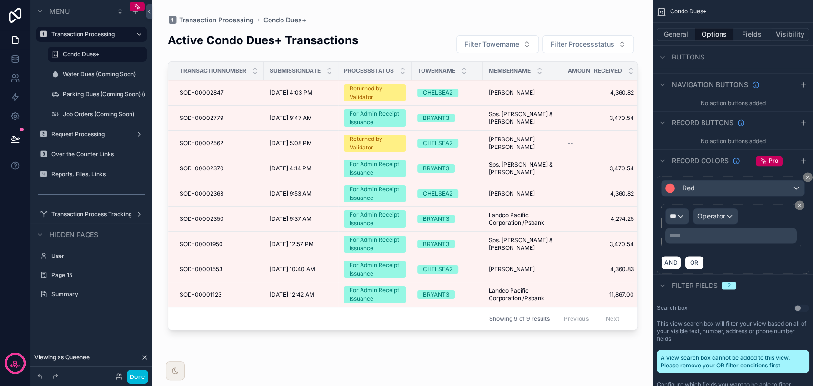
click at [807, 174] on icon "scrollable content" at bounding box center [808, 177] width 6 height 6
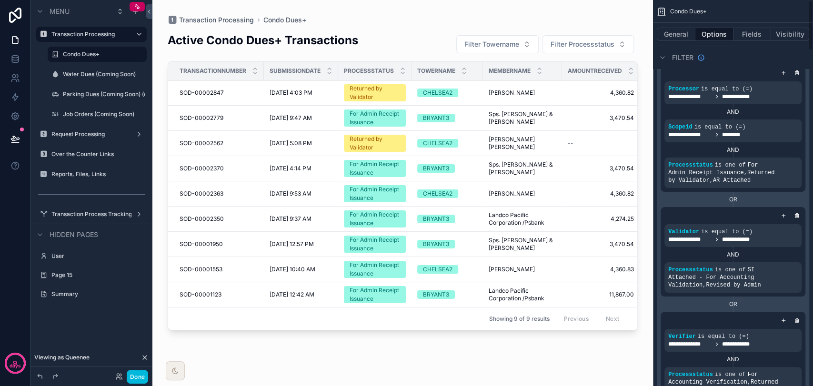
scroll to position [0, 0]
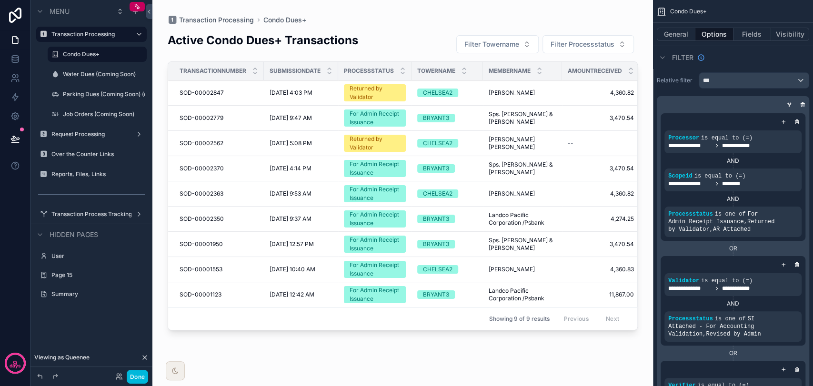
click at [752, 36] on button "Fields" at bounding box center [752, 34] width 38 height 13
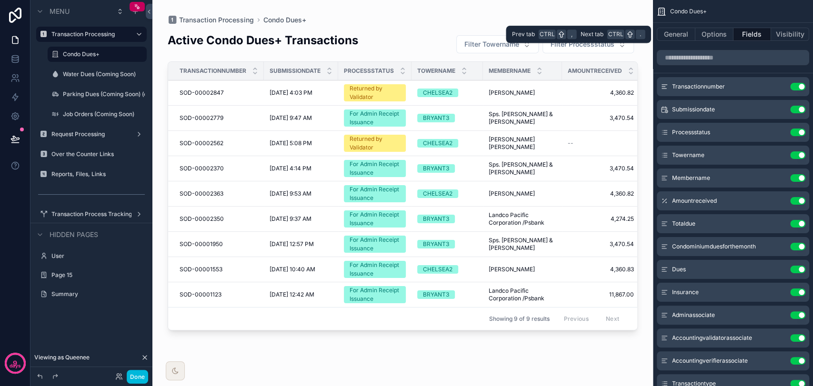
click at [801, 35] on button "Visibility" at bounding box center [790, 34] width 38 height 13
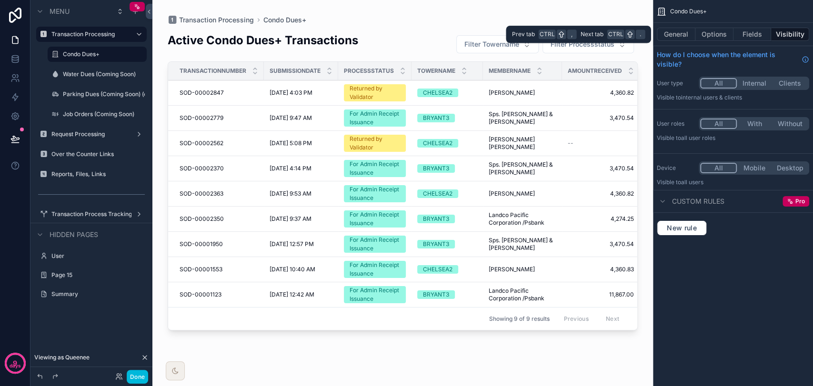
click at [662, 38] on button "General" at bounding box center [676, 34] width 39 height 13
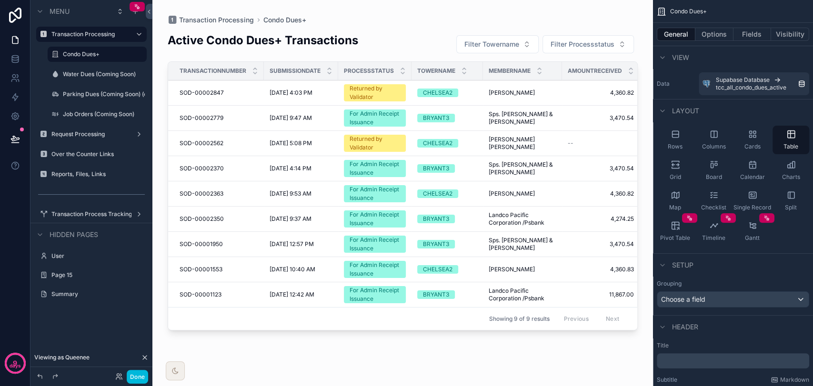
click at [141, 374] on button "Done" at bounding box center [137, 377] width 21 height 14
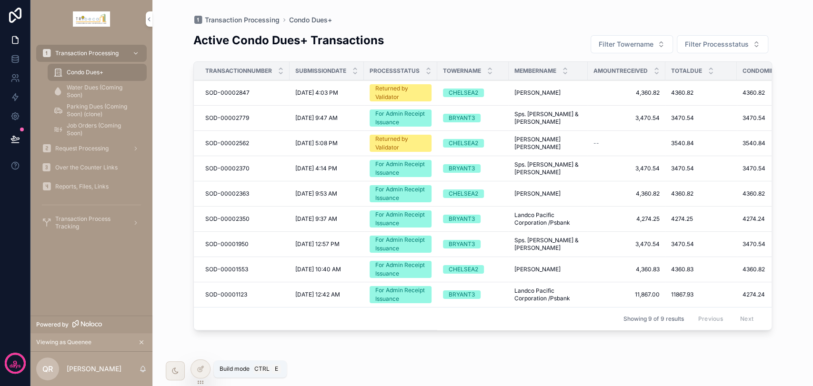
click at [198, 375] on div at bounding box center [200, 369] width 19 height 18
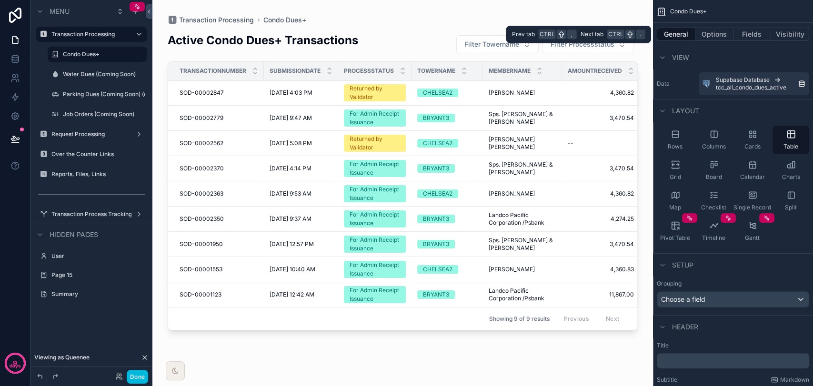
click at [724, 36] on button "Options" at bounding box center [714, 34] width 38 height 13
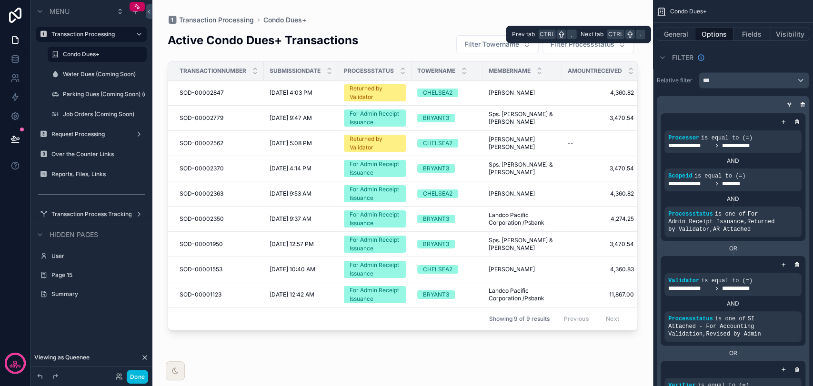
click at [678, 36] on button "General" at bounding box center [676, 34] width 39 height 13
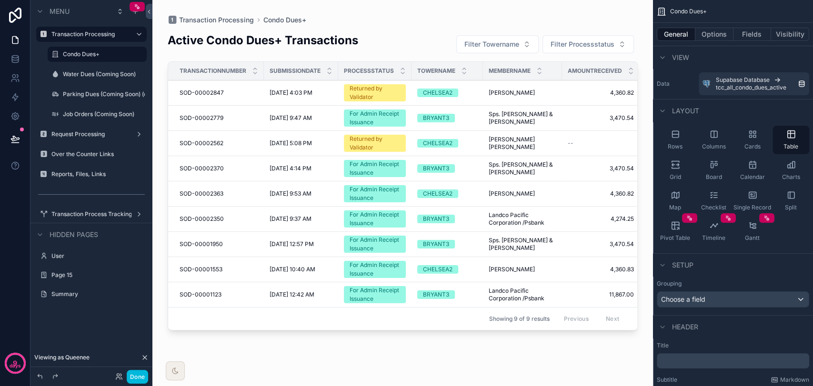
click at [137, 378] on button "Done" at bounding box center [137, 377] width 21 height 14
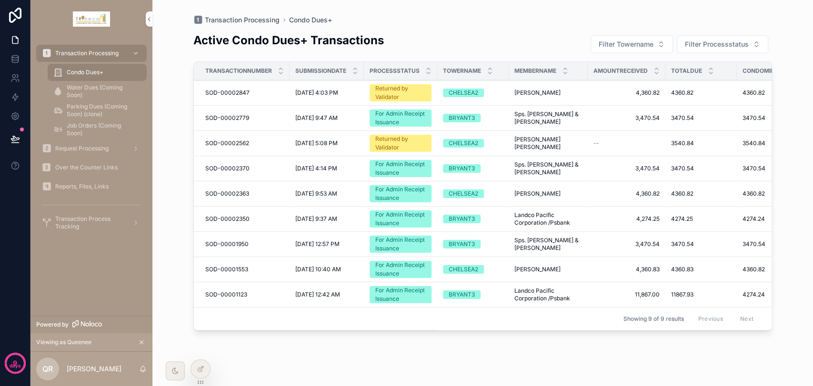
click at [646, 40] on span "Filter Towername" at bounding box center [626, 45] width 55 height 10
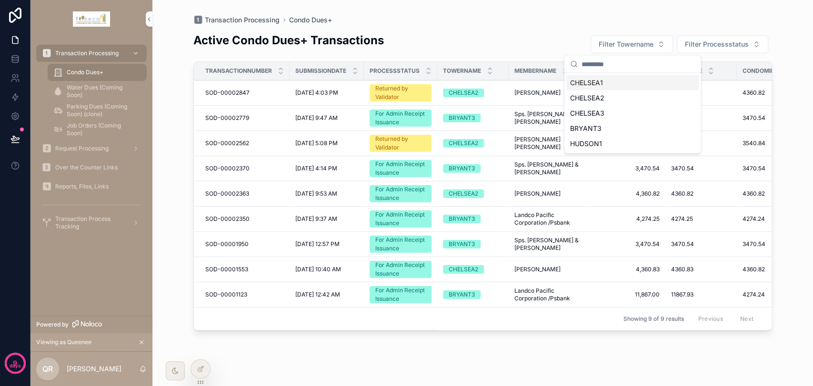
click at [542, 42] on div "Active Condo Dues+ Transactions Filter Towername Filter Processstatus" at bounding box center [482, 43] width 579 height 23
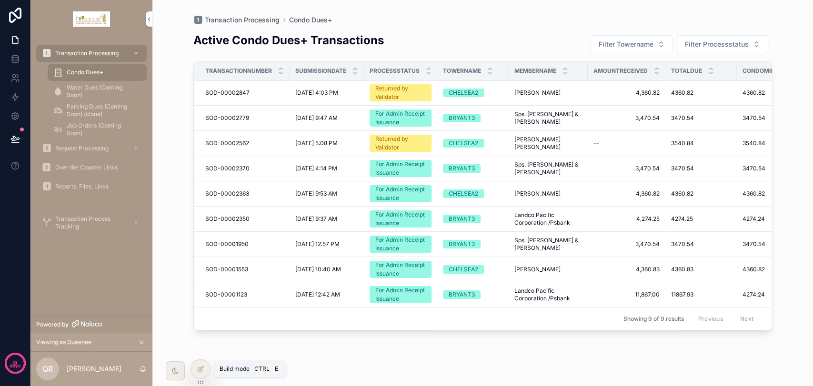
click at [200, 372] on icon at bounding box center [200, 370] width 4 height 4
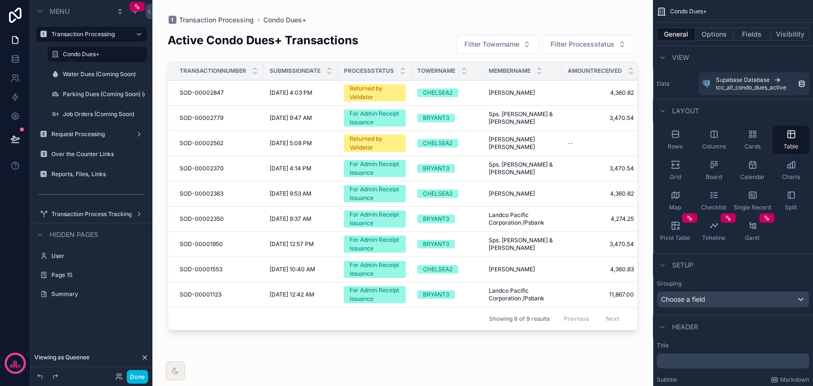
drag, startPoint x: 309, startPoint y: 332, endPoint x: 447, endPoint y: 332, distance: 138.6
click at [447, 332] on div "scrollable content" at bounding box center [402, 187] width 501 height 375
drag, startPoint x: 263, startPoint y: 73, endPoint x: 228, endPoint y: 73, distance: 34.8
click at [228, 73] on th "Transactionnumber" at bounding box center [216, 71] width 96 height 19
click at [336, 70] on div "Submissiondate" at bounding box center [301, 71] width 74 height 18
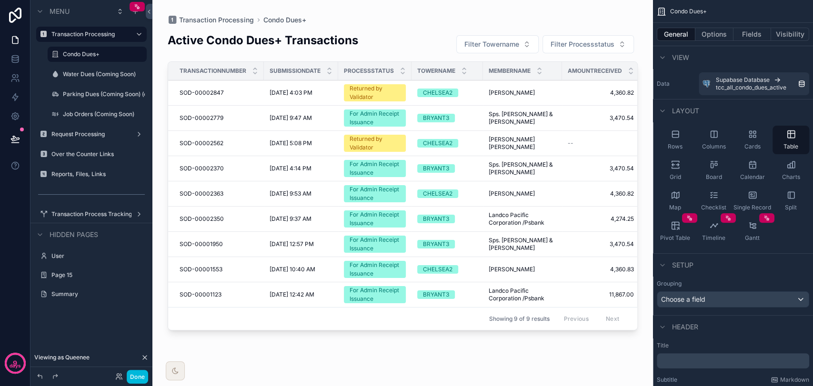
click at [339, 70] on div "Processstatus" at bounding box center [374, 71] width 73 height 18
drag, startPoint x: 337, startPoint y: 70, endPoint x: 329, endPoint y: 70, distance: 8.1
click at [329, 70] on th "Submissiondate" at bounding box center [301, 71] width 74 height 19
click at [703, 37] on button "Options" at bounding box center [714, 34] width 38 height 13
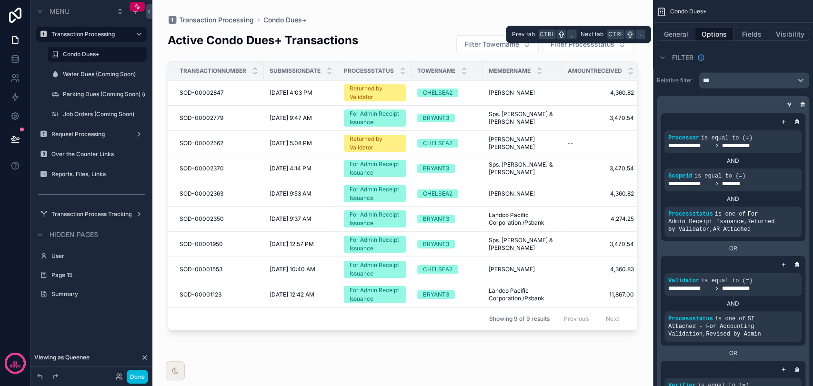
click at [747, 38] on button "Fields" at bounding box center [752, 34] width 38 height 13
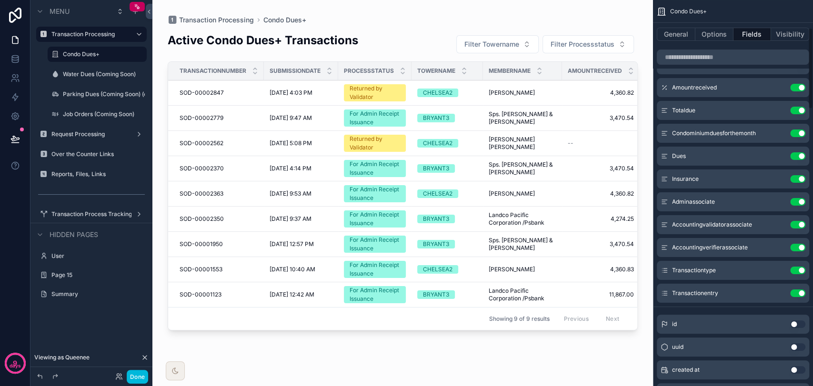
scroll to position [219, 0]
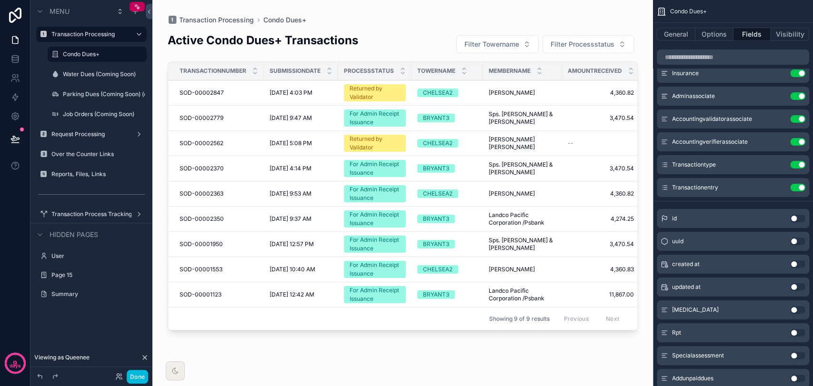
click at [797, 285] on button "Use setting" at bounding box center [797, 287] width 15 height 8
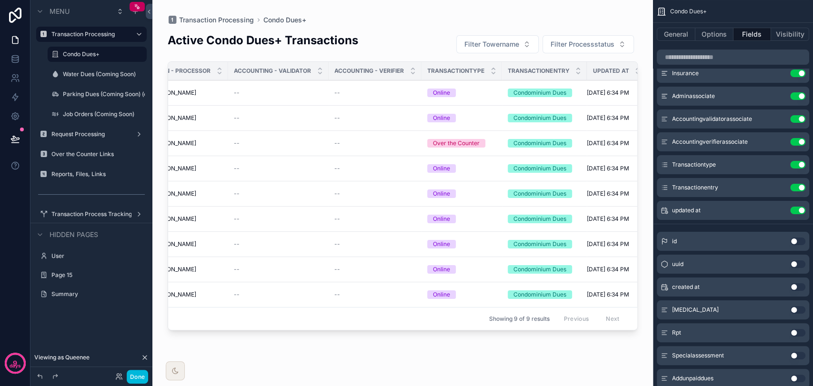
scroll to position [0, 861]
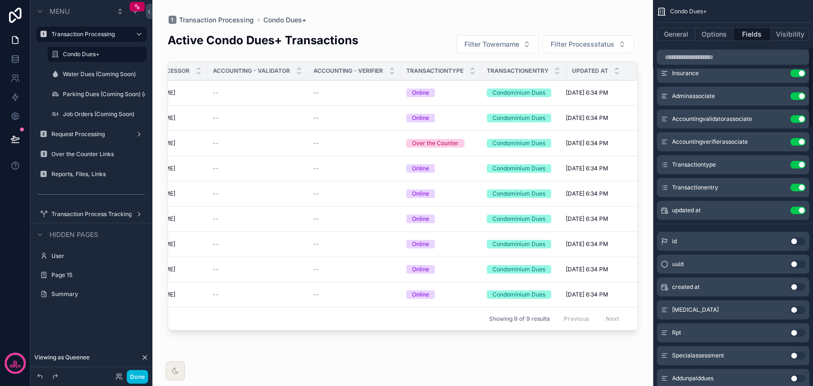
click at [794, 211] on button "Use setting" at bounding box center [797, 211] width 15 height 8
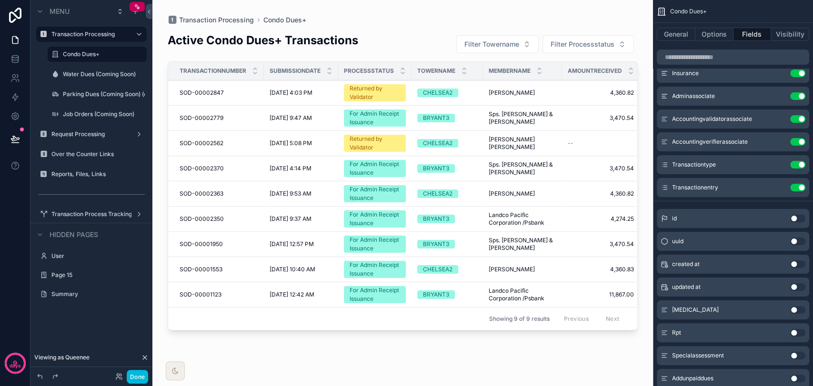
click at [76, 77] on label "Water Dues (Coming Soon)" at bounding box center [102, 74] width 78 height 8
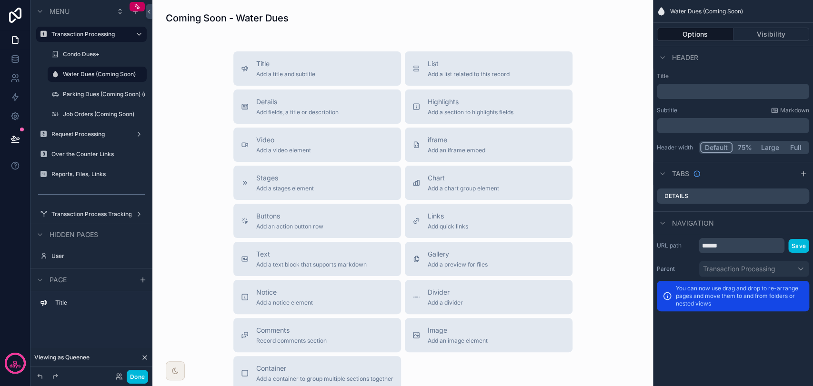
click at [85, 57] on label "Condo Dues+" at bounding box center [102, 54] width 78 height 8
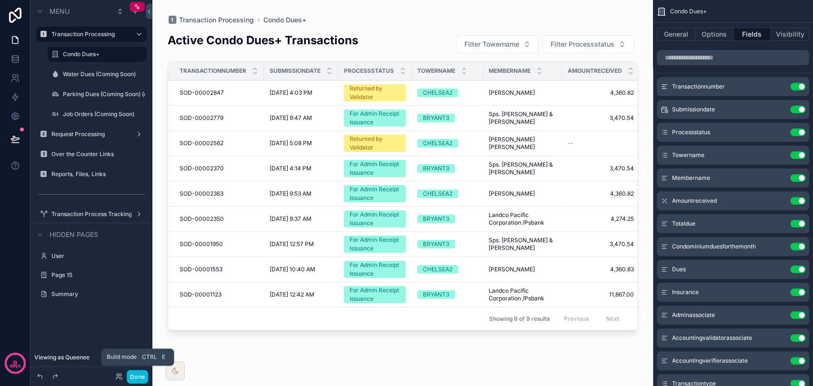
click at [144, 374] on button "Done" at bounding box center [137, 377] width 21 height 14
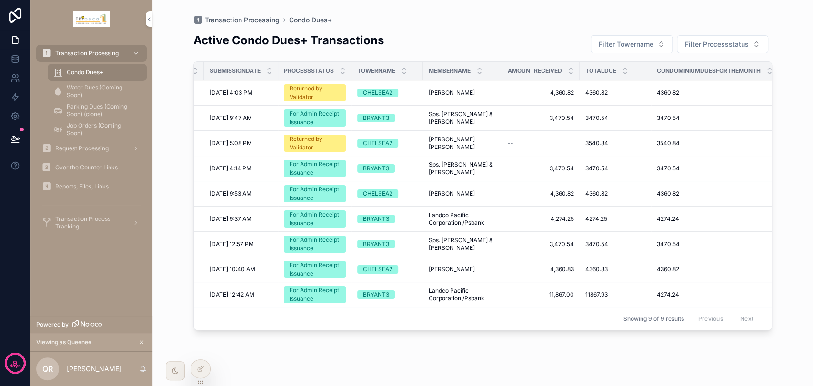
scroll to position [0, 60]
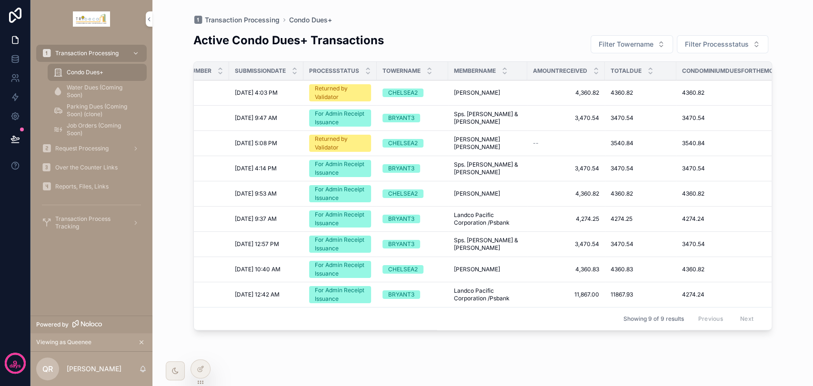
click at [323, 361] on div "Active Condo Dues+ Transactions Filter Towername Filter Processstatus Transacti…" at bounding box center [482, 200] width 579 height 350
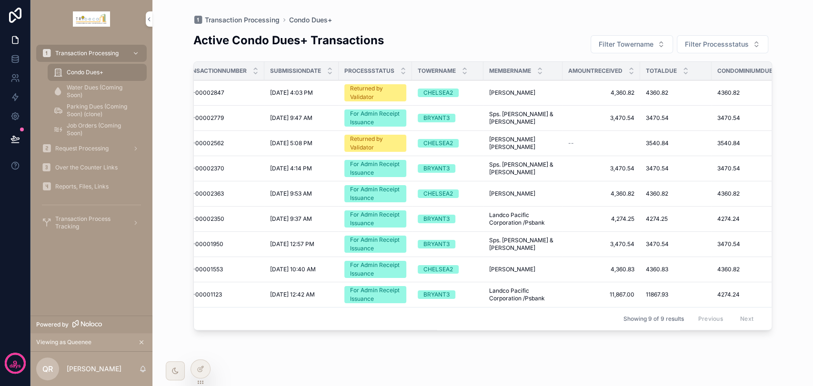
scroll to position [0, 0]
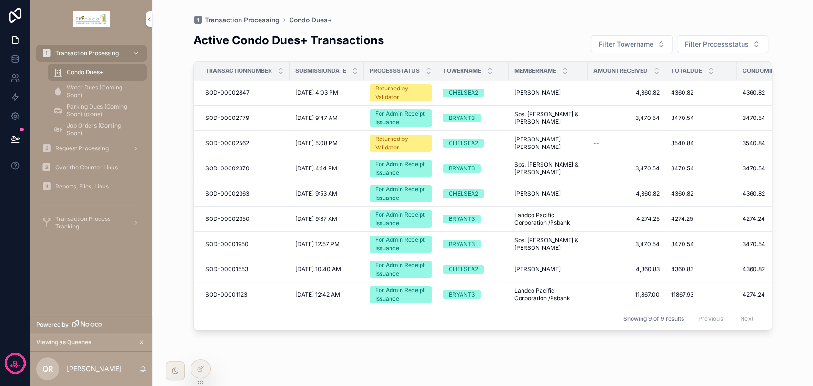
click at [0, 0] on icon at bounding box center [0, 0] width 0 height 0
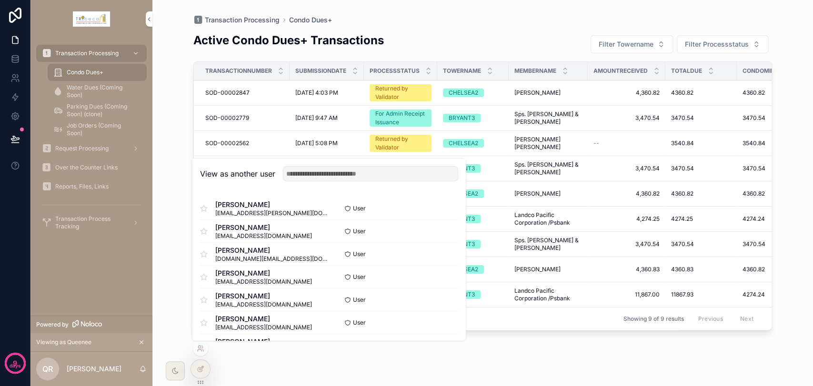
click at [0, 0] on button "Select" at bounding box center [0, 0] width 0 height 0
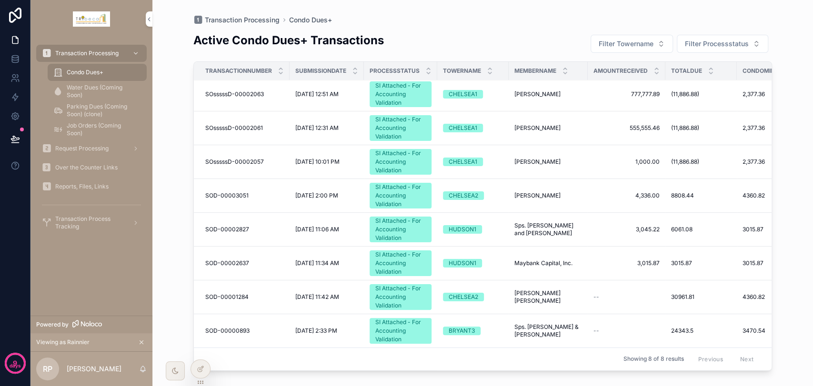
scroll to position [10, 0]
click at [385, 255] on div "SI Attached - For Accounting Validation" at bounding box center [400, 264] width 50 height 26
